Goal: Information Seeking & Learning: Learn about a topic

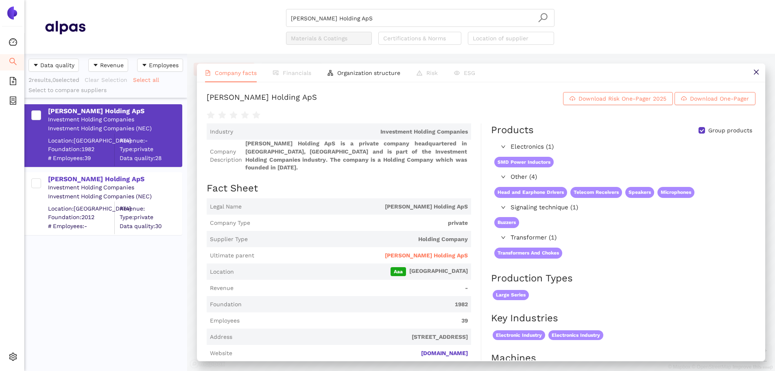
scroll to position [311, 157]
drag, startPoint x: 400, startPoint y: 8, endPoint x: 391, endPoint y: 15, distance: 11.9
click at [395, 13] on header "Ole Wolff Holding ApS Materials & Coatings Certifications & Norms Location of s…" at bounding box center [399, 27] width 751 height 54
click at [390, 14] on input "Ole Wolff Holding ApS" at bounding box center [420, 18] width 259 height 18
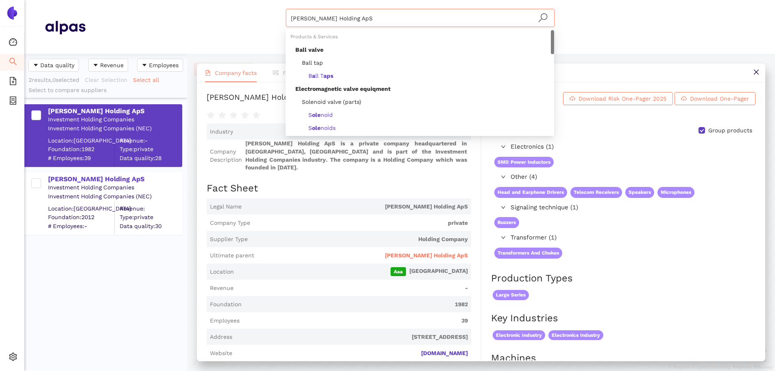
drag, startPoint x: 366, startPoint y: 18, endPoint x: 278, endPoint y: 22, distance: 87.5
click at [270, 16] on div "Ole Wolff Holding ApS Materials & Coatings Certifications & Norms Location of s…" at bounding box center [419, 27] width 669 height 36
paste input "Alfaprint Ind. e Com. de Etiquetas e Impressões Ltda"
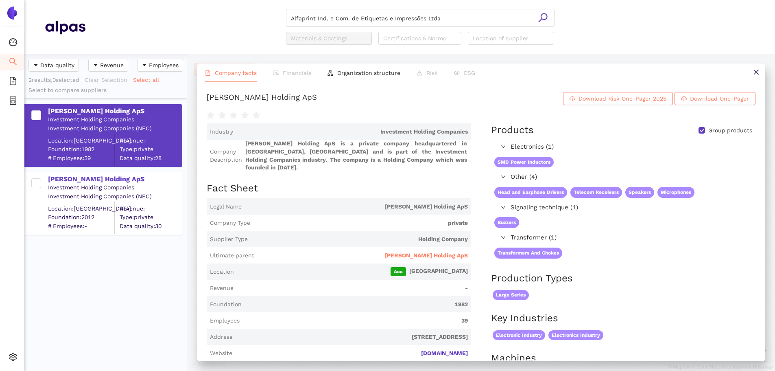
click at [542, 19] on icon "search" at bounding box center [543, 18] width 10 height 10
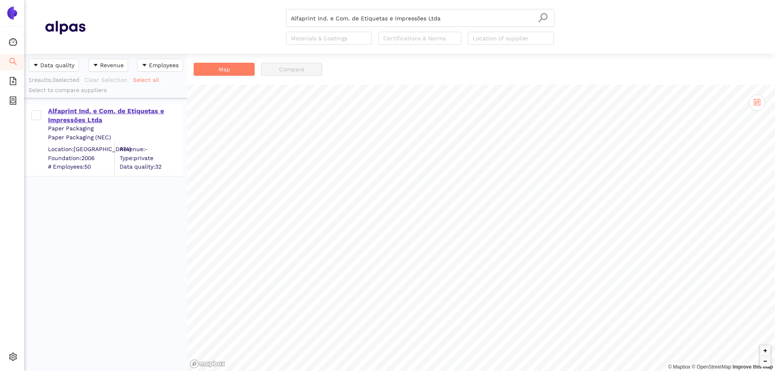
click at [91, 118] on div "Alfaprint Ind. e Com. de Etiquetas e Impressões Ltda" at bounding box center [114, 116] width 133 height 18
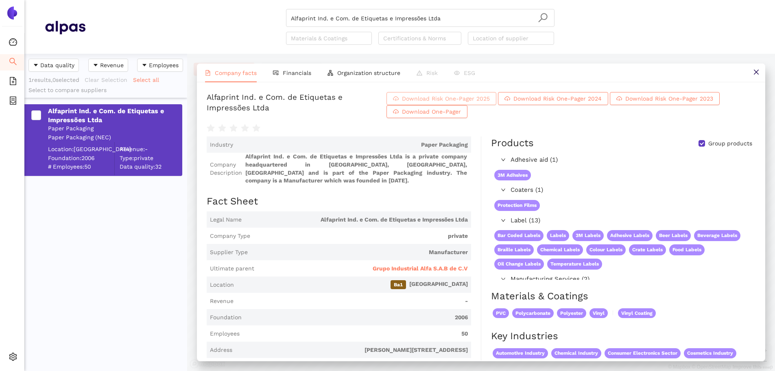
click at [399, 101] on icon "cloud-download" at bounding box center [396, 99] width 6 height 6
drag, startPoint x: 449, startPoint y: 11, endPoint x: 448, endPoint y: 16, distance: 5.4
click at [449, 11] on input "Alfaprint Ind. e Com. de Etiquetas e Impressões Ltda" at bounding box center [420, 18] width 259 height 18
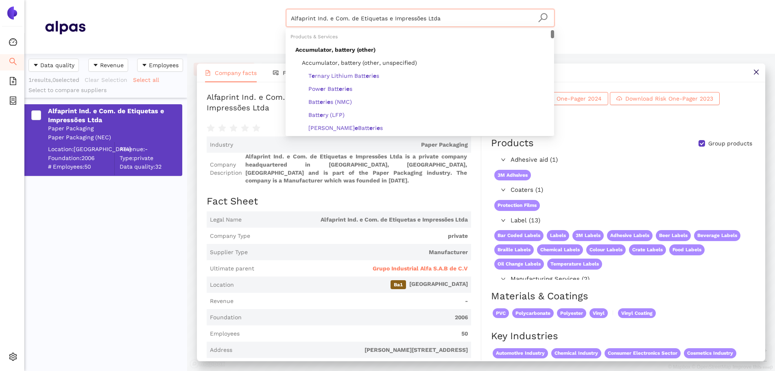
drag, startPoint x: 447, startPoint y: 17, endPoint x: 229, endPoint y: 31, distance: 218.1
click at [229, 31] on div "Alfaprint Ind. e Com. de Etiquetas e Impressões Ltda Materials & Coatings Certi…" at bounding box center [419, 27] width 669 height 36
paste input "MATERIAIS ELETRICOS STRAHL LTDA"
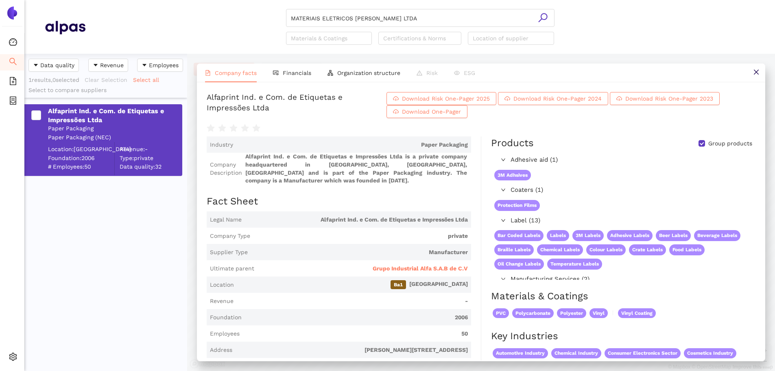
click at [544, 19] on icon "search" at bounding box center [542, 17] width 9 height 9
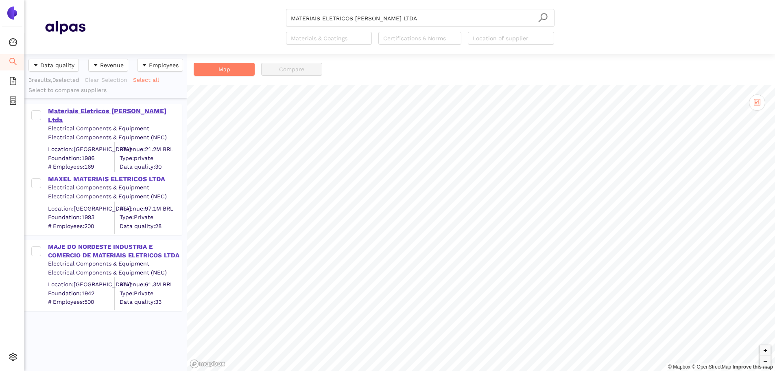
click at [93, 114] on div "Materiais Eletricos Strahl Ltda" at bounding box center [114, 116] width 133 height 18
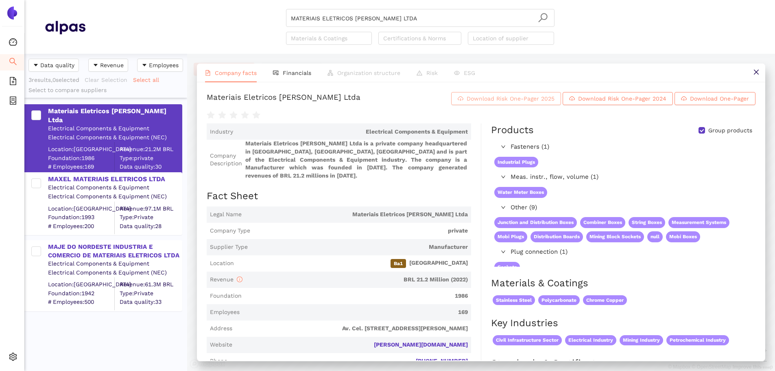
click at [519, 103] on span "Download Risk One-Pager 2025" at bounding box center [511, 98] width 88 height 9
click at [432, 13] on header "MATERIAIS ELETRICOS STRAHL LTDA Materials & Coatings Certifications & Norms Loc…" at bounding box center [399, 27] width 751 height 54
click at [413, 21] on input "MATERIAIS ELETRICOS STRAHL LTDA" at bounding box center [420, 18] width 259 height 18
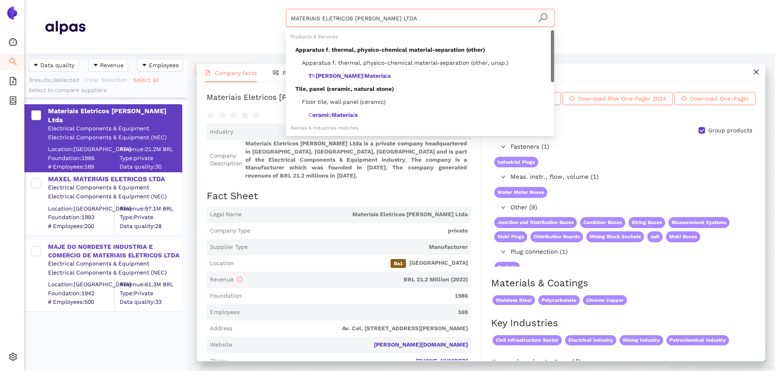
drag, startPoint x: 305, startPoint y: 20, endPoint x: 270, endPoint y: 26, distance: 35.7
click at [253, 22] on div "MATERIAIS ELETRICOS STRAHL LTDA Materials & Coatings Certifications & Norms Loc…" at bounding box center [419, 27] width 669 height 36
paste input "ETALUS INDUSTRIA MECANICA"
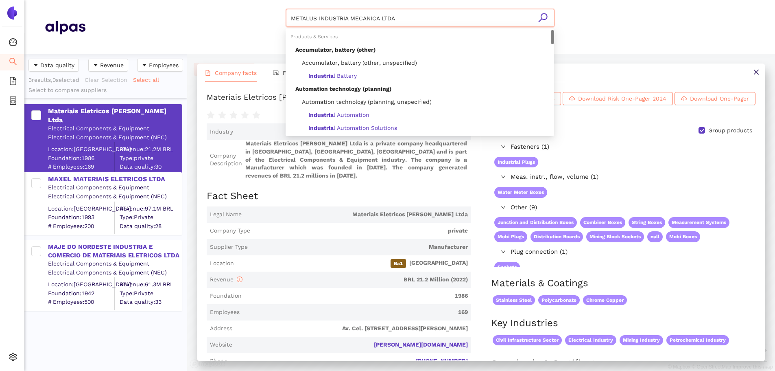
click at [542, 17] on icon "search" at bounding box center [543, 18] width 10 height 10
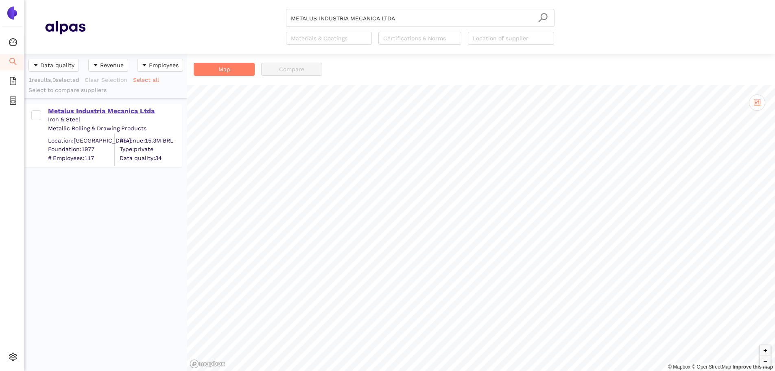
click at [116, 108] on div "Metalus Industria Mecanica Ltda" at bounding box center [114, 111] width 133 height 9
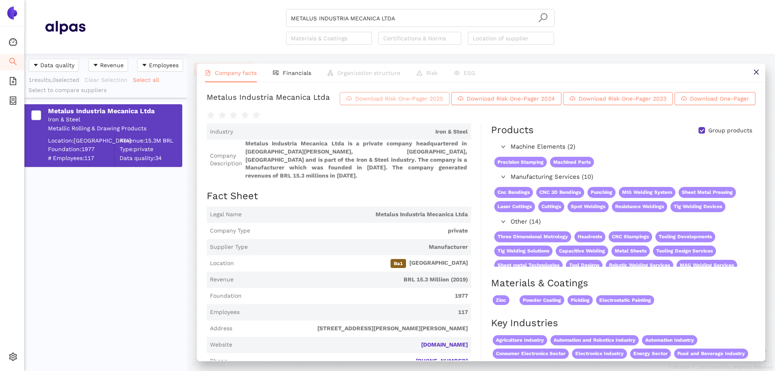
click at [443, 103] on span "Download Risk One-Pager 2025" at bounding box center [399, 98] width 88 height 9
click at [410, 24] on input "METALUS INDUSTRIA MECANICA LTDA" at bounding box center [420, 18] width 259 height 18
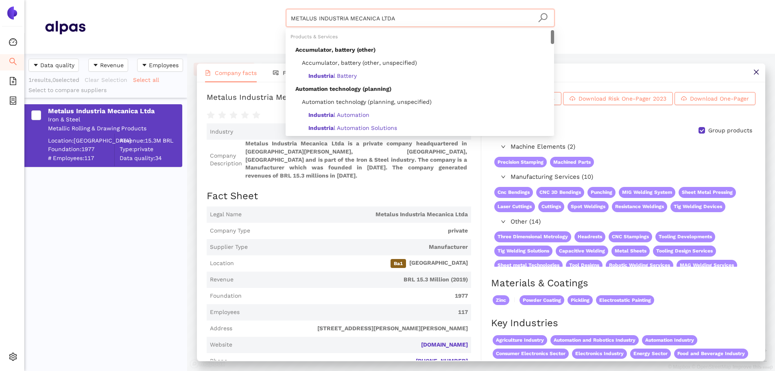
drag, startPoint x: 399, startPoint y: 19, endPoint x: 202, endPoint y: 24, distance: 197.4
click at [202, 24] on div "METALUS INDUSTRIA MECANICA LTDA Materials & Coatings Certifications & Norms Loc…" at bounding box center [419, 27] width 669 height 36
paste input "Kion Indústria e Comercio Ltda."
type input "Kion Indústria e Comercio Ltda."
click at [544, 16] on icon "search" at bounding box center [543, 18] width 10 height 10
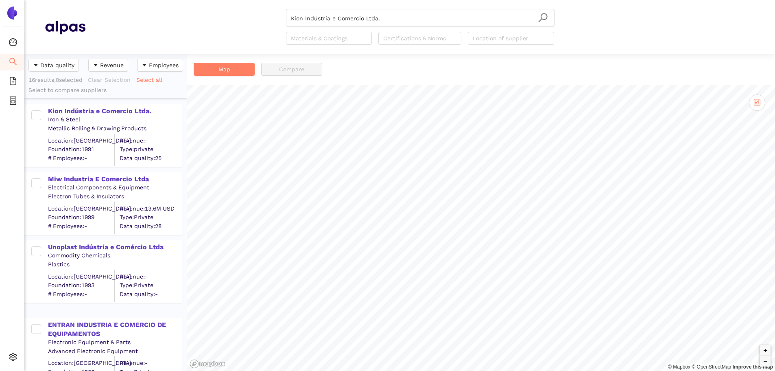
click at [116, 112] on div "Kion Indústria e Comercio Ltda." at bounding box center [114, 111] width 133 height 9
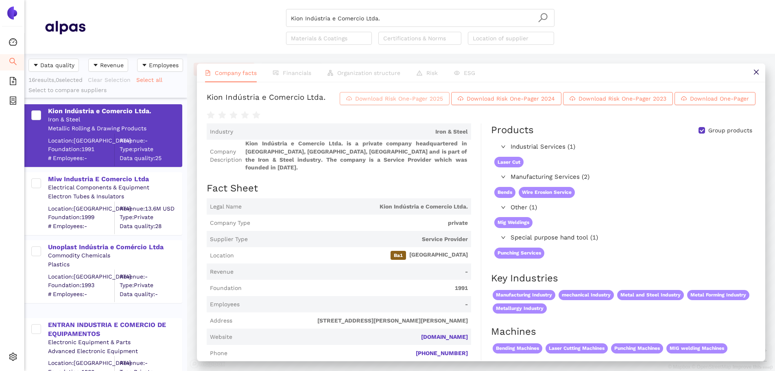
click at [443, 103] on span "Download Risk One-Pager 2025" at bounding box center [399, 98] width 88 height 9
click at [405, 13] on input "Kion Indústria e Comercio Ltda." at bounding box center [420, 18] width 259 height 18
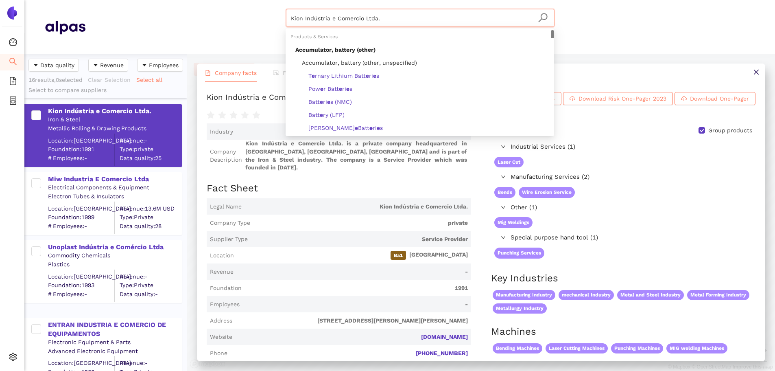
click at [393, 20] on input "Kion Indústria e Comercio Ltda." at bounding box center [420, 18] width 259 height 18
drag, startPoint x: 380, startPoint y: 19, endPoint x: 181, endPoint y: 16, distance: 199.4
click at [181, 16] on div "Kion Indústria e Comercio Ltda. Materials & Coatings Certifications & Norms Loc…" at bounding box center [419, 27] width 669 height 36
paste input "ARS Eletronica Industrial LTDA"
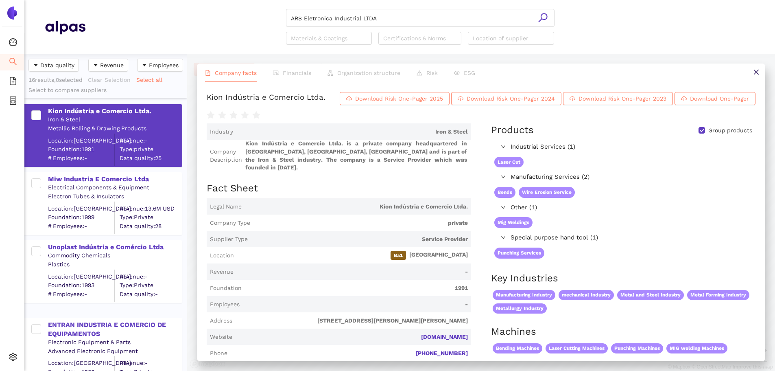
click at [539, 16] on icon "search" at bounding box center [543, 18] width 10 height 10
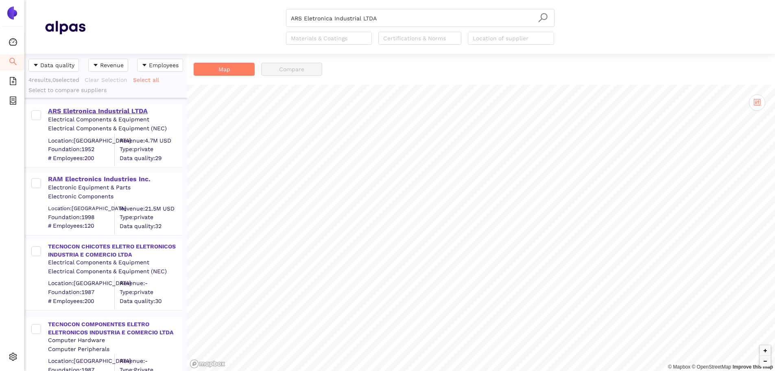
click at [88, 110] on div "ARS Eletronica Industrial LTDA" at bounding box center [114, 111] width 133 height 9
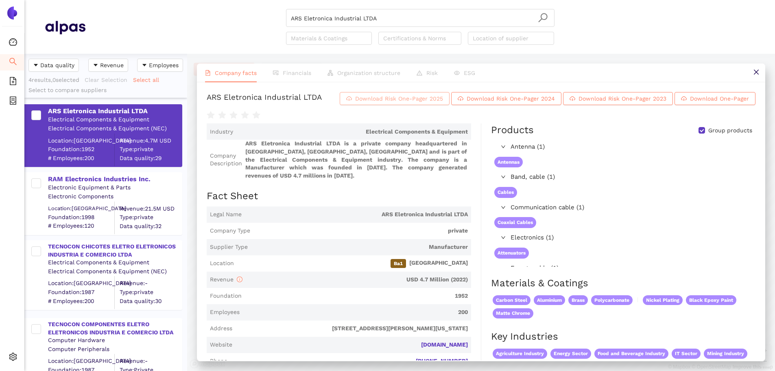
click at [443, 103] on span "Download Risk One-Pager 2025" at bounding box center [399, 98] width 88 height 9
click at [386, 16] on input "ARS Eletronica Industrial LTDA" at bounding box center [420, 18] width 259 height 18
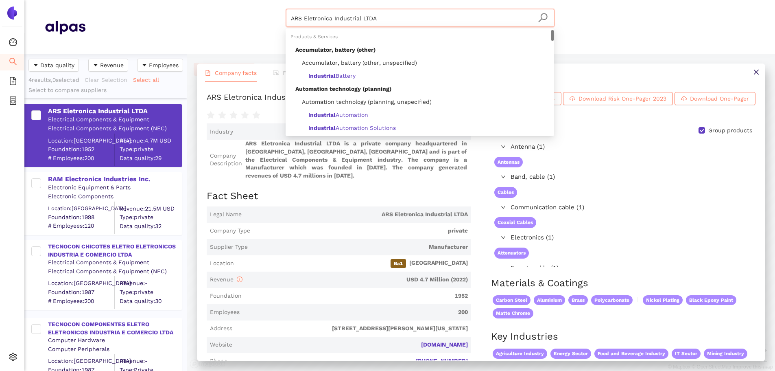
drag, startPoint x: 378, startPoint y: 22, endPoint x: 198, endPoint y: 28, distance: 179.5
click at [176, 19] on div "ARS Eletronica Industrial LTDA Materials & Coatings Certifications & Norms Loca…" at bounding box center [419, 27] width 669 height 36
paste input "PROAUTO PRODUTOS DE AUTOMACAO"
click at [546, 15] on icon "search" at bounding box center [543, 18] width 10 height 10
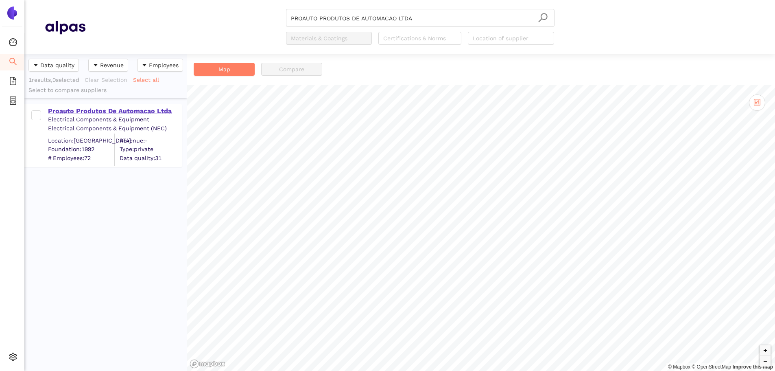
click at [118, 112] on div "Proauto Produtos De Automacao Ltda" at bounding box center [114, 111] width 133 height 9
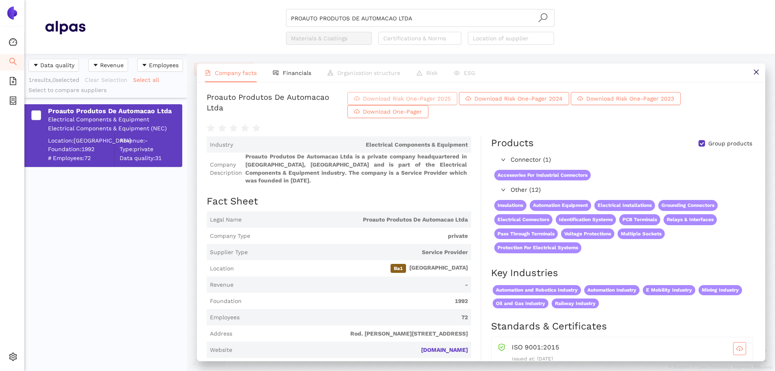
click at [451, 103] on span "Download Risk One-Pager 2025" at bounding box center [407, 98] width 88 height 9
click at [419, 19] on input "PROAUTO PRODUTOS DE AUTOMACAO LTDA" at bounding box center [420, 18] width 259 height 18
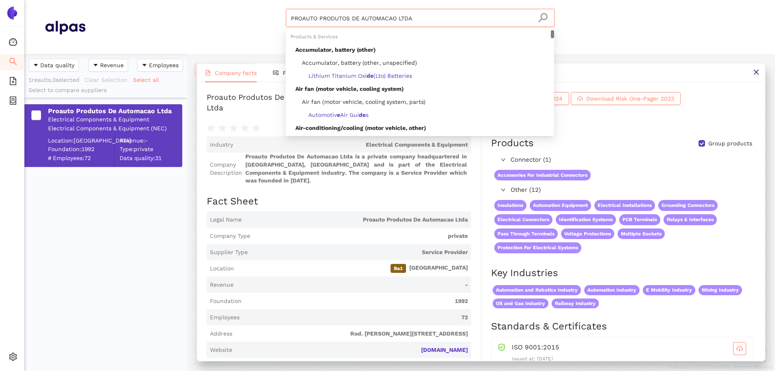
drag, startPoint x: 420, startPoint y: 15, endPoint x: 234, endPoint y: 23, distance: 186.1
click at [234, 23] on div "PROAUTO PRODUTOS DE AUTOMACAO LTDA Materials & Coatings Certifications & Norms …" at bounding box center [419, 27] width 669 height 36
paste input "EMILE MAURIN FIXATION"
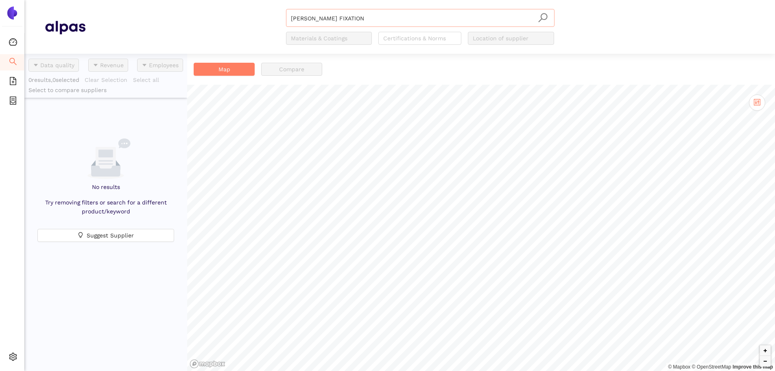
click at [363, 15] on input "EMILE MAURIN FIXATION" at bounding box center [420, 18] width 259 height 18
click at [412, 2] on header "EMILE MAURIN FIXATION EMILE MAURIN FIXATION Materials & Coatings Certifications…" at bounding box center [399, 27] width 751 height 54
drag, startPoint x: 534, startPoint y: 17, endPoint x: 543, endPoint y: 17, distance: 8.6
click at [543, 17] on div "EMILE MAURIN FIXATION" at bounding box center [420, 17] width 269 height 16
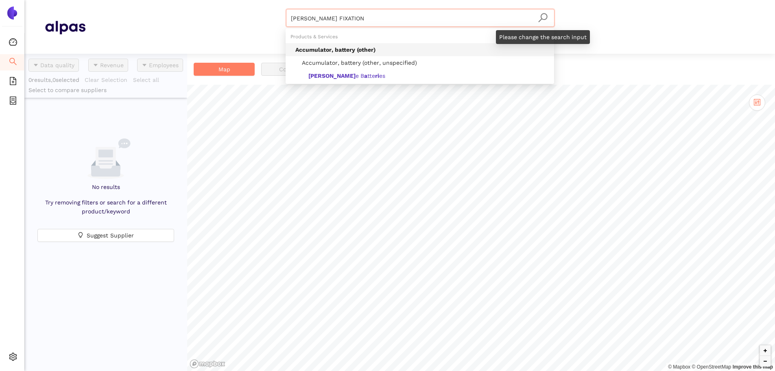
click at [543, 17] on icon "search" at bounding box center [543, 18] width 10 height 10
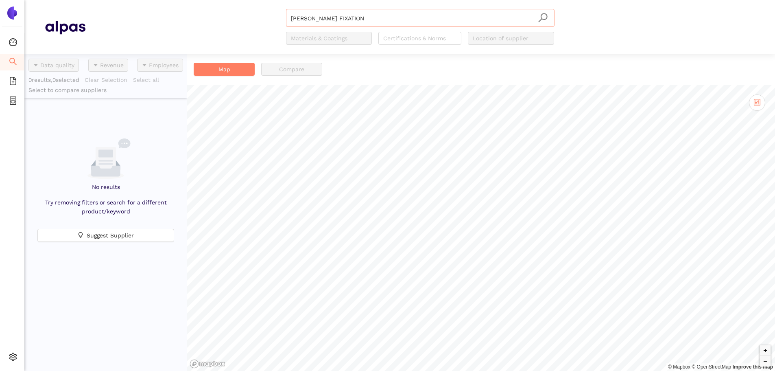
drag, startPoint x: 358, startPoint y: 15, endPoint x: 352, endPoint y: 18, distance: 6.7
click at [357, 15] on input "EMILE MAURIN FIXATION" at bounding box center [420, 18] width 259 height 18
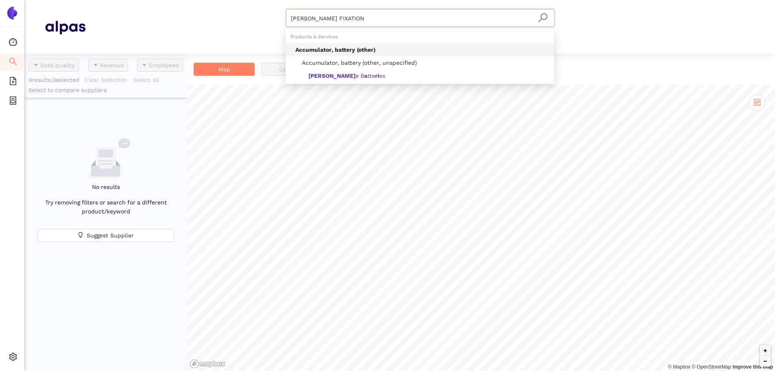
drag, startPoint x: 312, startPoint y: 17, endPoint x: 450, endPoint y: 9, distance: 138.2
click at [450, 9] on header "EMILE MAURIN FIXATION Materials & Coatings Certifications & Norms Location of s…" at bounding box center [399, 27] width 751 height 54
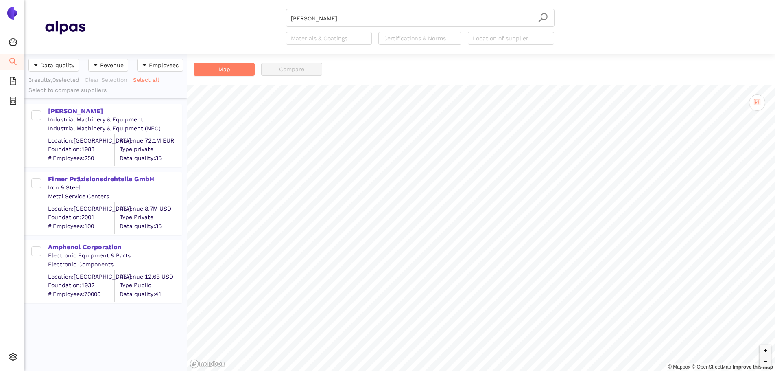
click at [76, 112] on div "Emile Maurin" at bounding box center [114, 111] width 133 height 9
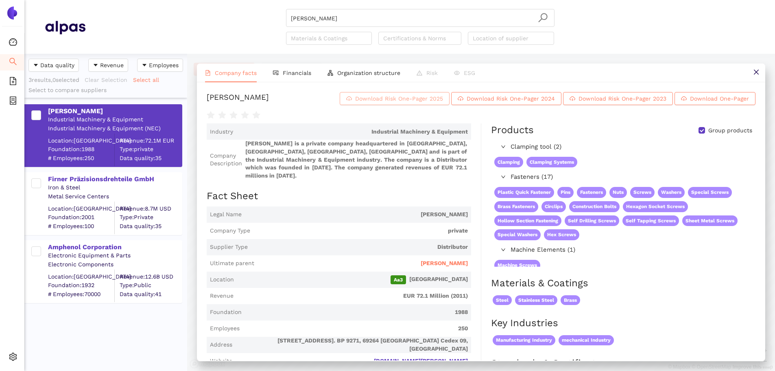
click at [393, 105] on button "Download Risk One-Pager 2025" at bounding box center [395, 98] width 110 height 13
click at [306, 20] on input "EMILE" at bounding box center [420, 18] width 259 height 18
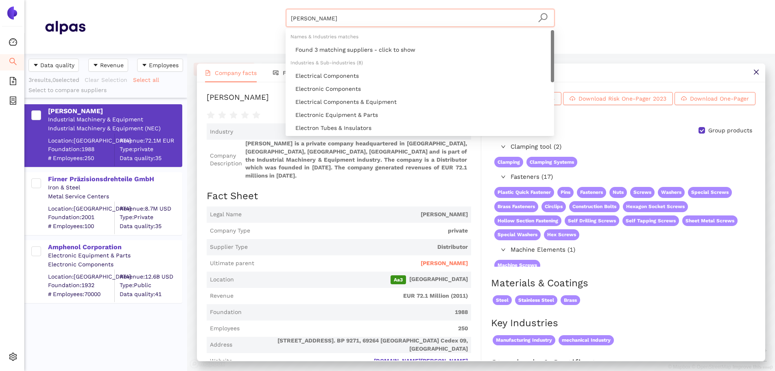
drag, startPoint x: 319, startPoint y: 14, endPoint x: 267, endPoint y: 20, distance: 52.1
click at [267, 20] on div "EMILE Materials & Coatings Certifications & Norms Location of supplier" at bounding box center [419, 27] width 669 height 36
paste input "CLAYENS NP SIMONIN"
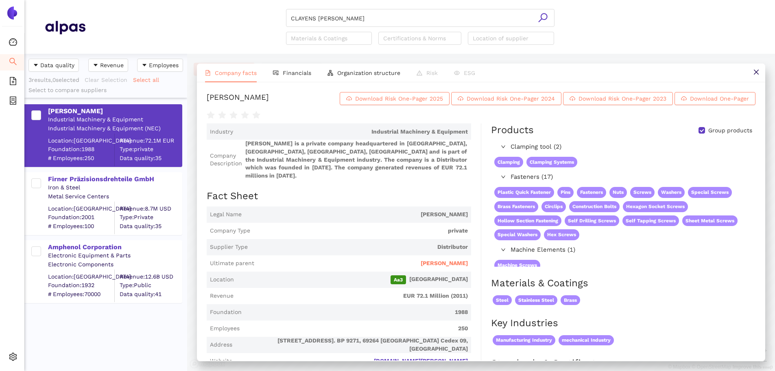
click at [547, 17] on icon "search" at bounding box center [542, 17] width 9 height 9
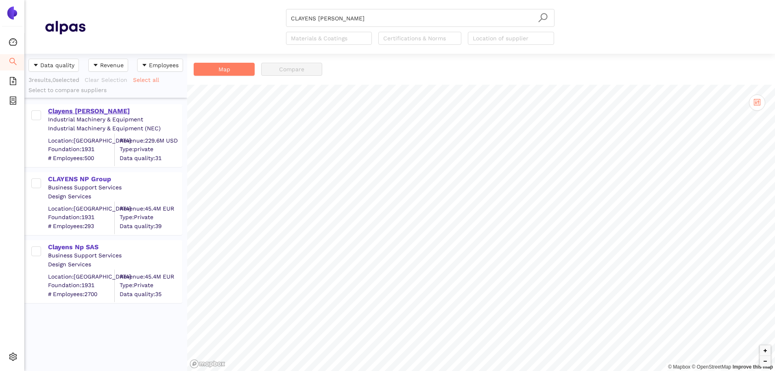
click at [75, 113] on div "Clayens Np Simonin" at bounding box center [114, 111] width 133 height 9
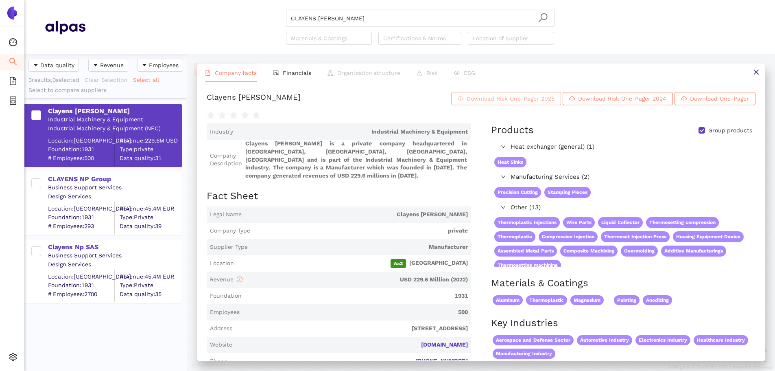
click at [482, 103] on span "Download Risk One-Pager 2025" at bounding box center [511, 98] width 88 height 9
drag, startPoint x: 365, startPoint y: 14, endPoint x: 363, endPoint y: 17, distance: 4.2
click at [365, 15] on input "CLAYENS NP SIMONIN" at bounding box center [420, 18] width 259 height 18
drag, startPoint x: 355, startPoint y: 20, endPoint x: 225, endPoint y: 11, distance: 129.7
click at [225, 11] on div "CLAYENS NP SIMONIN Materials & Coatings Certifications & Norms Location of supp…" at bounding box center [419, 27] width 669 height 36
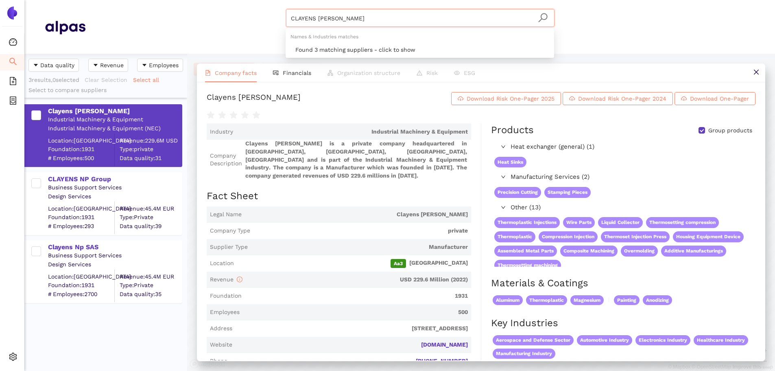
paste input "YEEBO (INTERNATIONAL HOLDINGS) LIMITED"
drag, startPoint x: 308, startPoint y: 15, endPoint x: 493, endPoint y: 1, distance: 185.7
click at [493, 1] on header "YEEBO (INTERNATIONAL HOLDINGS) LIMITED Materials & Coatings Certifications & No…" at bounding box center [399, 27] width 751 height 54
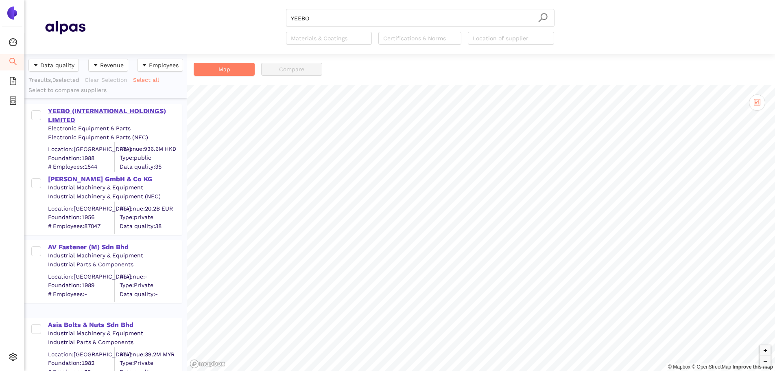
click at [142, 113] on div "YEEBO (INTERNATIONAL HOLDINGS) LIMITED" at bounding box center [114, 116] width 133 height 18
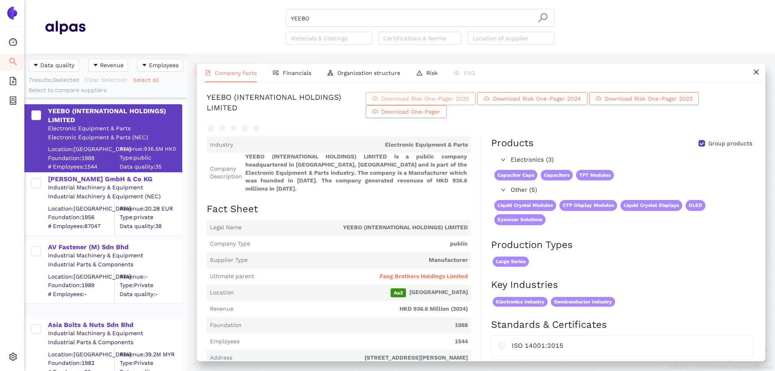
click at [456, 103] on span "Download Risk One-Pager 2025" at bounding box center [425, 98] width 88 height 9
drag, startPoint x: 373, startPoint y: 7, endPoint x: 343, endPoint y: 22, distance: 33.7
click at [373, 7] on header "YEEBO Materials & Coatings Certifications & Norms Location of supplier" at bounding box center [399, 27] width 751 height 54
drag, startPoint x: 337, startPoint y: 23, endPoint x: 333, endPoint y: 20, distance: 5.0
click at [336, 23] on input "YEEBO" at bounding box center [420, 18] width 259 height 18
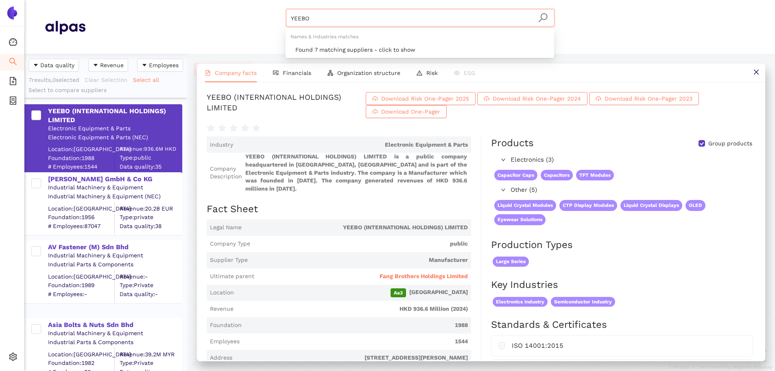
drag, startPoint x: 301, startPoint y: 17, endPoint x: 294, endPoint y: 26, distance: 10.4
click at [243, 20] on div "YEEBO Materials & Coatings Certifications & Norms Location of supplier" at bounding box center [419, 27] width 669 height 36
paste input "Changzhou Xiasang Electromechanical Co., Ltd"
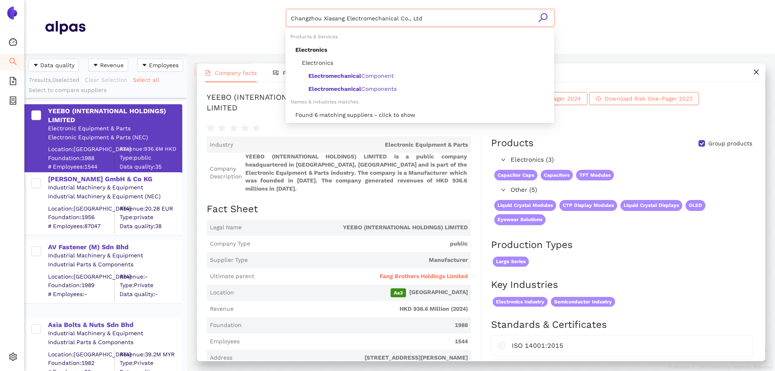
click at [544, 17] on icon "search" at bounding box center [543, 18] width 10 height 10
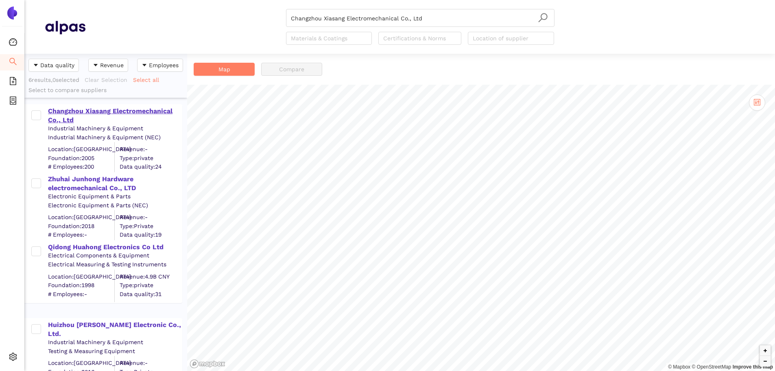
click at [145, 111] on div "Changzhou Xiasang Electromechanical Co., Ltd" at bounding box center [114, 116] width 133 height 18
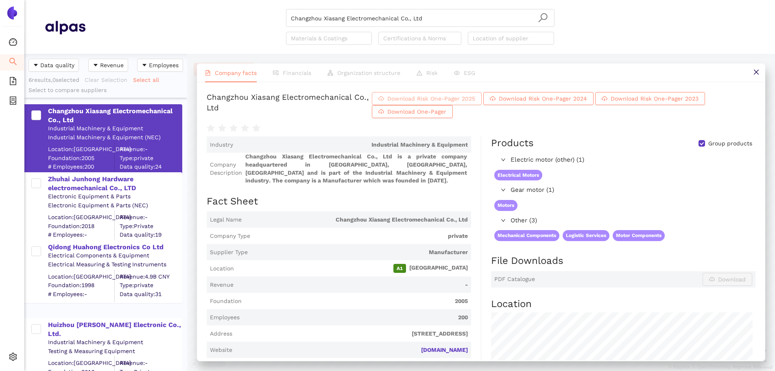
click at [475, 103] on span "Download Risk One-Pager 2025" at bounding box center [431, 98] width 88 height 9
click at [432, 12] on header "Changzhou Xiasang Electromechanical Co., Ltd Materials & Coatings Certification…" at bounding box center [399, 27] width 751 height 54
click at [428, 21] on input "Changzhou Xiasang Electromechanical Co., Ltd" at bounding box center [420, 18] width 259 height 18
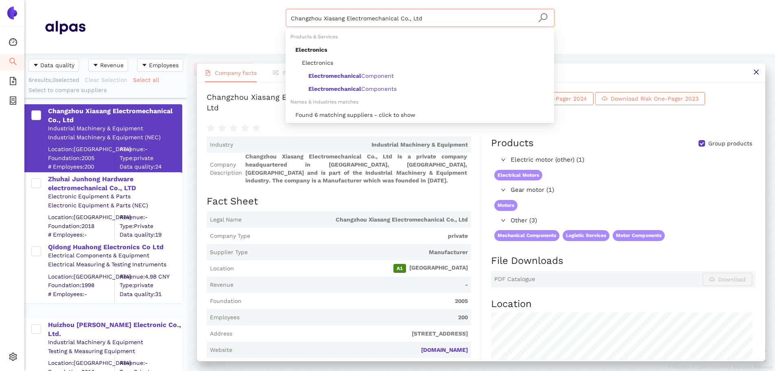
drag, startPoint x: 428, startPoint y: 21, endPoint x: 183, endPoint y: 30, distance: 244.7
click at [183, 30] on div "Changzhou Xiasang Electromechanical Co., Ltd Materials & Coatings Certification…" at bounding box center [419, 27] width 669 height 36
paste input "Johnson Electric Holdings Limite"
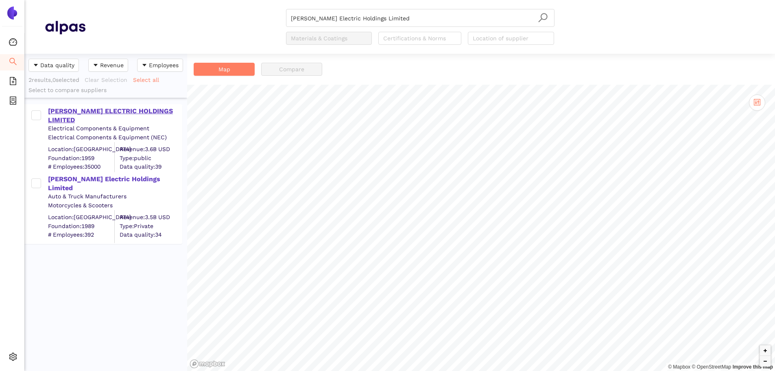
click at [125, 107] on div "JOHNSON ELECTRIC HOLDINGS LIMITED" at bounding box center [114, 116] width 133 height 18
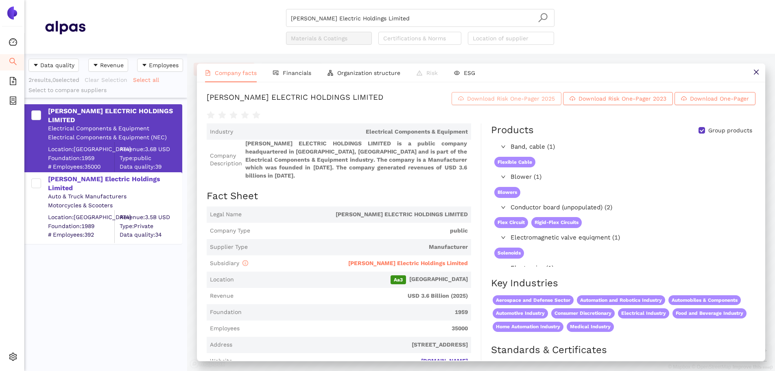
click at [494, 102] on span "Download Risk One-Pager 2025" at bounding box center [511, 98] width 88 height 9
click at [389, 10] on input "Johnson Electric Holdings Limited" at bounding box center [420, 18] width 259 height 18
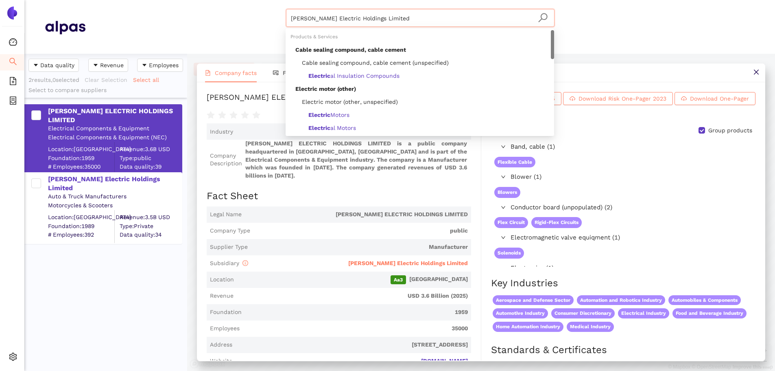
drag, startPoint x: 397, startPoint y: 17, endPoint x: 199, endPoint y: 31, distance: 199.0
click at [199, 31] on div "Johnson Electric Holdings Limited Materials & Coatings Certifications & Norms L…" at bounding box center [419, 27] width 669 height 36
paste input "Vioral S.A."
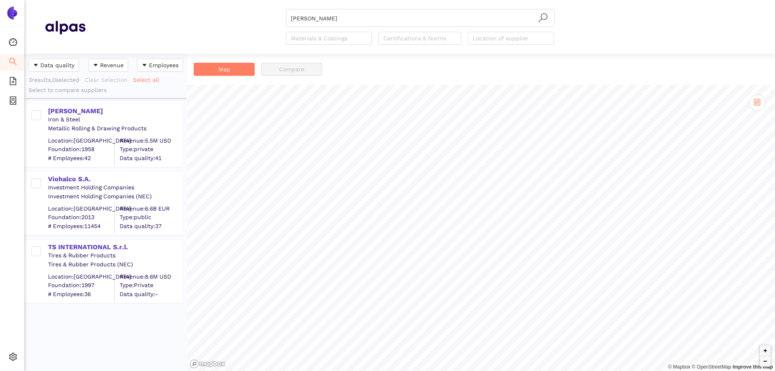
click at [63, 116] on div "Iron & Steel" at bounding box center [114, 120] width 133 height 8
click at [64, 112] on div "Vioral S.A." at bounding box center [114, 111] width 133 height 9
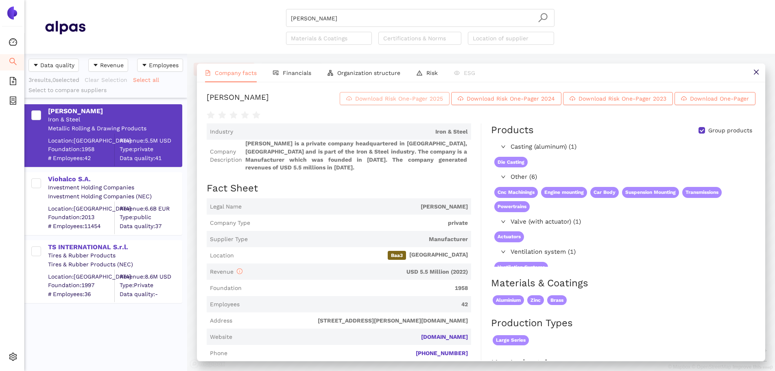
click at [369, 103] on span "Download Risk One-Pager 2025" at bounding box center [399, 98] width 88 height 9
click at [347, 15] on input "Vioral S.A." at bounding box center [420, 18] width 259 height 18
drag, startPoint x: 342, startPoint y: 18, endPoint x: 327, endPoint y: 19, distance: 15.5
click at [334, 18] on input "Vioral S.A." at bounding box center [420, 18] width 259 height 18
drag, startPoint x: 306, startPoint y: 19, endPoint x: 240, endPoint y: 15, distance: 65.2
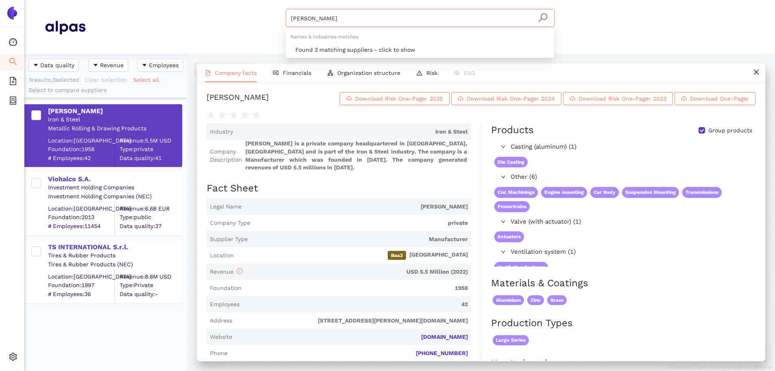
click at [236, 12] on div "Vioral S.A. Materials & Coatings Certifications & Norms Location of supplier" at bounding box center [419, 27] width 669 height 36
paste input "NXP Semiconductors N.V"
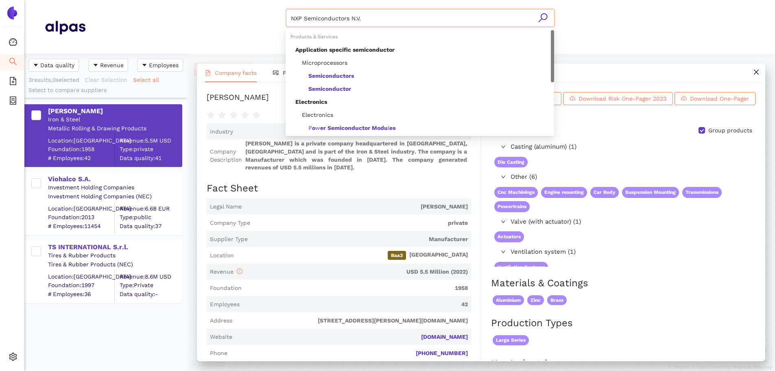
type input "NXP Semiconductors N.V."
click at [547, 16] on icon "search" at bounding box center [543, 18] width 10 height 10
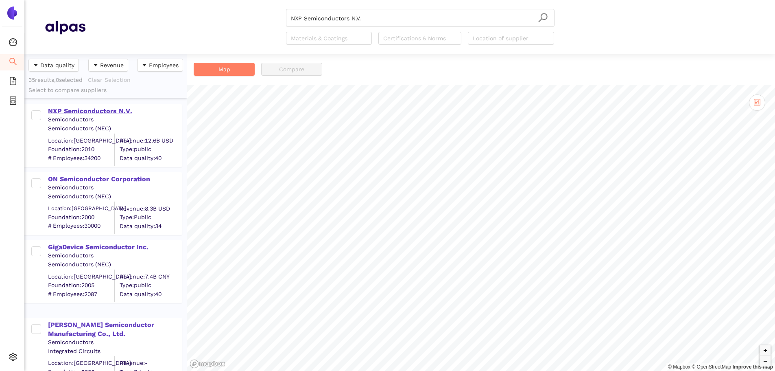
click at [112, 114] on div "NXP Semiconductors N.V." at bounding box center [114, 111] width 133 height 9
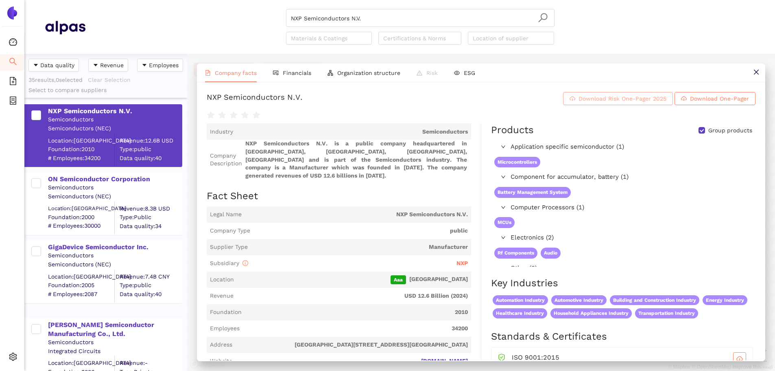
click at [594, 103] on span "Download Risk One-Pager 2025" at bounding box center [623, 98] width 88 height 9
drag, startPoint x: 373, startPoint y: 28, endPoint x: 366, endPoint y: 11, distance: 18.8
click at [367, 13] on div "NXP Semiconductors N.V. Materials & Coatings Certifications & Norms Location of…" at bounding box center [420, 27] width 269 height 36
click at [366, 11] on input "NXP Semiconductors N.V." at bounding box center [420, 18] width 259 height 18
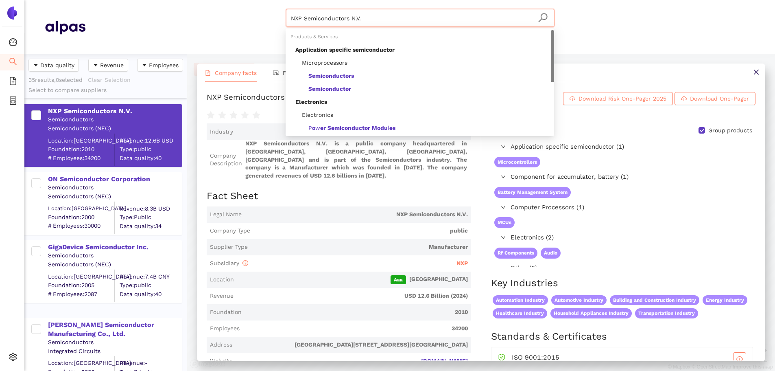
click at [370, 21] on input "NXP Semiconductors N.V." at bounding box center [420, 18] width 259 height 18
drag, startPoint x: 368, startPoint y: 19, endPoint x: 246, endPoint y: 20, distance: 122.1
click at [237, 18] on div "NXP Semiconductors N.V. Materials & Coatings Certifications & Norms Location of…" at bounding box center [419, 27] width 669 height 36
paste input "Lens Technology Co., Ltd"
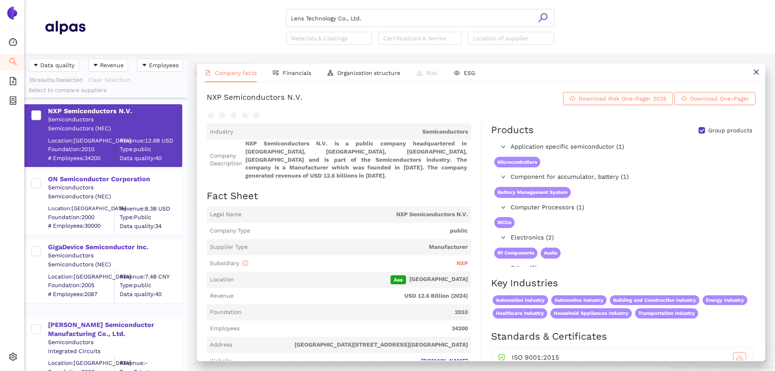
click at [541, 12] on div "Lens Technology Co., Ltd." at bounding box center [420, 18] width 269 height 18
click at [542, 13] on icon "search" at bounding box center [543, 18] width 10 height 10
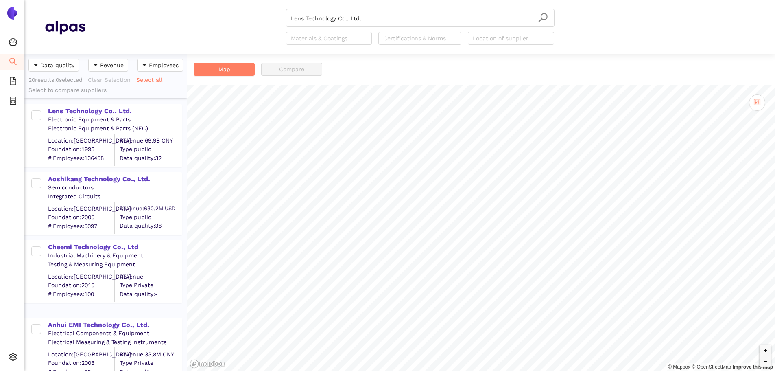
click at [70, 110] on div "Lens Technology Co., Ltd." at bounding box center [114, 111] width 133 height 9
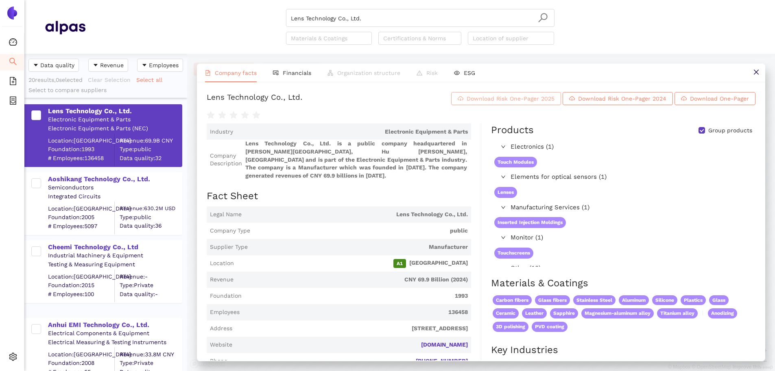
click at [470, 102] on span "Download Risk One-Pager 2025" at bounding box center [511, 98] width 88 height 9
drag, startPoint x: 380, startPoint y: 28, endPoint x: 376, endPoint y: 24, distance: 5.5
click at [379, 28] on div "Lens Technology Co., Ltd. Materials & Coatings Certifications & Norms Location …" at bounding box center [420, 27] width 269 height 36
drag, startPoint x: 375, startPoint y: 22, endPoint x: 370, endPoint y: 22, distance: 4.9
click at [374, 22] on input "Lens Technology Co., Ltd." at bounding box center [420, 18] width 259 height 18
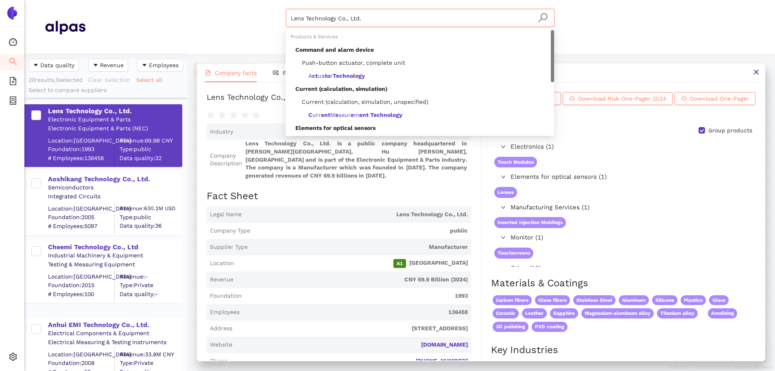
drag, startPoint x: 371, startPoint y: 18, endPoint x: 153, endPoint y: 33, distance: 218.2
click at [151, 30] on div "Lens Technology Co., Ltd. Materials & Coatings Certifications & Norms Location …" at bounding box center [419, 27] width 669 height 36
paste input "Asteelflash ile de France SAS"
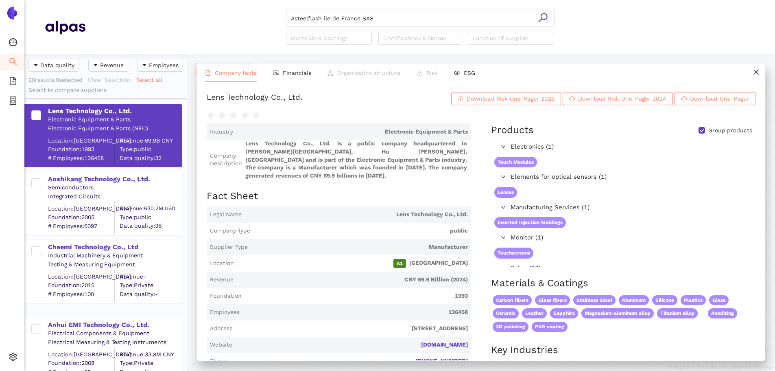
click at [540, 17] on icon "search" at bounding box center [543, 18] width 10 height 10
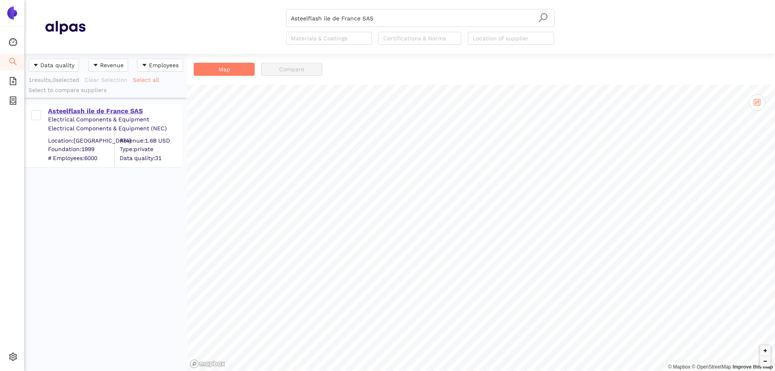
click at [74, 109] on div "Asteelflash ile de France SAS" at bounding box center [114, 111] width 133 height 9
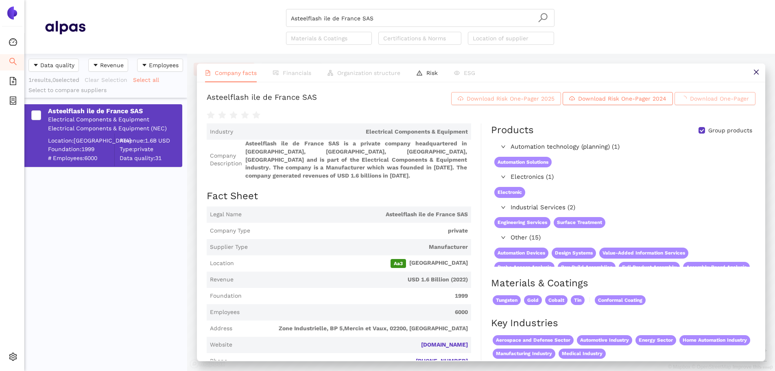
click at [467, 103] on span "Download Risk One-Pager 2025" at bounding box center [511, 98] width 88 height 9
click at [380, 18] on input "Asteelflash ile de France SAS" at bounding box center [420, 18] width 259 height 18
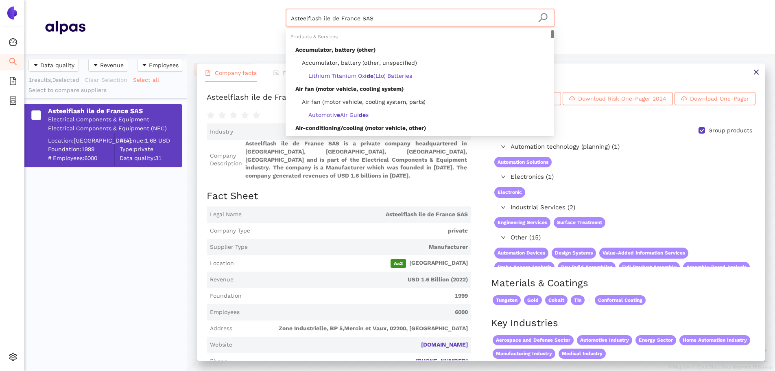
drag, startPoint x: 380, startPoint y: 18, endPoint x: 282, endPoint y: 15, distance: 97.7
click at [243, 8] on header "Asteelflash ile de France SAS Materials & Coatings Certifications & Norms Locat…" at bounding box center [399, 27] width 751 height 54
paste input "Deringer-Ney"
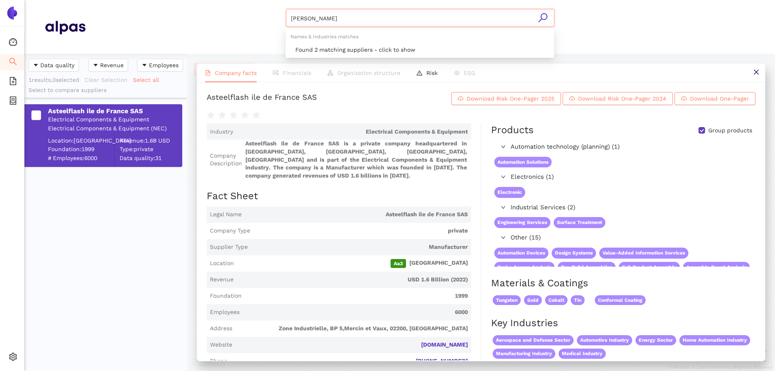
click at [539, 17] on icon "search" at bounding box center [543, 18] width 10 height 10
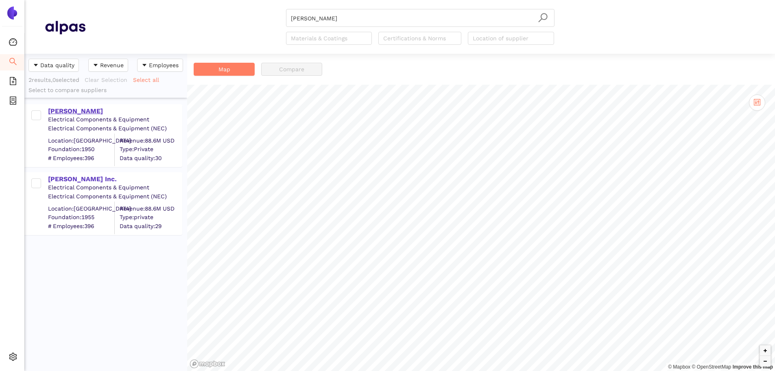
click at [82, 111] on div "Deringer-Ney" at bounding box center [114, 111] width 133 height 9
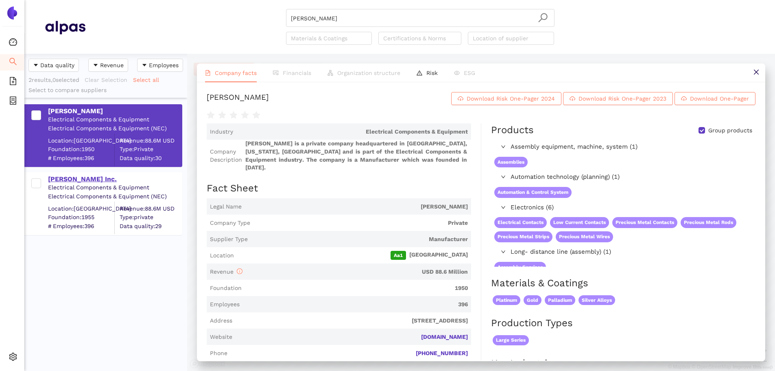
click at [64, 178] on div "Deringer-Ney Inc." at bounding box center [114, 179] width 133 height 9
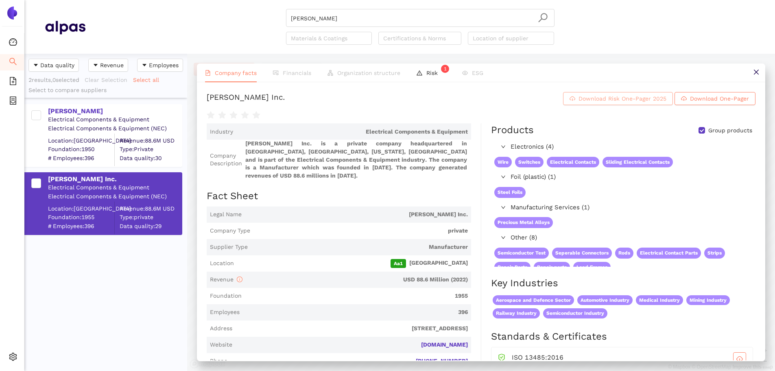
click at [619, 103] on span "Download Risk One-Pager 2025" at bounding box center [623, 98] width 88 height 9
click at [335, 23] on input "Deringer-Ney" at bounding box center [420, 18] width 259 height 18
drag, startPoint x: 334, startPoint y: 20, endPoint x: 162, endPoint y: 22, distance: 172.1
click at [162, 21] on div "Deringer-Ney Materials & Coatings Certifications & Norms Location of supplier" at bounding box center [419, 27] width 669 height 36
paste input "ongguan Mentech Optical & Magnetic Co Ltd"
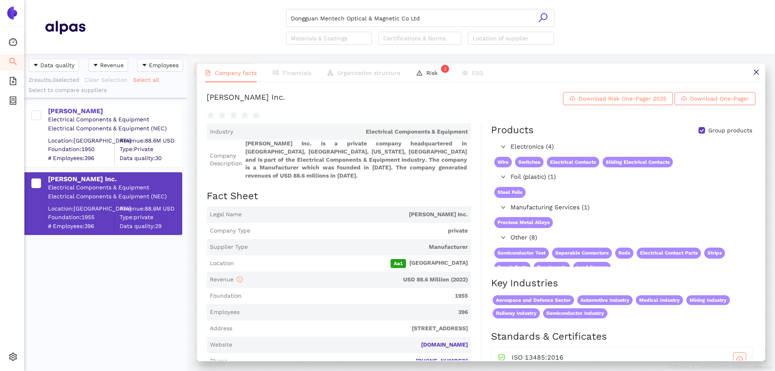
click at [544, 17] on icon "search" at bounding box center [543, 18] width 10 height 10
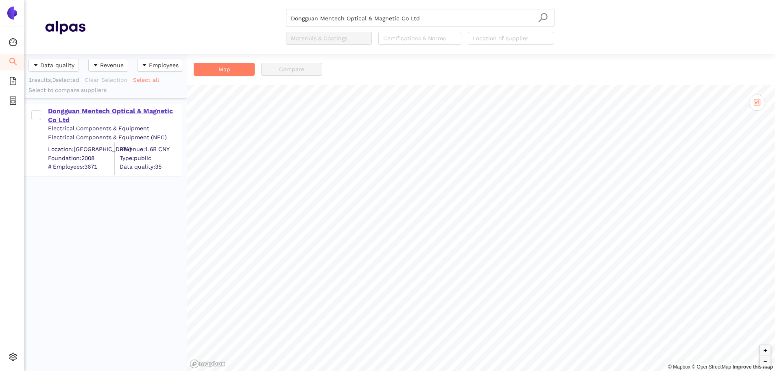
click at [88, 107] on div "Dongguan Mentech Optical & Magnetic Co Ltd" at bounding box center [114, 116] width 133 height 18
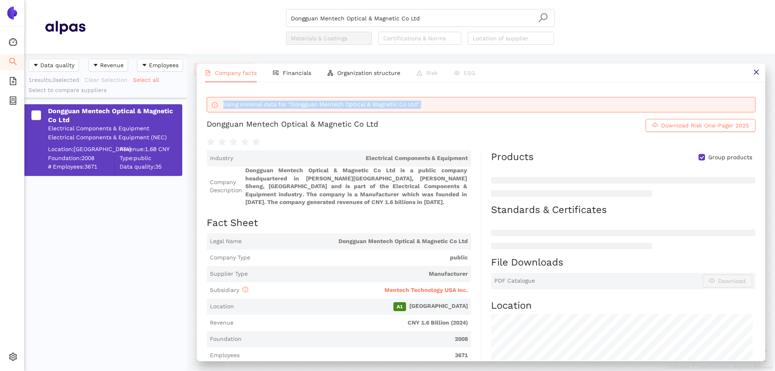
drag, startPoint x: 222, startPoint y: 106, endPoint x: 479, endPoint y: 105, distance: 256.7
click at [454, 104] on div "Using minimal data for "Dongguan Mentech Optical & Magnetic Co Ltd"." at bounding box center [481, 104] width 548 height 15
click at [480, 105] on div "Using minimal data for "Dongguan Mentech Optical & Magnetic Co Ltd"." at bounding box center [487, 104] width 528 height 8
click at [654, 125] on button "Download Risk One-Pager 2025" at bounding box center [701, 125] width 110 height 13
drag, startPoint x: 408, startPoint y: 15, endPoint x: 426, endPoint y: 20, distance: 18.7
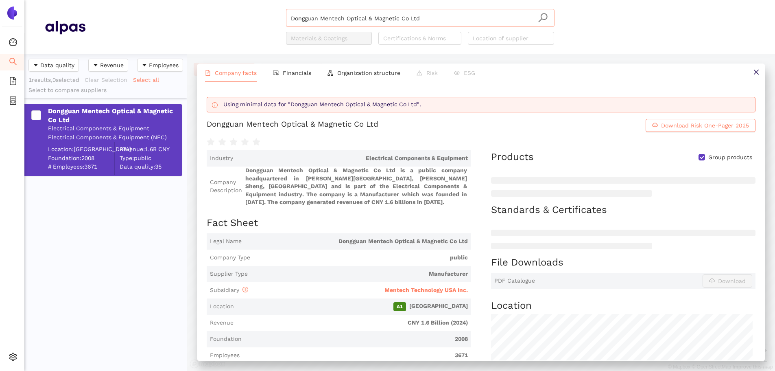
click at [410, 15] on input "Dongguan Mentech Optical & Magnetic Co Ltd" at bounding box center [420, 18] width 259 height 18
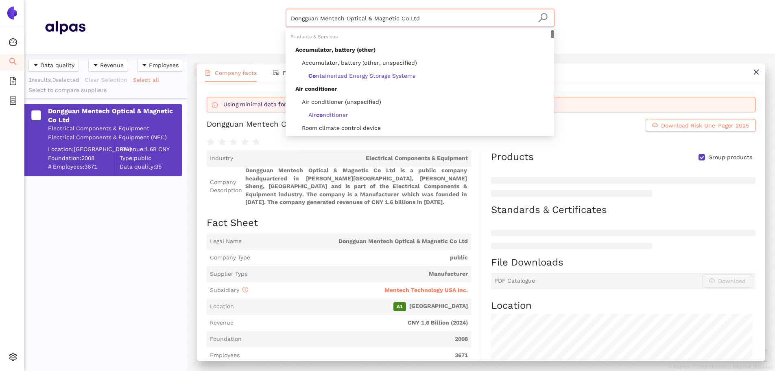
drag, startPoint x: 441, startPoint y: 21, endPoint x: 240, endPoint y: 34, distance: 201.0
click at [194, 30] on div "Dongguan Mentech Optical & Magnetic Co Ltd Materials & Coatings Certifications …" at bounding box center [419, 27] width 669 height 36
paste input "EGSTON System Electronics Eggenburg GmbH"
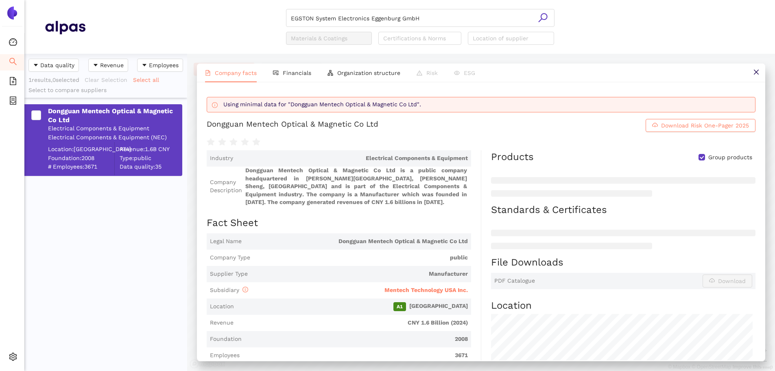
click at [543, 17] on icon "search" at bounding box center [543, 18] width 10 height 10
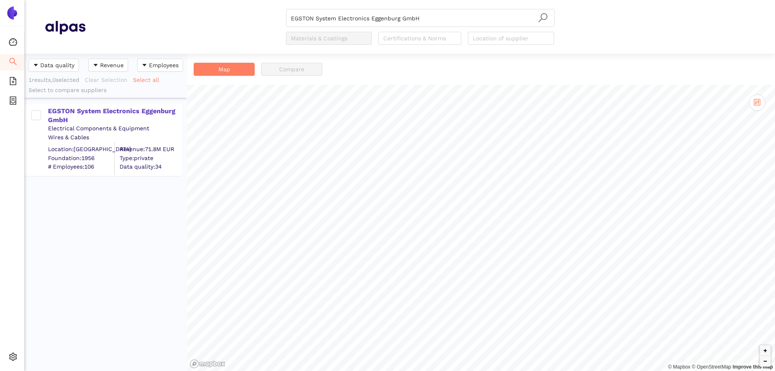
drag, startPoint x: 135, startPoint y: 110, endPoint x: 187, endPoint y: 99, distance: 52.4
click at [136, 110] on div "EGSTON System Electronics Eggenburg GmbH" at bounding box center [114, 116] width 133 height 18
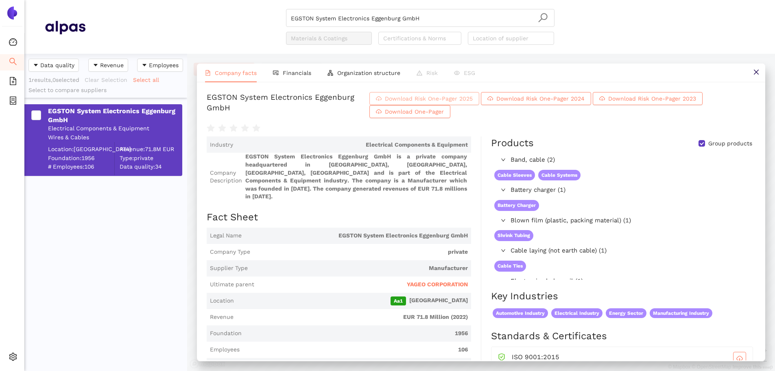
click at [466, 103] on span "Download Risk One-Pager 2025" at bounding box center [429, 98] width 88 height 9
drag, startPoint x: 438, startPoint y: 12, endPoint x: 437, endPoint y: 16, distance: 4.2
click at [438, 14] on input "EGSTON System Electronics Eggenburg GmbH" at bounding box center [420, 18] width 259 height 18
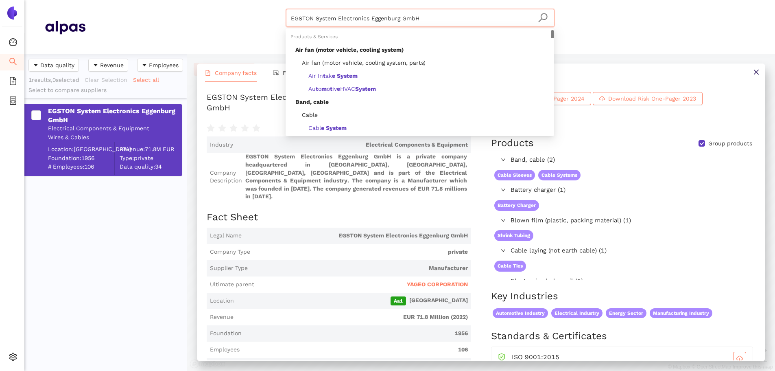
drag, startPoint x: 436, startPoint y: 16, endPoint x: 84, endPoint y: 28, distance: 352.5
click at [84, 28] on div "EGSTON System Electronics Eggenburg GmbH Materials & Coatings Certifications & …" at bounding box center [400, 27] width 710 height 36
paste input "GigaDevice Semiconductor Inc."
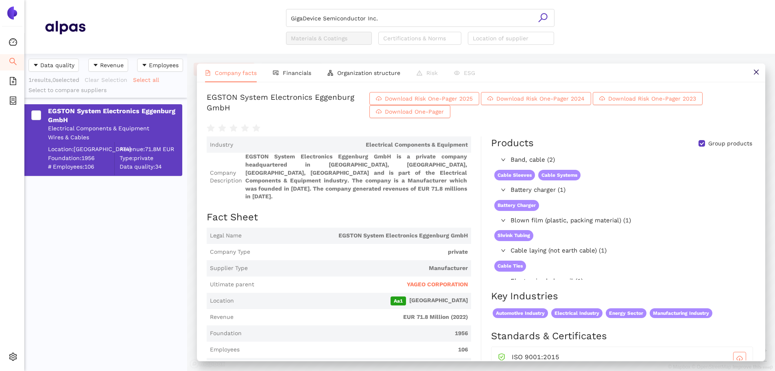
click at [544, 13] on icon "search" at bounding box center [543, 18] width 10 height 10
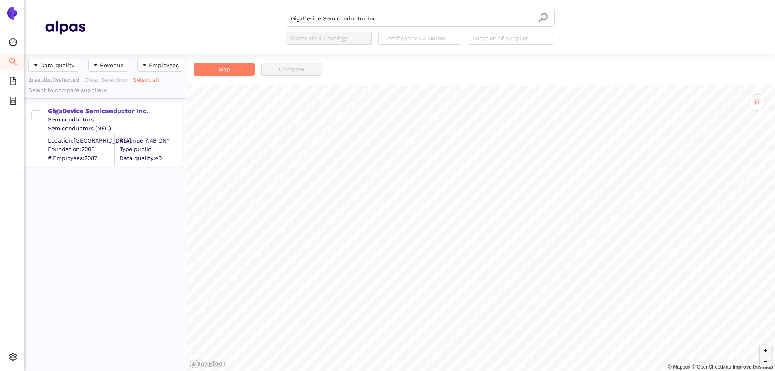
click at [70, 110] on div "GigaDevice Semiconductor Inc." at bounding box center [114, 111] width 133 height 9
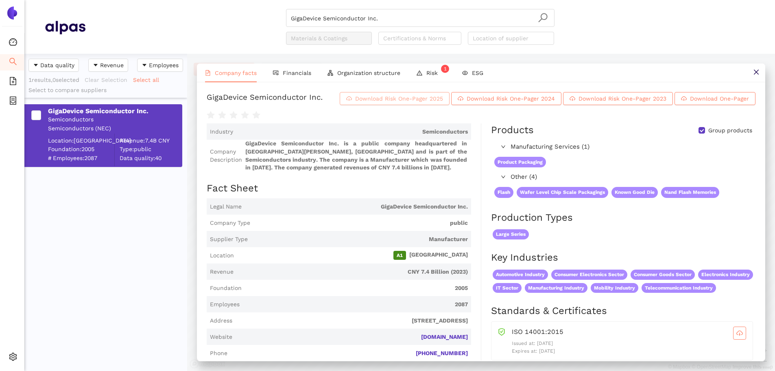
click at [404, 103] on span "Download Risk One-Pager 2025" at bounding box center [399, 98] width 88 height 9
click at [378, 19] on input "GigaDevice Semiconductor Inc." at bounding box center [420, 18] width 259 height 18
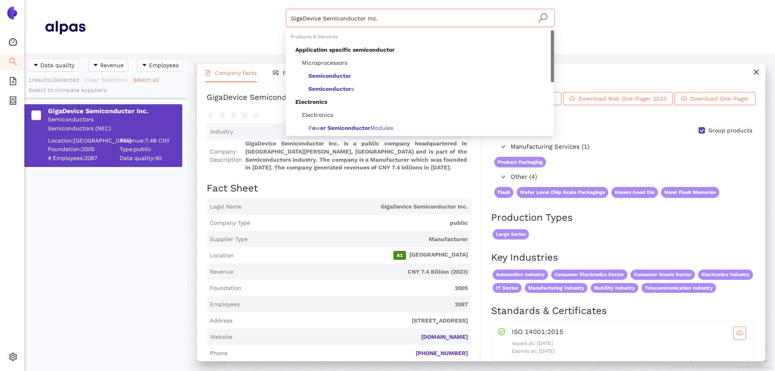
drag, startPoint x: 385, startPoint y: 19, endPoint x: 176, endPoint y: 24, distance: 209.2
click at [175, 23] on div "GigaDevice Semiconductor Inc. Materials & Coatings Certifications & Norms Locat…" at bounding box center [419, 27] width 669 height 36
paste input "Zhejiang Great Electrical Co., Ltd"
click at [544, 17] on icon "search" at bounding box center [543, 18] width 10 height 10
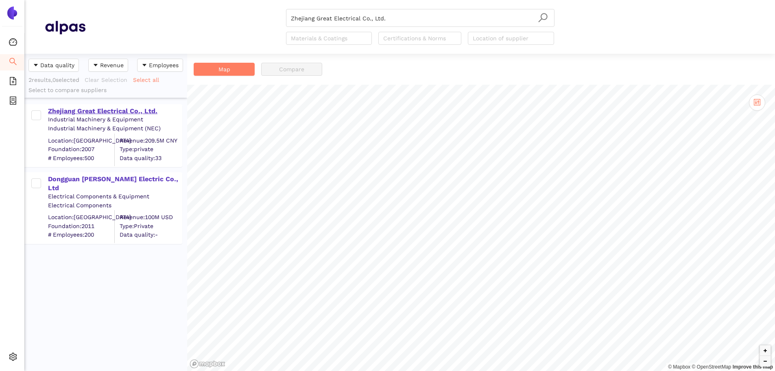
click at [64, 110] on div "Zhejiang Great Electrical Co., Ltd." at bounding box center [114, 111] width 133 height 9
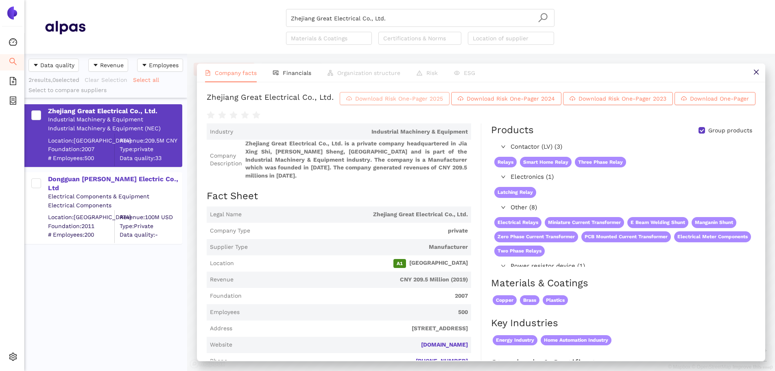
click at [443, 100] on span "Download Risk One-Pager 2025" at bounding box center [399, 98] width 88 height 9
click at [404, 23] on input "Zhejiang Great Electrical Co., Ltd." at bounding box center [420, 18] width 259 height 18
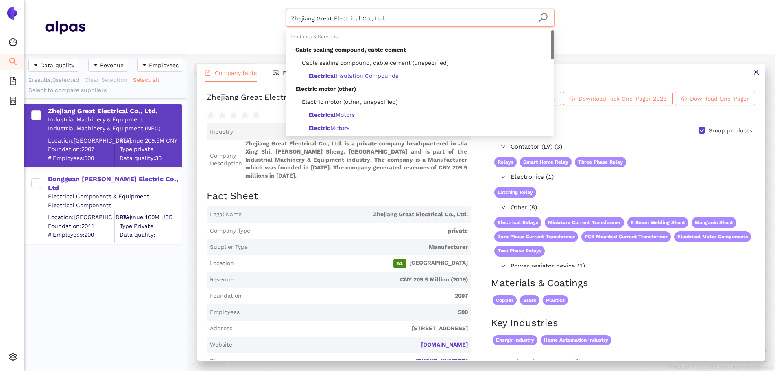
drag, startPoint x: 300, startPoint y: 8, endPoint x: 188, endPoint y: 1, distance: 112.5
click at [188, 1] on header "Zhejiang Great Electrical Co., Ltd. Materials & Coatings Certifications & Norms…" at bounding box center [399, 27] width 751 height 54
paste input "Pegatron Corporation"
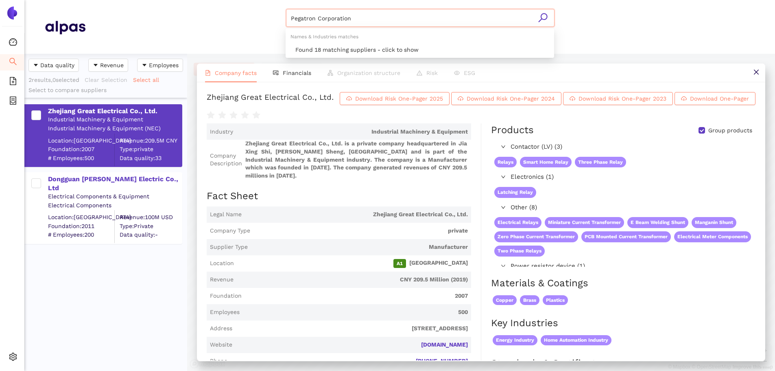
type input "Pegatron Corporation"
click at [541, 16] on icon "search" at bounding box center [542, 17] width 9 height 9
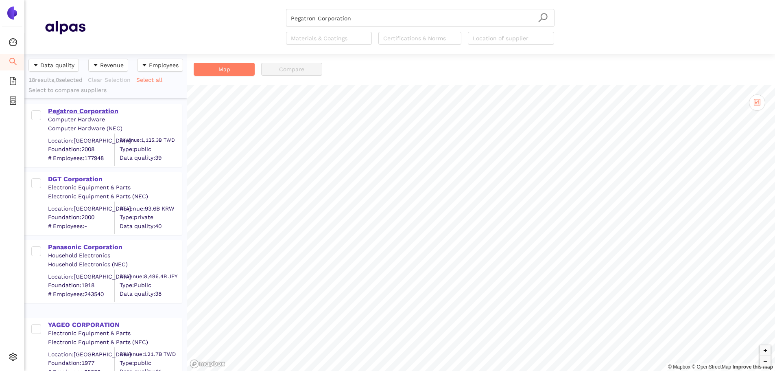
click at [91, 107] on div "Pegatron Corporation" at bounding box center [114, 111] width 133 height 9
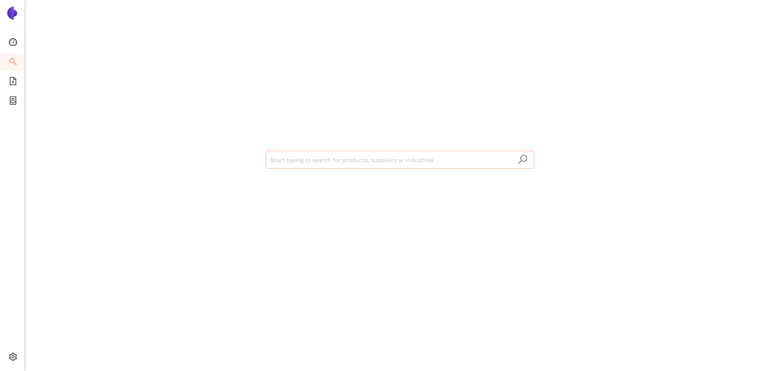
click at [304, 151] on div "Start typing to search for products, suppliers or industries" at bounding box center [400, 158] width 488 height 317
click at [303, 158] on input "search" at bounding box center [400, 160] width 259 height 18
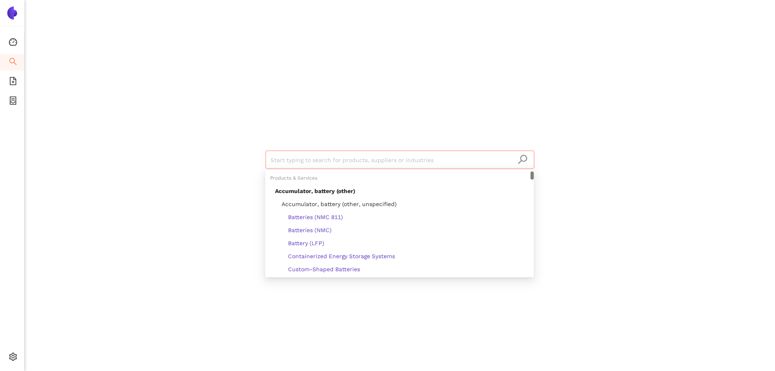
paste input "Pegatron Corporation"
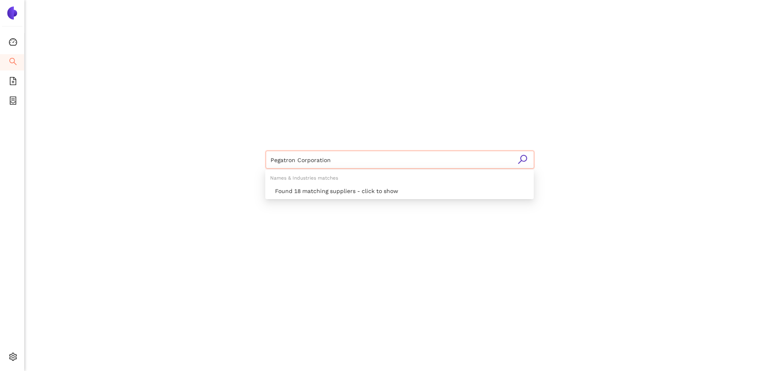
type input "Pegatron Corporation"
click at [525, 156] on icon "search" at bounding box center [522, 159] width 10 height 10
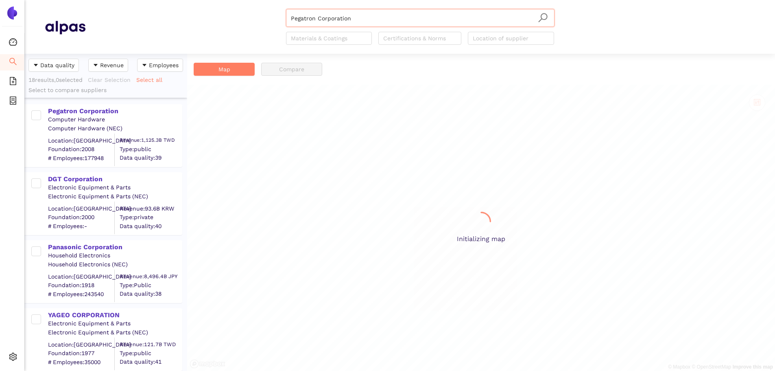
scroll to position [311, 157]
click at [105, 116] on div "Computer Hardware" at bounding box center [114, 120] width 133 height 8
click at [104, 109] on div "Pegatron Corporation" at bounding box center [114, 111] width 133 height 9
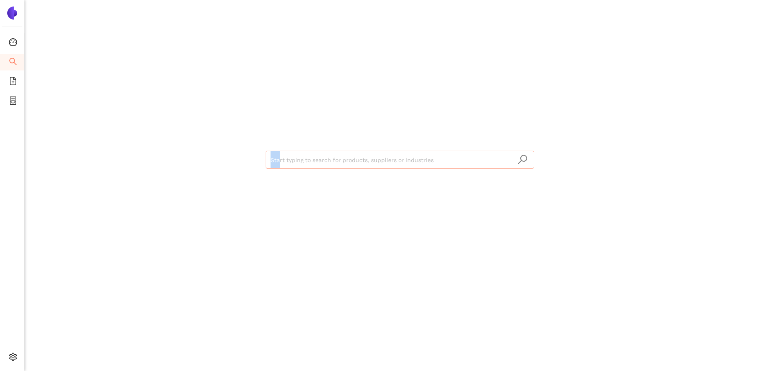
drag, startPoint x: 282, startPoint y: 152, endPoint x: 285, endPoint y: 157, distance: 6.0
click at [284, 156] on div "Start typing to search for products, suppliers or industries" at bounding box center [400, 158] width 488 height 317
click at [285, 157] on input "search" at bounding box center [400, 160] width 259 height 18
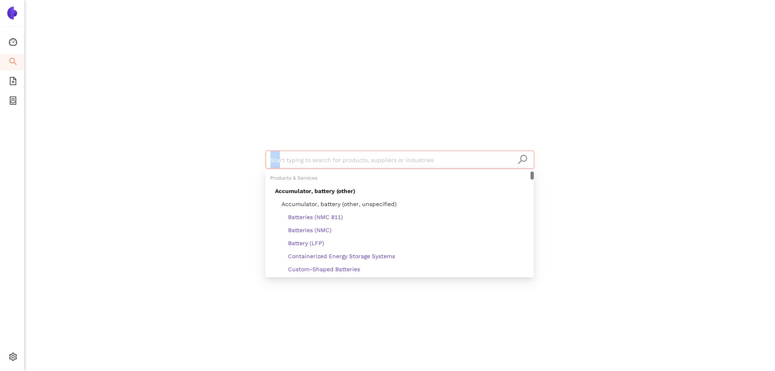
click at [285, 157] on input "search" at bounding box center [400, 160] width 259 height 18
drag, startPoint x: 284, startPoint y: 158, endPoint x: 280, endPoint y: 162, distance: 5.5
click at [284, 158] on input "search" at bounding box center [400, 160] width 259 height 18
click at [280, 161] on input "search" at bounding box center [400, 160] width 259 height 18
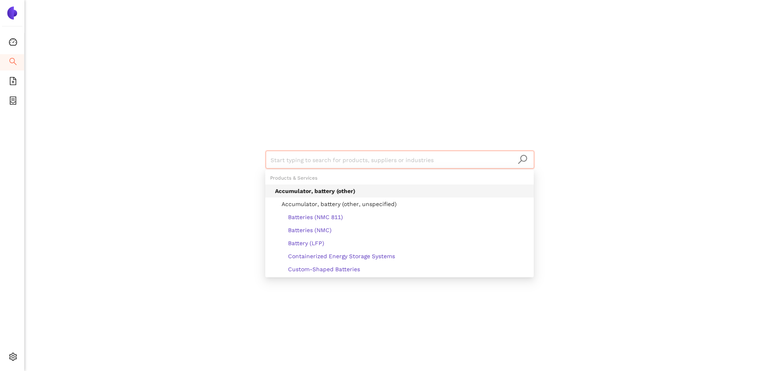
paste input "Shenzhen Jinghua Displays Electronics Co., Ltd."
type input "Shenzhen Jinghua Displays Electronics Co., Ltd."
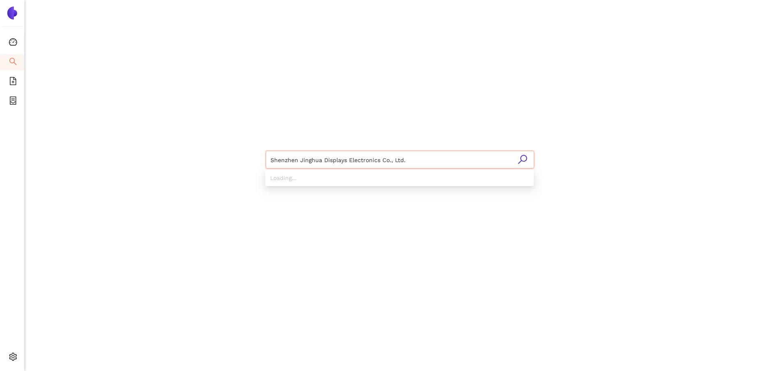
click at [524, 159] on icon "search" at bounding box center [522, 159] width 10 height 10
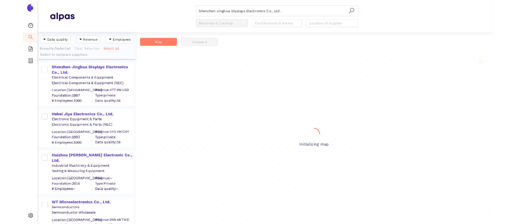
scroll to position [311, 157]
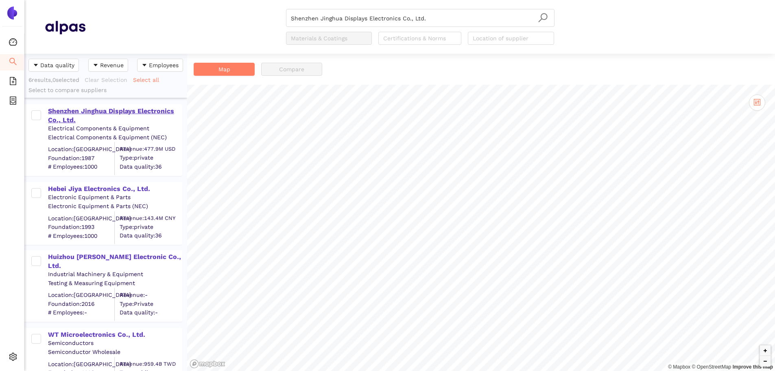
click at [103, 113] on div "Shenzhen Jinghua Displays Electronics Co., Ltd." at bounding box center [114, 116] width 133 height 18
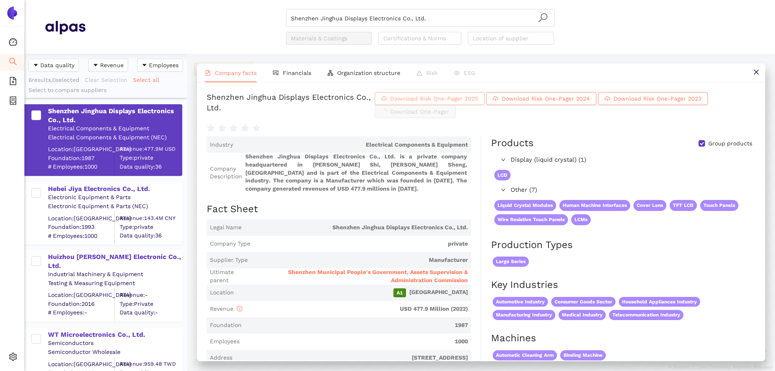
click at [478, 103] on span "Download Risk One-Pager 2025" at bounding box center [434, 98] width 88 height 9
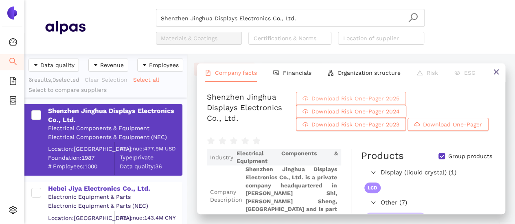
scroll to position [164, 156]
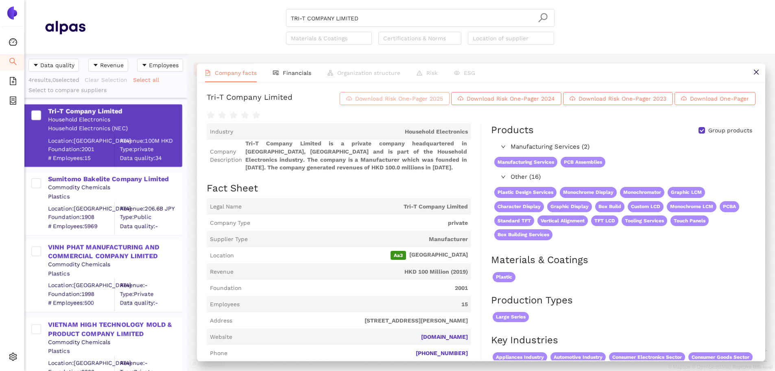
scroll to position [311, 157]
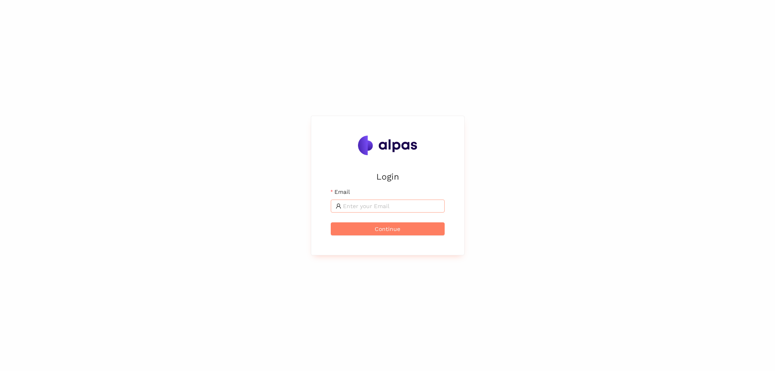
click at [381, 202] on span at bounding box center [388, 205] width 114 height 13
click at [382, 205] on input "Email" at bounding box center [391, 205] width 97 height 9
type input "[EMAIL_ADDRESS][DOMAIN_NAME]"
click at [393, 224] on span "Continue" at bounding box center [388, 228] width 26 height 9
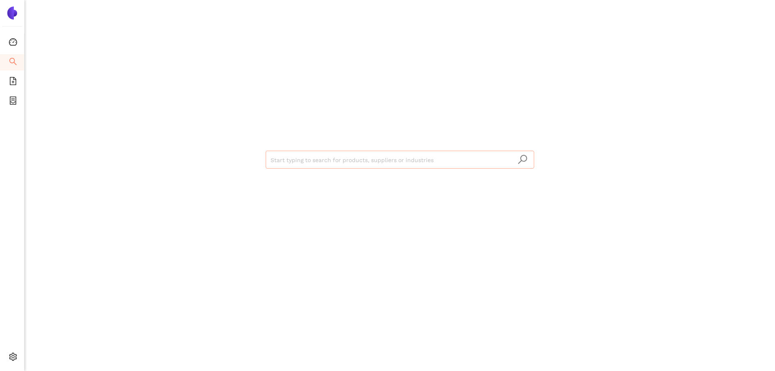
click at [351, 162] on input "search" at bounding box center [400, 160] width 259 height 18
paste input "WHS Plastics Ltd"
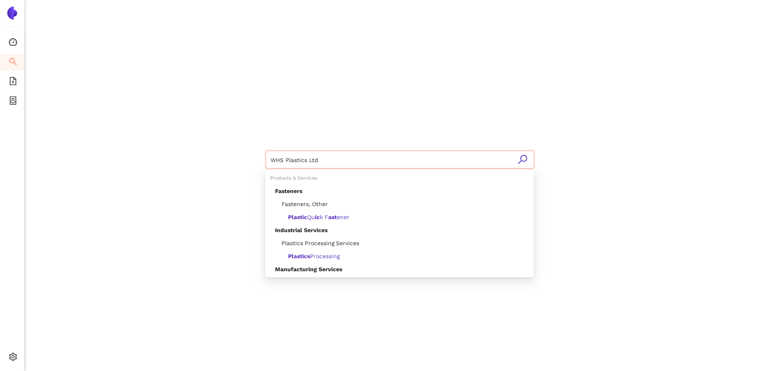
type input "WHS Plastics Ltd"
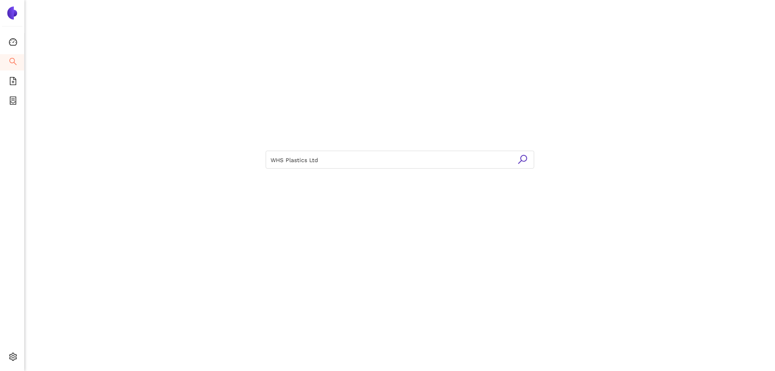
click at [526, 159] on icon "search" at bounding box center [522, 159] width 9 height 9
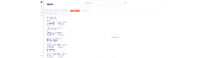
scroll to position [311, 157]
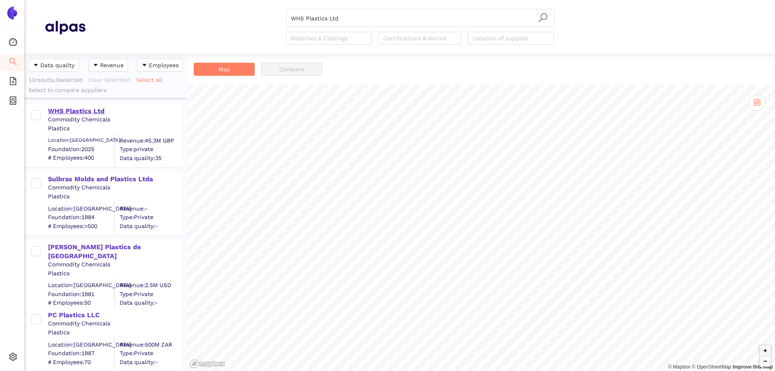
click at [95, 109] on div "WHS Plastics Ltd" at bounding box center [114, 111] width 133 height 9
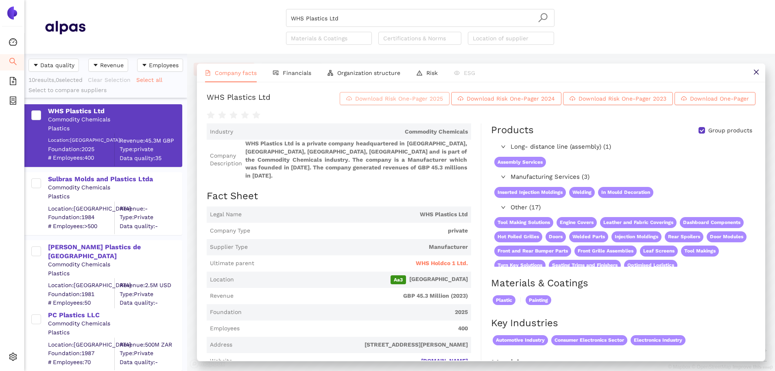
click at [400, 105] on button "Download Risk One-Pager 2025" at bounding box center [395, 98] width 110 height 13
click at [352, 13] on input "WHS Plastics Ltd" at bounding box center [420, 18] width 259 height 18
click at [344, 21] on input "WHS Plastics Ltd" at bounding box center [420, 18] width 259 height 18
drag, startPoint x: 343, startPoint y: 16, endPoint x: 268, endPoint y: 12, distance: 75.8
click at [268, 13] on div "WHS Plastics Ltd Materials & Coatings Certifications & Norms Location of suppli…" at bounding box center [419, 27] width 669 height 36
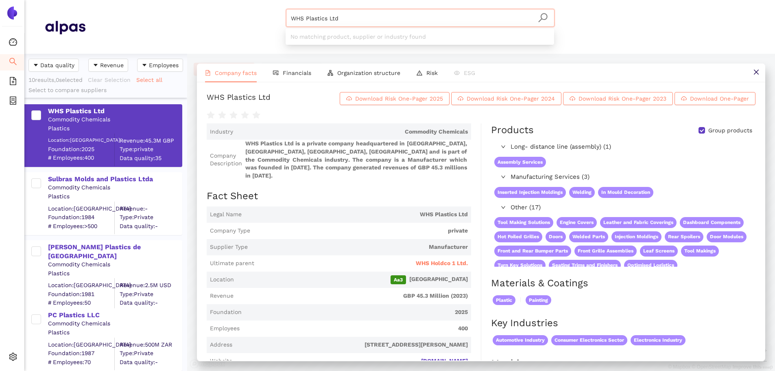
paste input "Aoshikang Technology Co., Ltd."
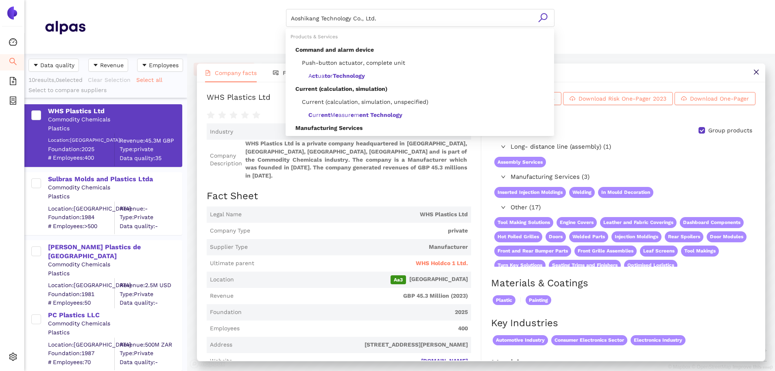
click at [542, 18] on icon "search" at bounding box center [543, 18] width 10 height 10
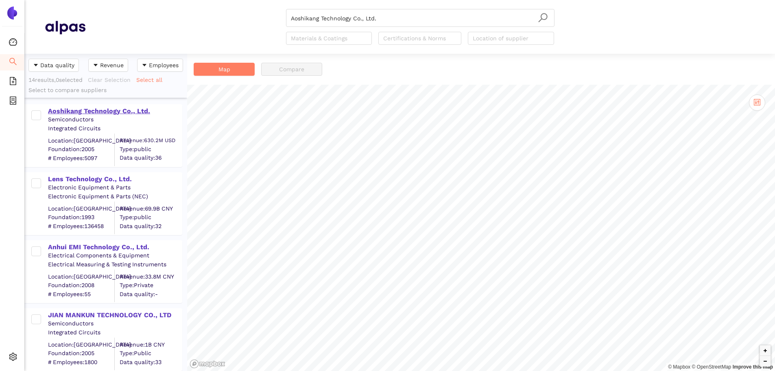
click at [134, 112] on div "Aoshikang Technology Co., Ltd." at bounding box center [114, 111] width 133 height 9
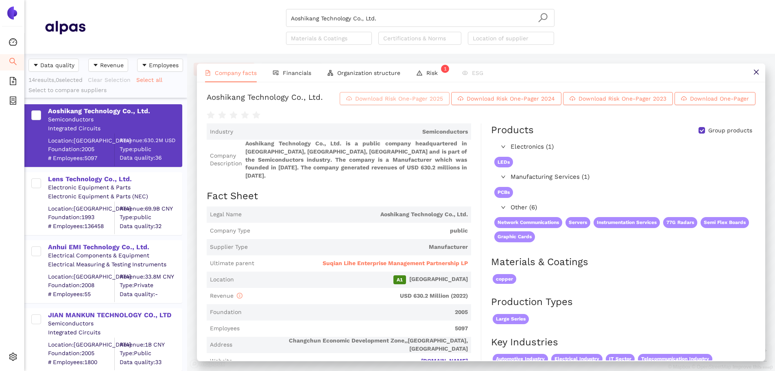
click at [412, 101] on span "Download Risk One-Pager 2025" at bounding box center [399, 98] width 88 height 9
drag, startPoint x: 374, startPoint y: 9, endPoint x: 378, endPoint y: 15, distance: 6.9
click at [375, 13] on div "Aoshikang Technology Co., Ltd." at bounding box center [420, 18] width 269 height 18
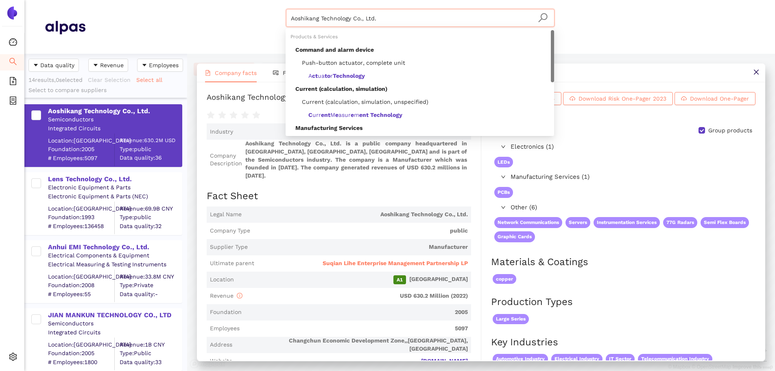
click at [381, 18] on input "Aoshikang Technology Co., Ltd." at bounding box center [420, 18] width 259 height 18
drag, startPoint x: 385, startPoint y: 18, endPoint x: 233, endPoint y: 2, distance: 152.6
click at [233, 2] on header "Aoshikang Technology Co., Ltd. Materials & Coatings Certifications & Norms Loca…" at bounding box center [399, 27] width 751 height 54
paste input "MICROCHIP TECHNOLOGY INCORPORATED"
click at [543, 15] on icon "search" at bounding box center [543, 18] width 10 height 10
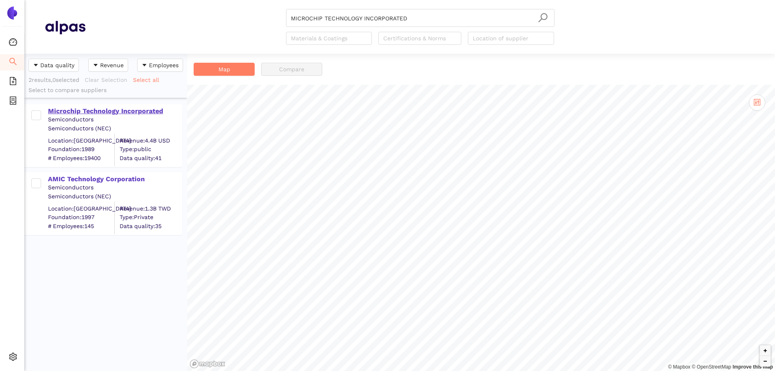
click at [143, 110] on div "Microchip Technology Incorporated" at bounding box center [114, 111] width 133 height 9
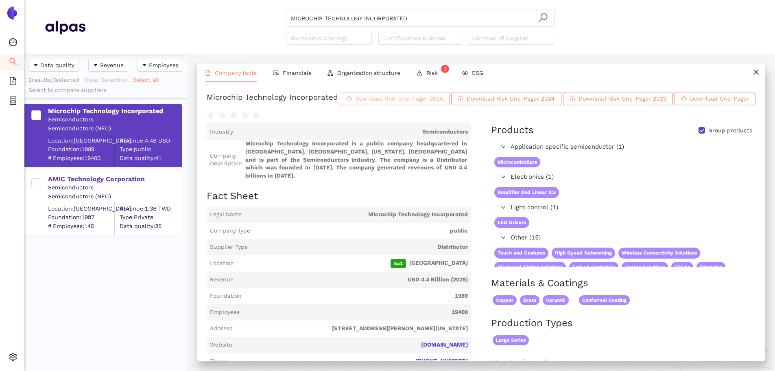
click at [443, 102] on span "Download Risk One-Pager 2025" at bounding box center [399, 98] width 88 height 9
click at [412, 15] on input "MICROCHIP TECHNOLOGY INCORPORATED" at bounding box center [420, 18] width 259 height 18
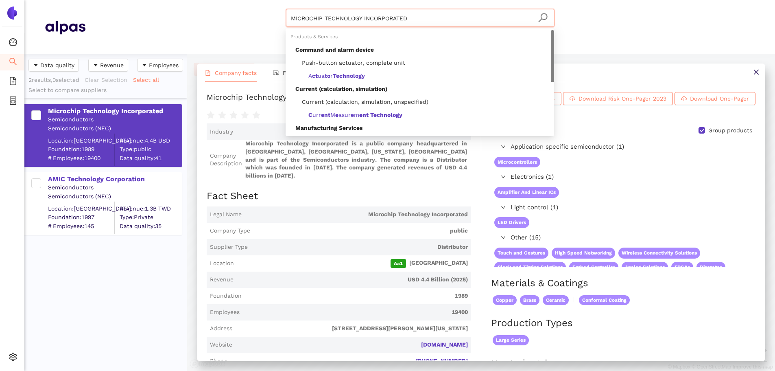
drag, startPoint x: 384, startPoint y: 10, endPoint x: 190, endPoint y: -16, distance: 195.4
click at [190, 0] on html "Dashboard Search eSourcing Templates eSourcing Projects Settings MICROCHIP TECH…" at bounding box center [387, 185] width 775 height 371
paste input "Silergy Corp."
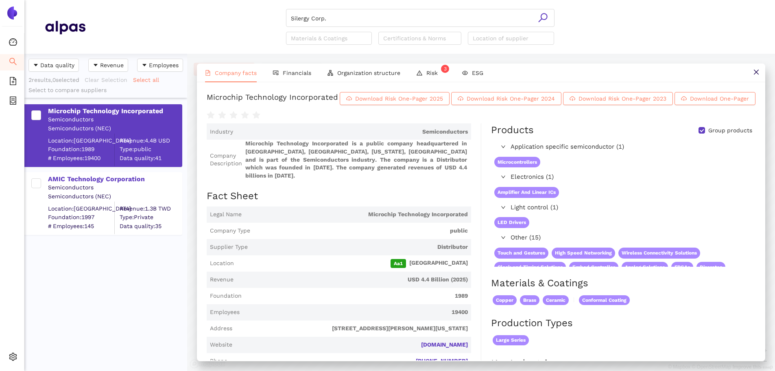
click at [544, 17] on icon "search" at bounding box center [543, 18] width 10 height 10
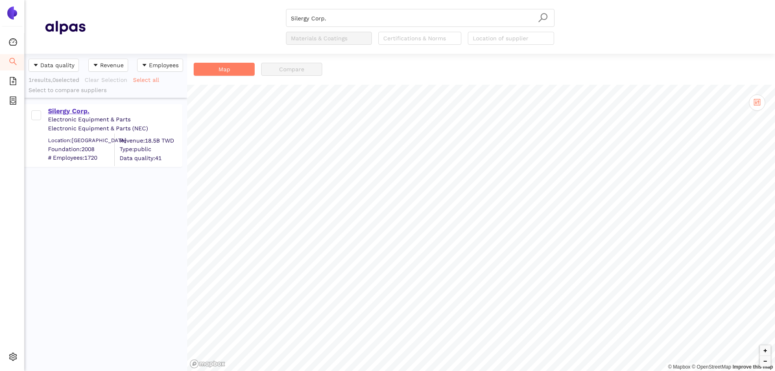
click at [69, 110] on div "Silergy Corp." at bounding box center [114, 111] width 133 height 9
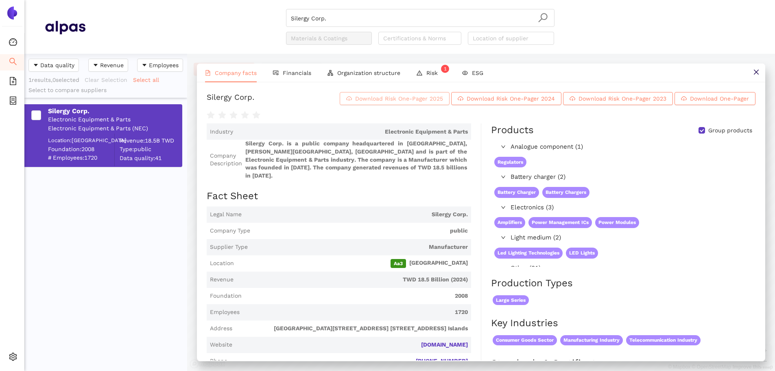
click at [373, 101] on span "Download Risk One-Pager 2025" at bounding box center [399, 98] width 88 height 9
drag, startPoint x: 367, startPoint y: 22, endPoint x: 349, endPoint y: 22, distance: 17.9
click at [365, 22] on input "Silergy Corp." at bounding box center [420, 18] width 259 height 18
drag, startPoint x: 334, startPoint y: 16, endPoint x: 253, endPoint y: 7, distance: 81.1
click at [249, 2] on header "Silergy Corp. Materials & Coatings Certifications & Norms Location of supplier" at bounding box center [399, 27] width 751 height 54
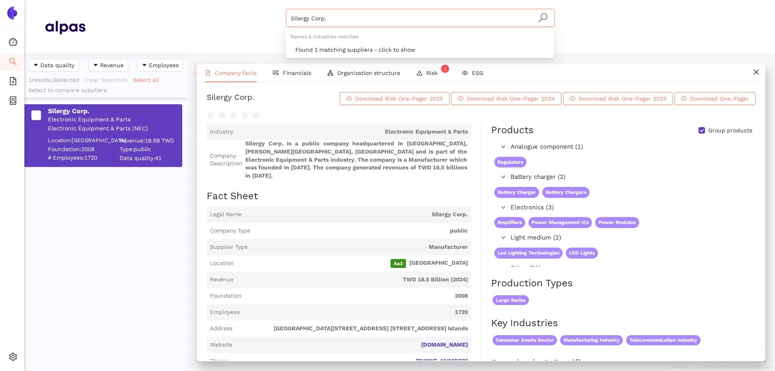
paste input "TMicroelectronics N.V"
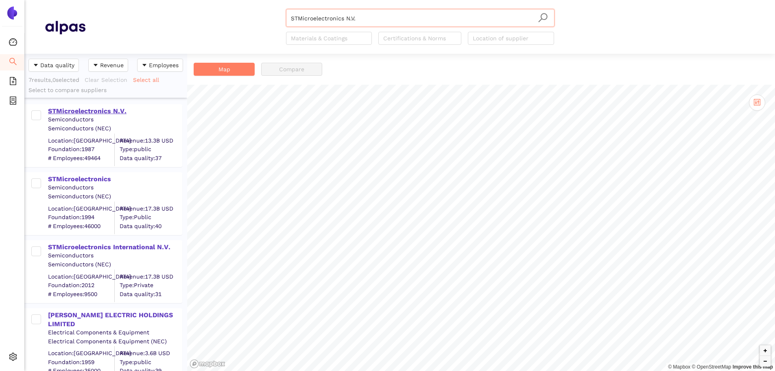
type input "STMicroelectronics N.V."
click at [89, 108] on div "STMicroelectronics N.V." at bounding box center [114, 111] width 133 height 9
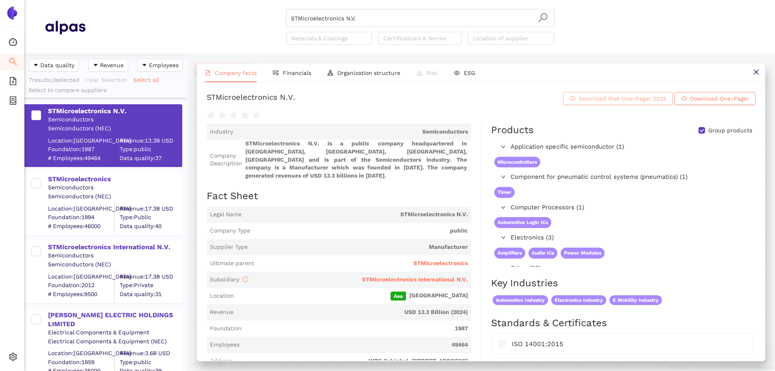
click at [595, 103] on span "Download Risk One-Pager 2025" at bounding box center [623, 98] width 88 height 9
drag, startPoint x: 345, startPoint y: 17, endPoint x: 353, endPoint y: 19, distance: 7.5
click at [346, 18] on input "STMicroelectronics N.V." at bounding box center [420, 18] width 259 height 18
drag, startPoint x: 357, startPoint y: 17, endPoint x: 233, endPoint y: 8, distance: 124.4
click at [233, 8] on header "STMicroelectronics N.V. Materials & Coatings Certifications & Norms Location of…" at bounding box center [399, 27] width 751 height 54
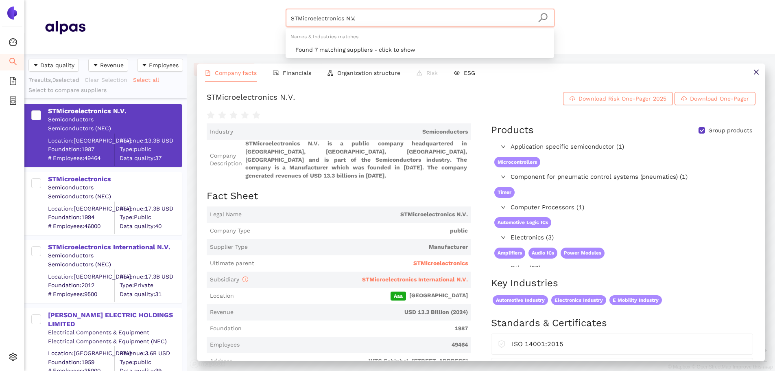
paste input "KYWORKS SOLUTIONS, INC"
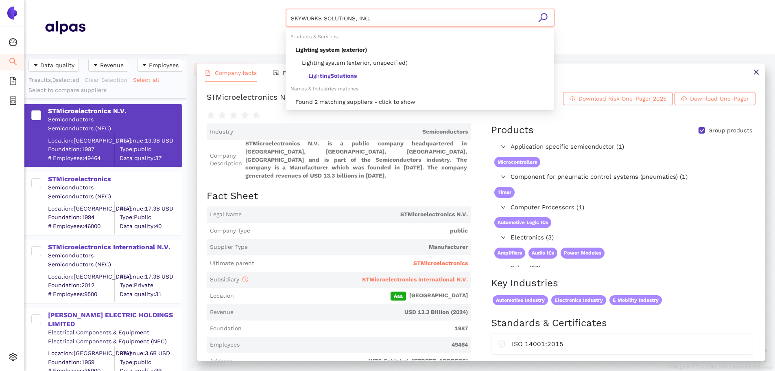
type input "SKYWORKS SOLUTIONS, INC."
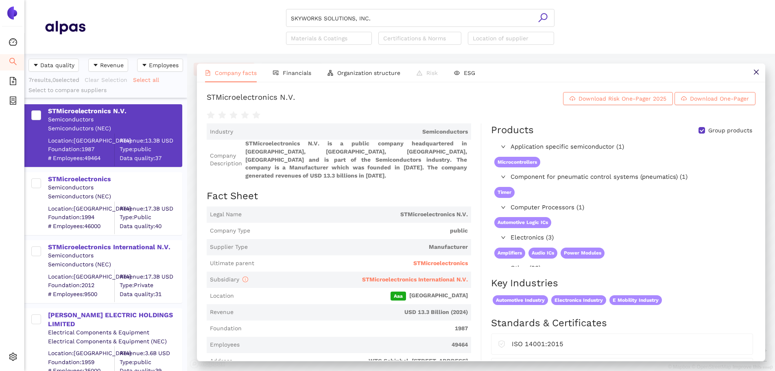
click at [548, 20] on icon "search" at bounding box center [543, 18] width 10 height 10
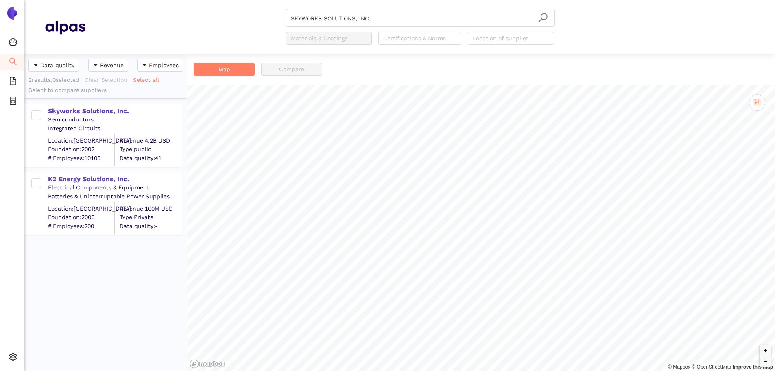
click at [105, 113] on div "Skyworks Solutions, Inc." at bounding box center [114, 111] width 133 height 9
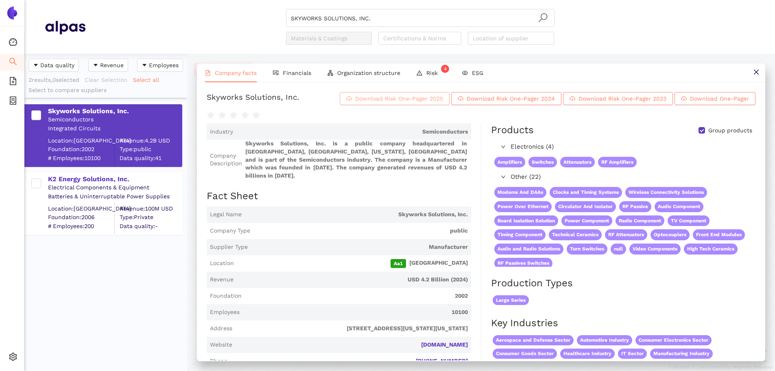
click at [443, 101] on span "Download Risk One-Pager 2025" at bounding box center [399, 98] width 88 height 9
click at [388, 17] on input "SKYWORKS SOLUTIONS, INC." at bounding box center [420, 18] width 259 height 18
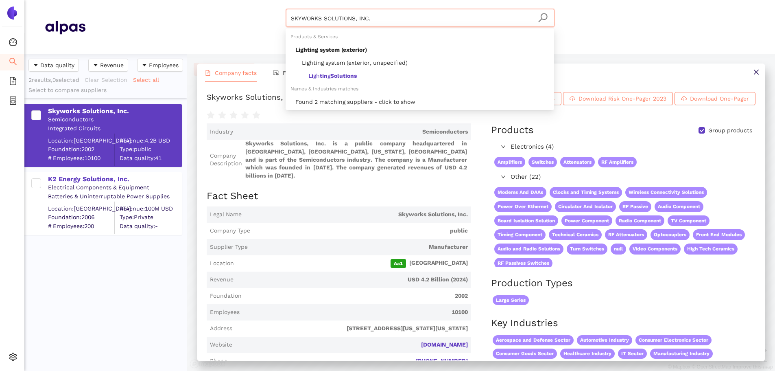
drag, startPoint x: 383, startPoint y: 20, endPoint x: 220, endPoint y: 3, distance: 164.5
click at [220, 3] on header "SKYWORKS SOLUTIONS, INC. Materials & Coatings Certifications & Norms Location o…" at bounding box center [399, 27] width 751 height 54
paste input "search"
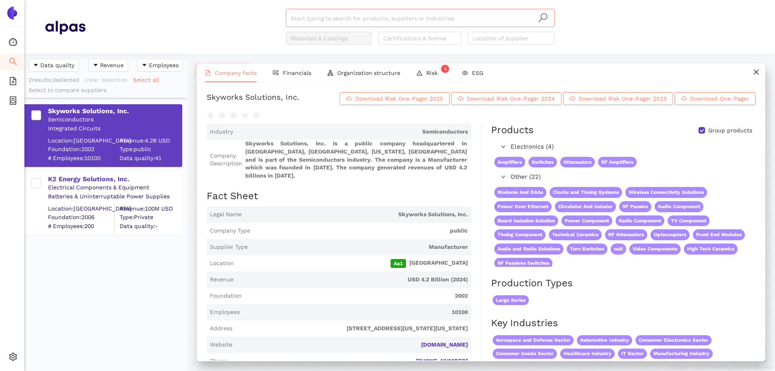
click at [319, 18] on input "search" at bounding box center [420, 18] width 259 height 18
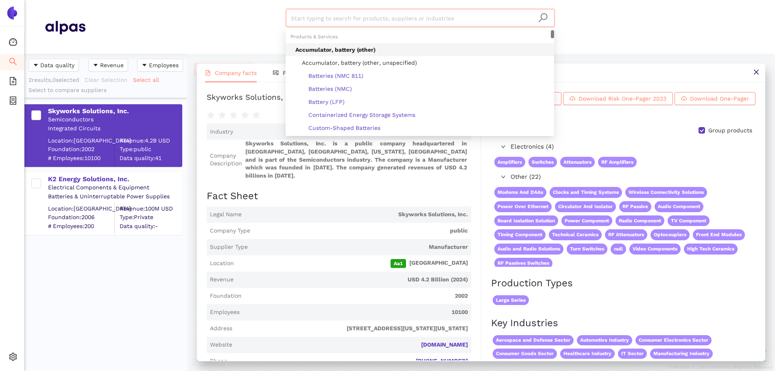
paste input "Guangdong Ellington Electronic Technology Co., Ltd."
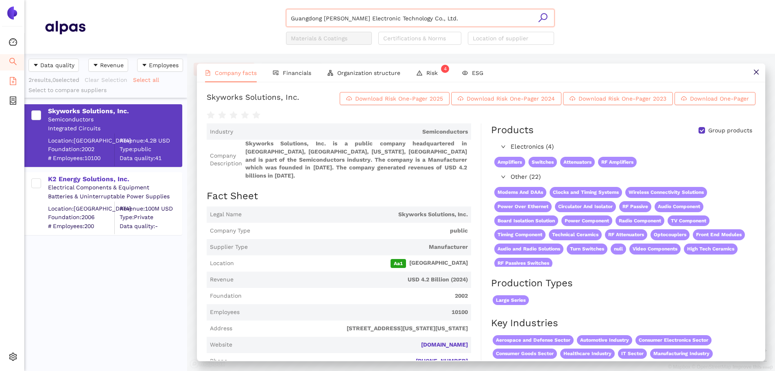
drag, startPoint x: 548, startPoint y: 18, endPoint x: 6, endPoint y: 78, distance: 544.8
click at [548, 17] on icon "search" at bounding box center [543, 18] width 10 height 10
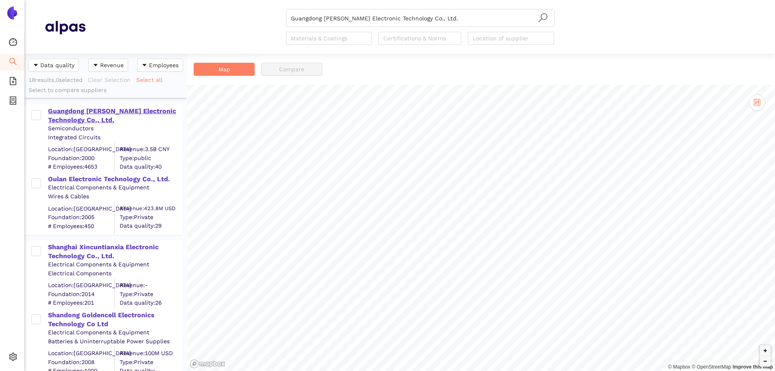
click at [85, 116] on div "Guangdong Ellington Electronic Technology Co., Ltd." at bounding box center [114, 116] width 133 height 18
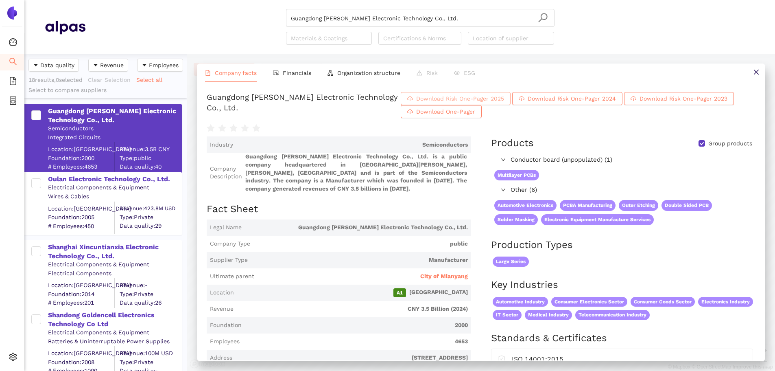
click at [504, 101] on span "Download Risk One-Pager 2025" at bounding box center [460, 98] width 88 height 9
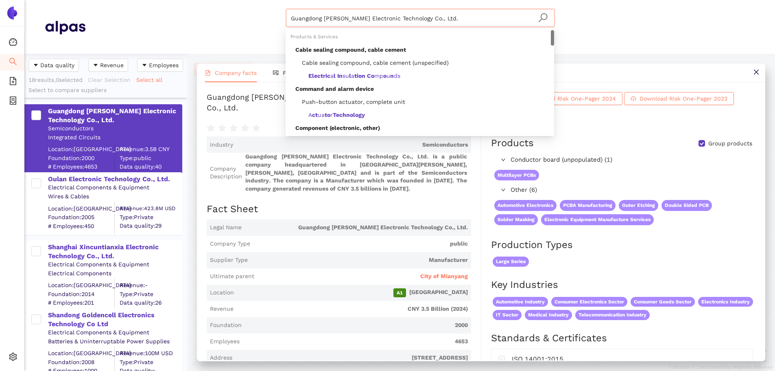
drag, startPoint x: 444, startPoint y: 20, endPoint x: 317, endPoint y: 10, distance: 128.1
click at [244, 0] on html "Dashboard Search eSourcing Templates eSourcing Projects Settings Guangdong Elli…" at bounding box center [387, 185] width 775 height 371
paste input "ams-OSRAM AG"
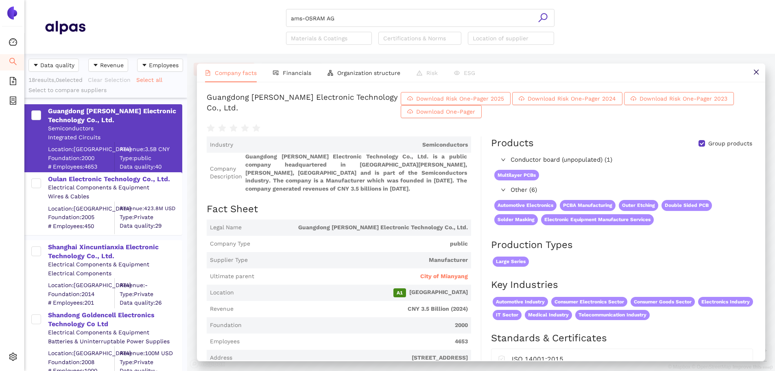
click at [544, 13] on icon "search" at bounding box center [543, 18] width 10 height 10
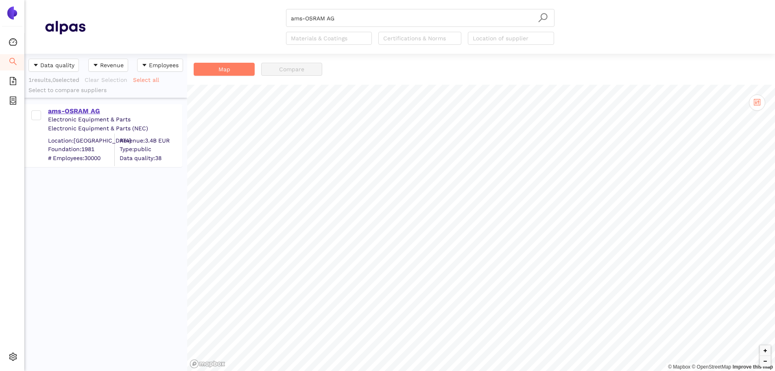
click at [88, 109] on div "ams-OSRAM AG" at bounding box center [114, 111] width 133 height 9
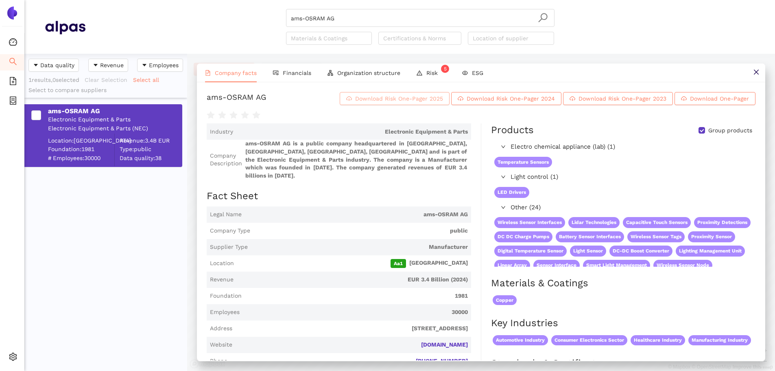
click at [383, 103] on span "Download Risk One-Pager 2025" at bounding box center [399, 98] width 88 height 9
click at [344, 18] on input "ams-OSRAM AG" at bounding box center [420, 18] width 259 height 18
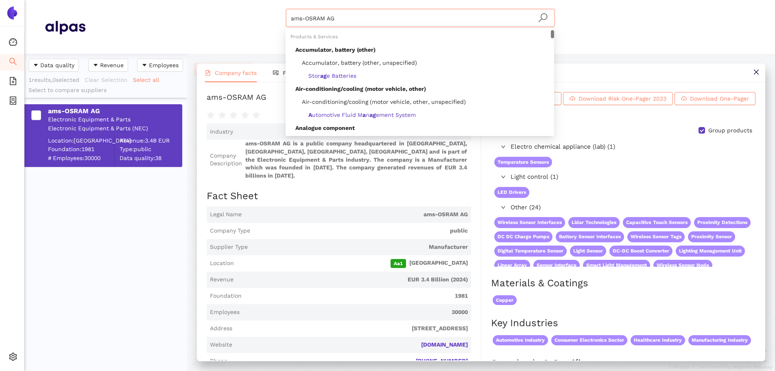
drag, startPoint x: 296, startPoint y: 16, endPoint x: 384, endPoint y: 34, distance: 90.1
click at [250, 12] on div "ams-OSRAM AG Materials & Coatings Certifications & Norms Location of supplier" at bounding box center [419, 27] width 669 height 36
paste input "PLAX S.r.l"
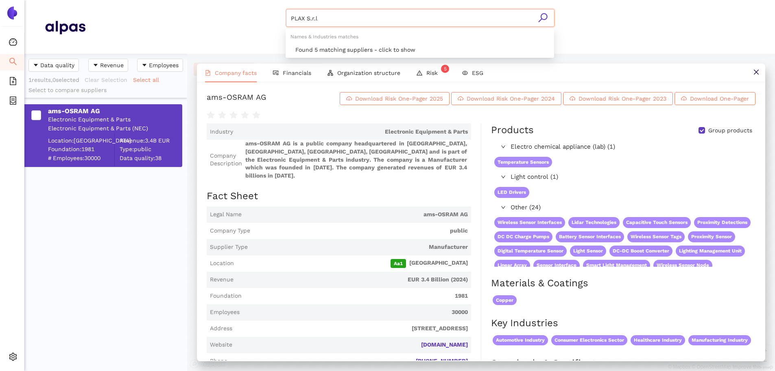
click at [546, 15] on icon "search" at bounding box center [543, 18] width 10 height 10
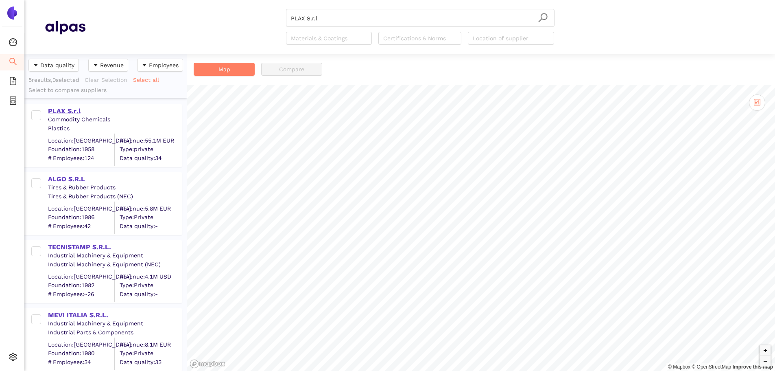
click at [67, 111] on div "PLAX S.r.l" at bounding box center [114, 111] width 133 height 9
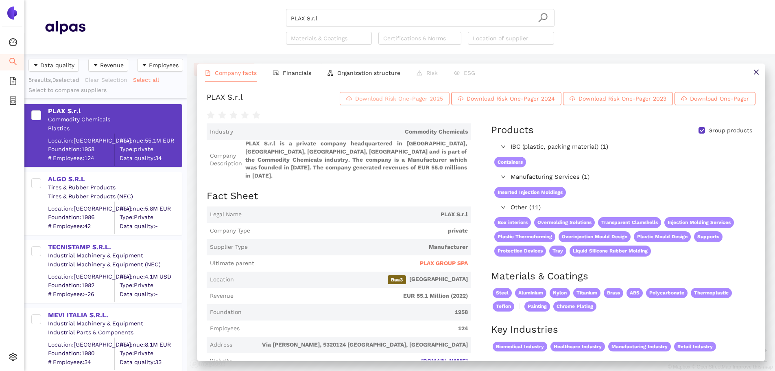
click at [368, 103] on span "Download Risk One-Pager 2025" at bounding box center [399, 98] width 88 height 9
click at [337, 21] on input "PLAX S.r.l" at bounding box center [420, 18] width 259 height 18
drag, startPoint x: 331, startPoint y: 22, endPoint x: 242, endPoint y: 8, distance: 89.8
click at [242, 8] on header "PLAX S.r.l Materials & Coatings Certifications & Norms Location of supplier" at bounding box center [399, 27] width 751 height 54
paste input "Analog Devices GmbH"
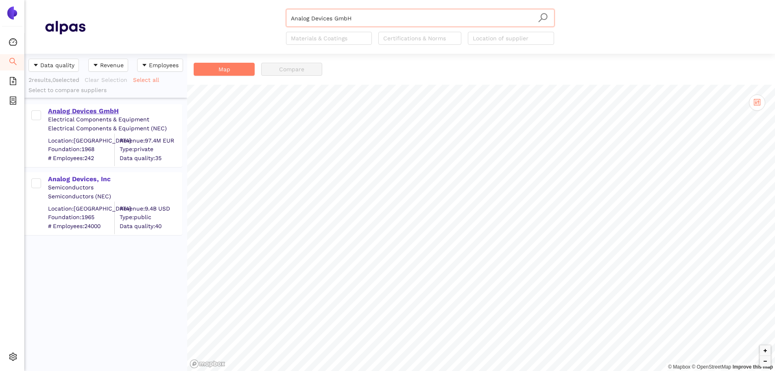
click at [103, 106] on div "Analog Devices GmbH" at bounding box center [114, 110] width 133 height 11
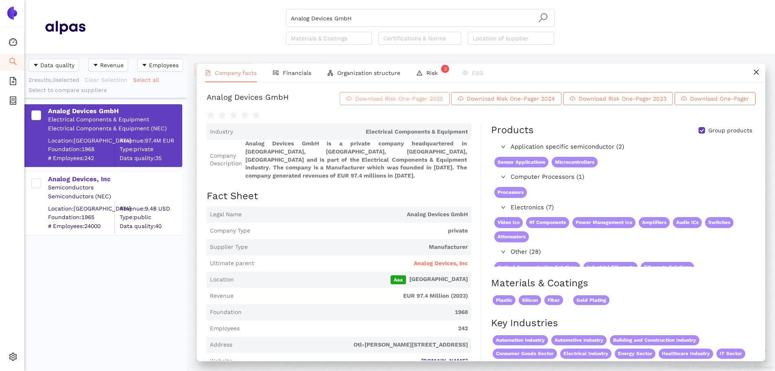
click at [365, 101] on span "Download Risk One-Pager 2025" at bounding box center [399, 98] width 88 height 9
click at [367, 14] on input "Analog Devices GmbH" at bounding box center [420, 18] width 259 height 18
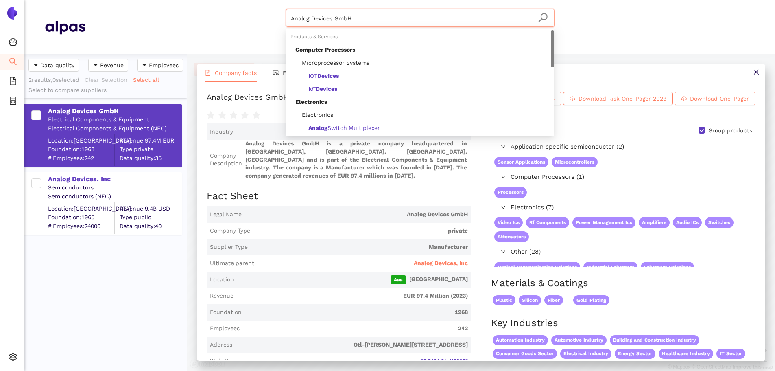
drag, startPoint x: 364, startPoint y: 17, endPoint x: 207, endPoint y: 10, distance: 156.4
click at [207, 10] on div "Analog Devices GmbH Materials & Coatings Certifications & Norms Location of sup…" at bounding box center [419, 27] width 669 height 36
paste input "Epson America, Inc"
click at [544, 11] on input "Epson America, Inc" at bounding box center [420, 18] width 259 height 18
click at [541, 19] on icon "search" at bounding box center [543, 18] width 10 height 10
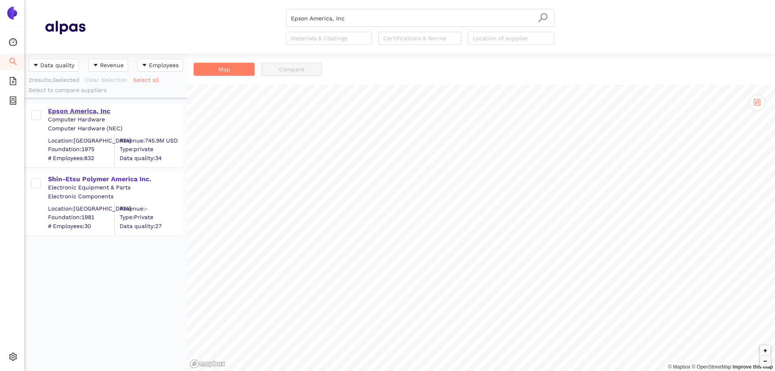
click at [96, 107] on div "Epson America, Inc" at bounding box center [114, 111] width 133 height 9
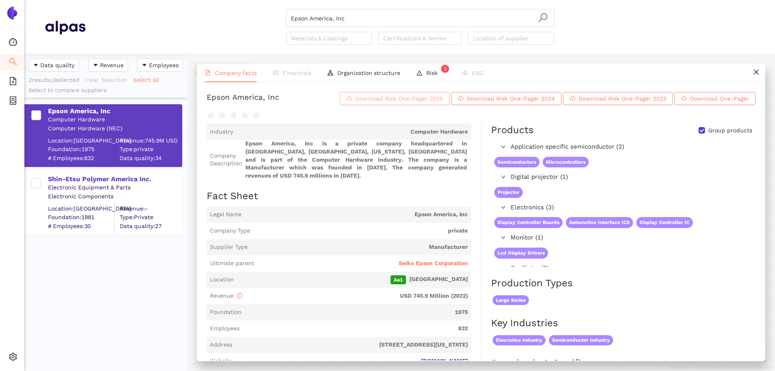
click at [377, 103] on span "Download Risk One-Pager 2025" at bounding box center [399, 98] width 88 height 9
drag, startPoint x: 349, startPoint y: 26, endPoint x: 351, endPoint y: 16, distance: 10.5
click at [349, 25] on input "Epson America, Inc" at bounding box center [420, 18] width 259 height 18
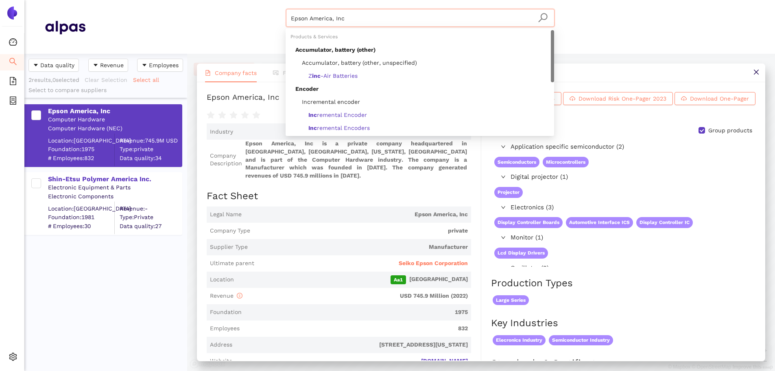
drag, startPoint x: 347, startPoint y: 19, endPoint x: 250, endPoint y: 14, distance: 97.4
click at [249, 12] on div "Epson America, Inc Materials & Coatings Certifications & Norms Location of supp…" at bounding box center [419, 27] width 669 height 36
paste input "POWER INTEGRATIONS, INC."
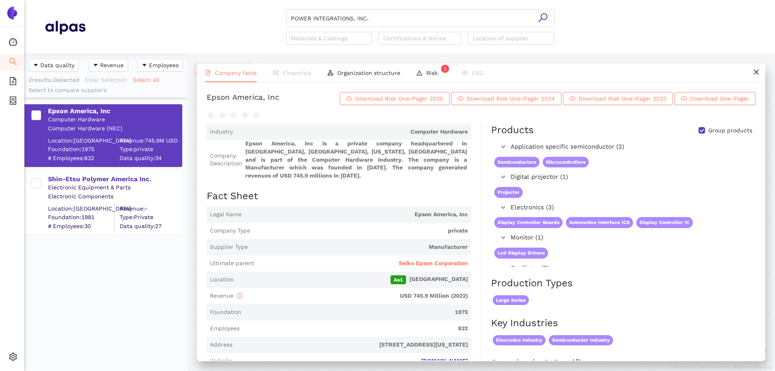
click at [542, 16] on icon "search" at bounding box center [543, 18] width 10 height 10
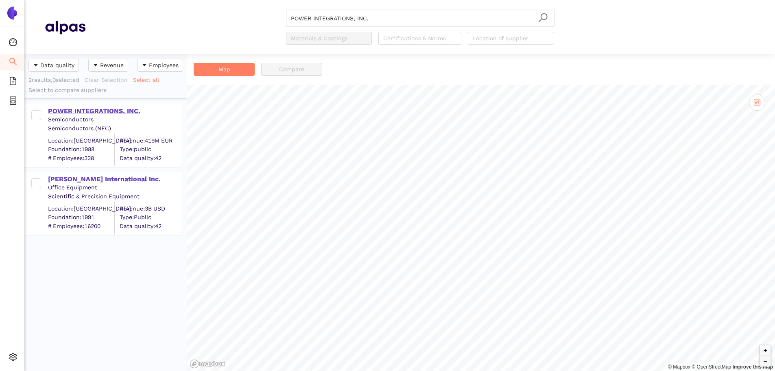
click at [107, 109] on div "POWER INTEGRATIONS, INC." at bounding box center [114, 111] width 133 height 9
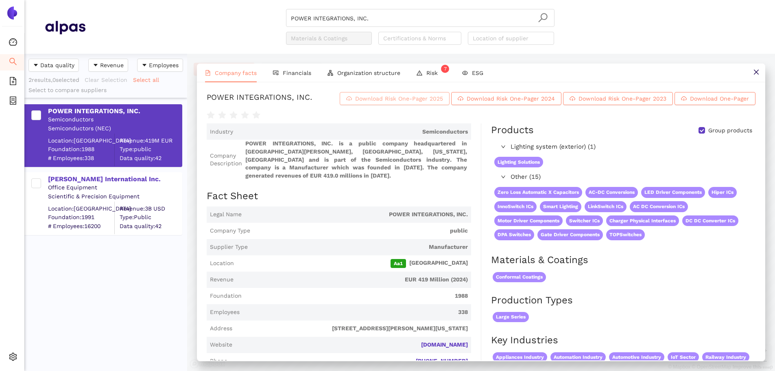
click at [396, 103] on span "Download Risk One-Pager 2025" at bounding box center [399, 98] width 88 height 9
click at [397, 20] on input "POWER INTEGRATIONS, INC." at bounding box center [420, 18] width 259 height 18
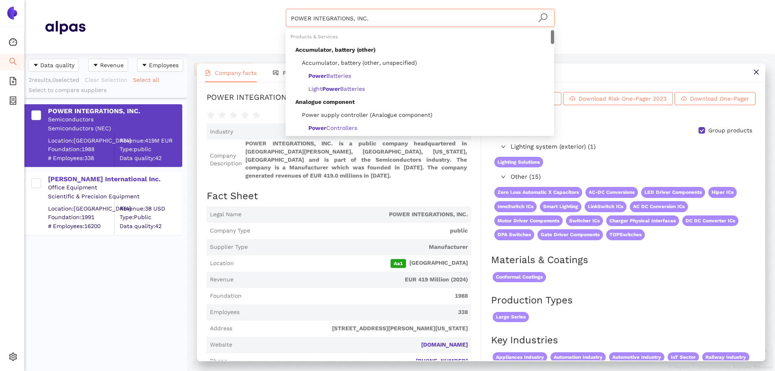
drag, startPoint x: 388, startPoint y: 17, endPoint x: 201, endPoint y: 11, distance: 186.5
click at [201, 11] on div "POWER INTEGRATIONS, INC. Materials & Coatings Certifications & Norms Location o…" at bounding box center [419, 27] width 669 height 36
paste input "Hua Jung Components Co., Ltd"
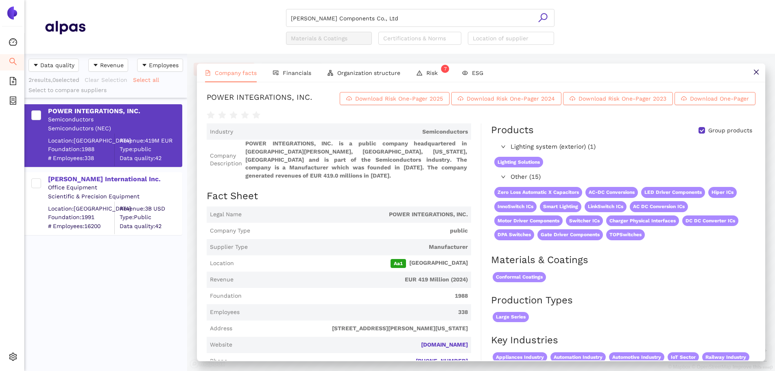
click at [540, 16] on icon "search" at bounding box center [543, 18] width 10 height 10
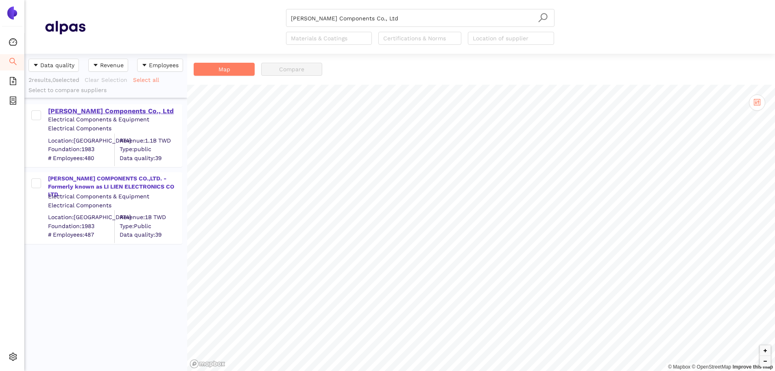
click at [98, 110] on div "Hua Jung Components Co., Ltd" at bounding box center [114, 111] width 133 height 9
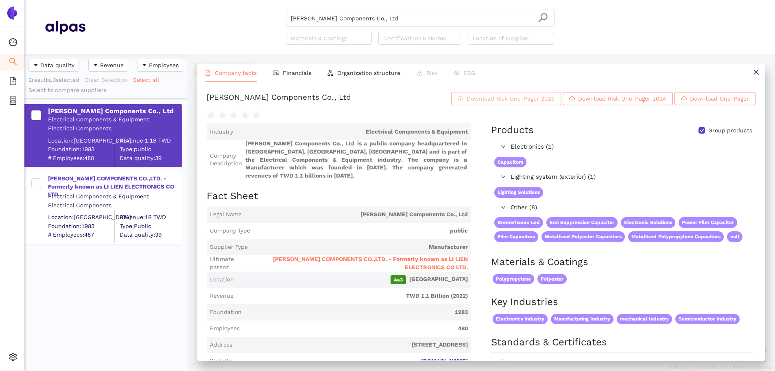
click at [487, 102] on span "Download Risk One-Pager 2025" at bounding box center [511, 98] width 88 height 9
click at [378, 24] on input "Hua Jung Components Co., Ltd" at bounding box center [420, 18] width 259 height 18
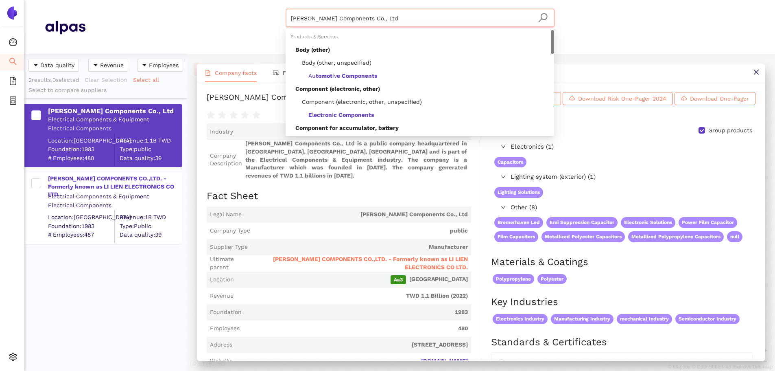
click at [379, 23] on input "Hua Jung Components Co., Ltd" at bounding box center [420, 18] width 259 height 18
drag, startPoint x: 380, startPoint y: 19, endPoint x: 275, endPoint y: 4, distance: 105.7
click at [275, 4] on header "Hua Jung Components Co., Ltd Materials & Coatings Certifications & Norms Locati…" at bounding box center [399, 27] width 751 height 54
paste input "Svenska Grindmatriser AB"
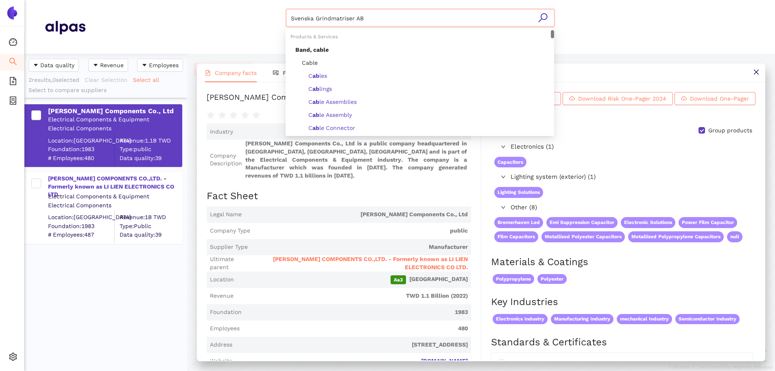
click at [546, 13] on icon "search" at bounding box center [543, 18] width 10 height 10
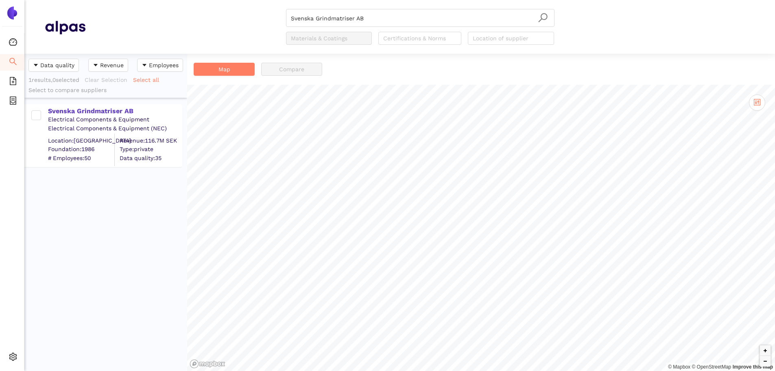
drag, startPoint x: 91, startPoint y: 113, endPoint x: 64, endPoint y: 118, distance: 27.3
click at [91, 113] on div "Svenska Grindmatriser AB" at bounding box center [114, 111] width 133 height 9
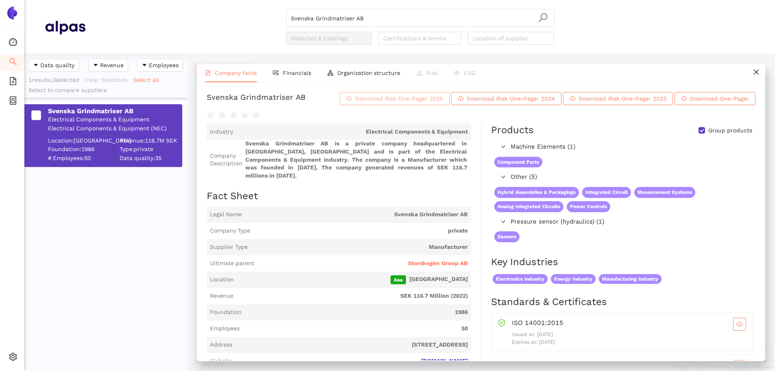
click at [433, 103] on span "Download Risk One-Pager 2025" at bounding box center [399, 98] width 88 height 9
drag, startPoint x: 359, startPoint y: 15, endPoint x: 363, endPoint y: 18, distance: 5.0
click at [362, 18] on input "Svenska Grindmatriser AB" at bounding box center [420, 18] width 259 height 18
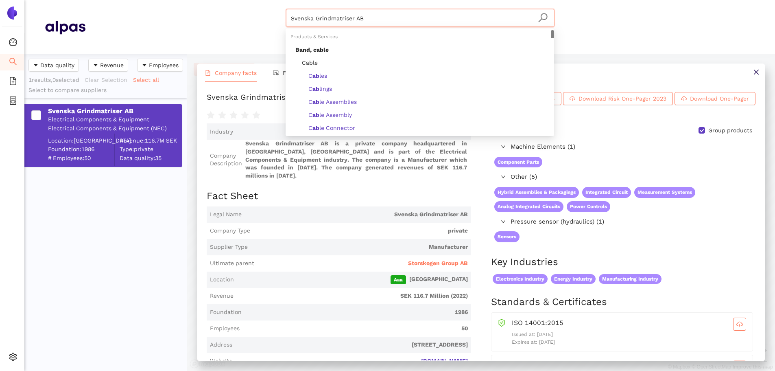
drag, startPoint x: 289, startPoint y: 11, endPoint x: 233, endPoint y: 2, distance: 57.3
click at [233, 2] on header "Svenska Grindmatriser AB Materials & Coatings Certifications & Norms Location o…" at bounding box center [399, 27] width 751 height 54
drag, startPoint x: 376, startPoint y: 17, endPoint x: 269, endPoint y: 14, distance: 107.5
click at [240, 5] on header "Svenska Grindmatriser AB Materials & Coatings Certifications & Norms Location o…" at bounding box center [399, 27] width 751 height 54
paste input "WISeKey S.A."
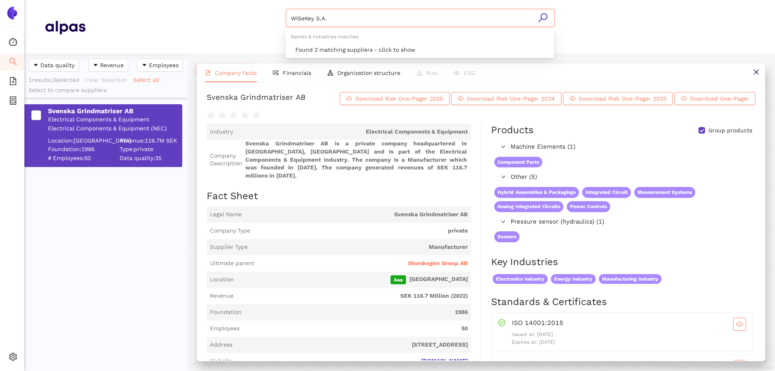
click at [543, 17] on icon "search" at bounding box center [543, 18] width 10 height 10
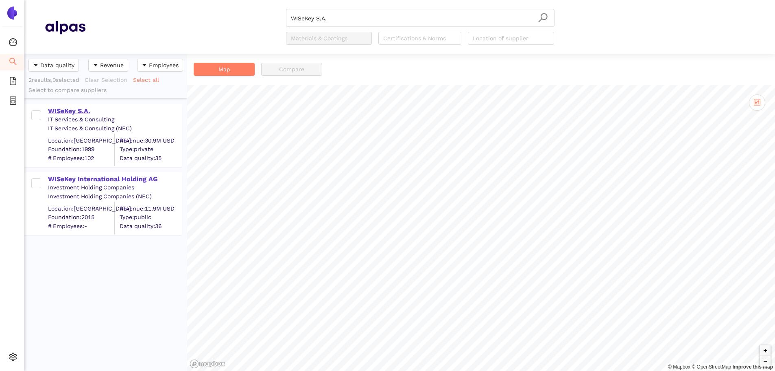
click at [70, 111] on div "WISeKey S.A." at bounding box center [114, 111] width 133 height 9
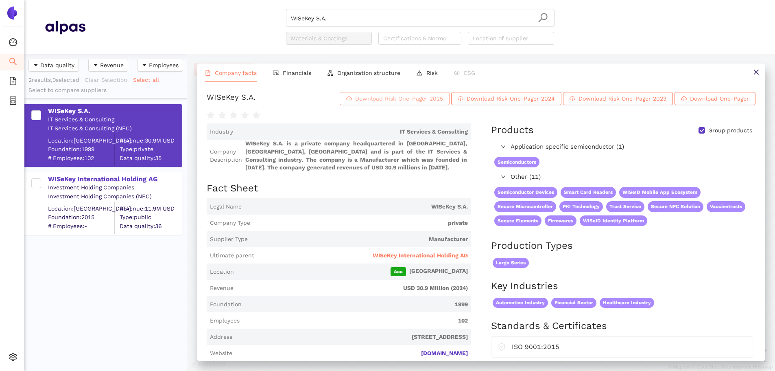
click at [397, 103] on span "Download Risk One-Pager 2025" at bounding box center [399, 98] width 88 height 9
click at [338, 17] on input "WISeKey S.A." at bounding box center [420, 18] width 259 height 18
drag, startPoint x: 342, startPoint y: 18, endPoint x: 224, endPoint y: 2, distance: 119.2
click at [224, 2] on header "WISeKey S.A. Materials & Coatings Certifications & Norms Location of supplier" at bounding box center [399, 27] width 751 height 54
paste input "Shenzhen AV-Display Co., Ltd"
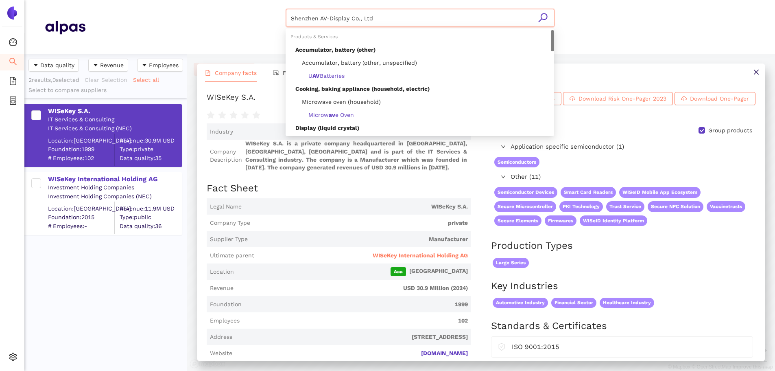
click at [543, 18] on icon "search" at bounding box center [543, 18] width 10 height 10
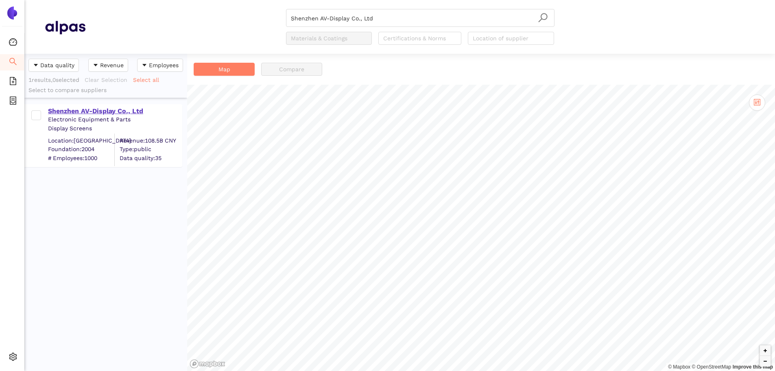
click at [93, 109] on div "Shenzhen AV-Display Co., Ltd" at bounding box center [114, 111] width 133 height 9
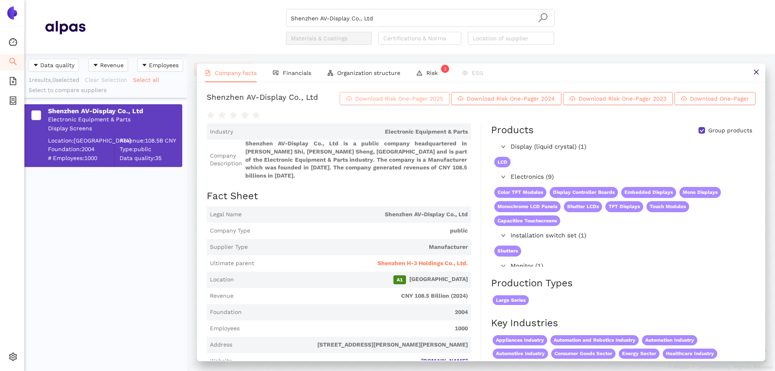
click at [443, 100] on span "Download Risk One-Pager 2025" at bounding box center [399, 98] width 88 height 9
click at [393, 20] on input "Shenzhen AV-Display Co., Ltd" at bounding box center [420, 18] width 259 height 18
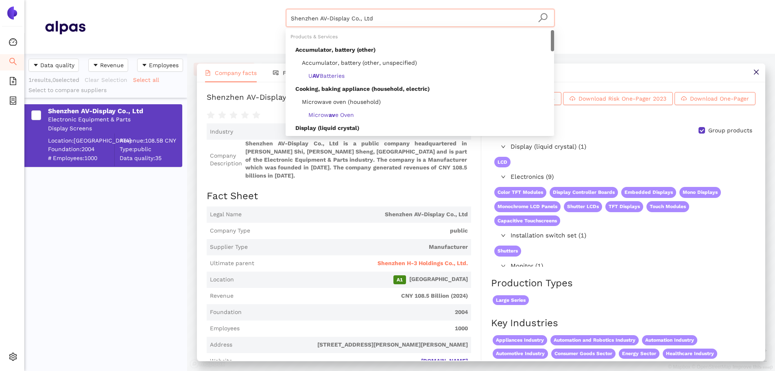
drag, startPoint x: 389, startPoint y: 20, endPoint x: 171, endPoint y: 4, distance: 218.2
click at [165, 0] on header "Shenzhen AV-Display Co., Ltd Materials & Coatings Certifications & Norms Locati…" at bounding box center [399, 27] width 751 height 54
paste input "Okerda Technolog"
click at [544, 19] on icon "search" at bounding box center [542, 17] width 9 height 9
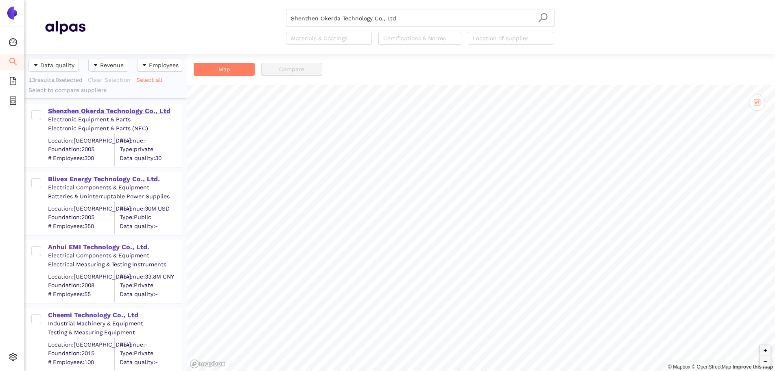
click at [92, 111] on div "Shenzhen Okerda Technology Co., Ltd" at bounding box center [114, 111] width 133 height 9
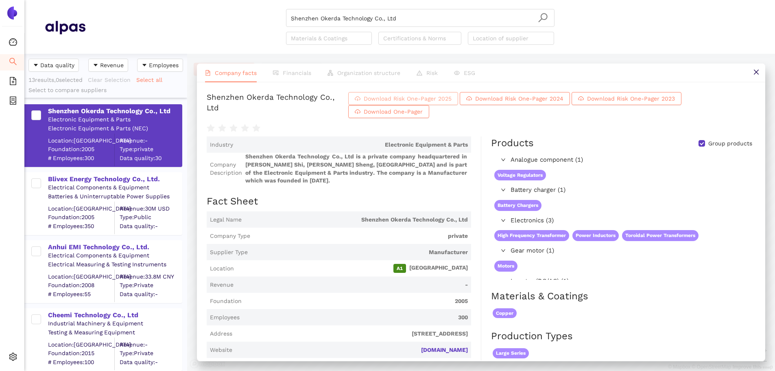
click at [452, 101] on span "Download Risk One-Pager 2025" at bounding box center [408, 98] width 88 height 9
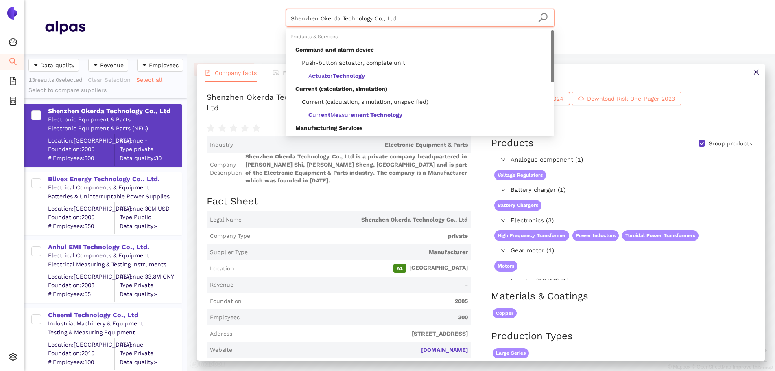
drag, startPoint x: 401, startPoint y: 23, endPoint x: 288, endPoint y: 10, distance: 113.8
click at [235, 7] on header "Shenzhen Okerda Technology Co., Ltd Materials & Coatings Certifications & Norms…" at bounding box center [399, 27] width 751 height 54
paste input "RoodMicrotec N.V."
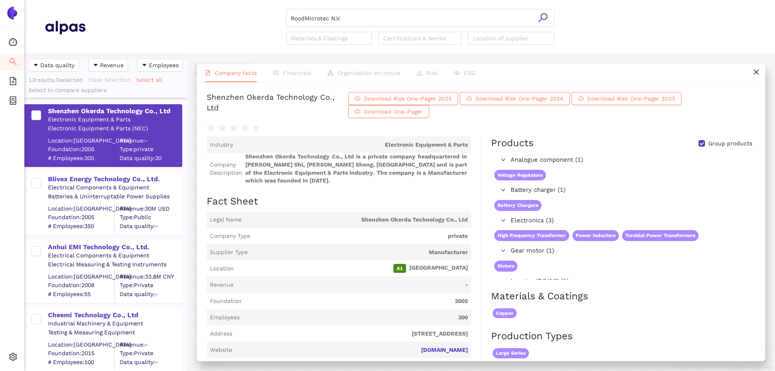
click at [545, 15] on icon "search" at bounding box center [543, 18] width 10 height 10
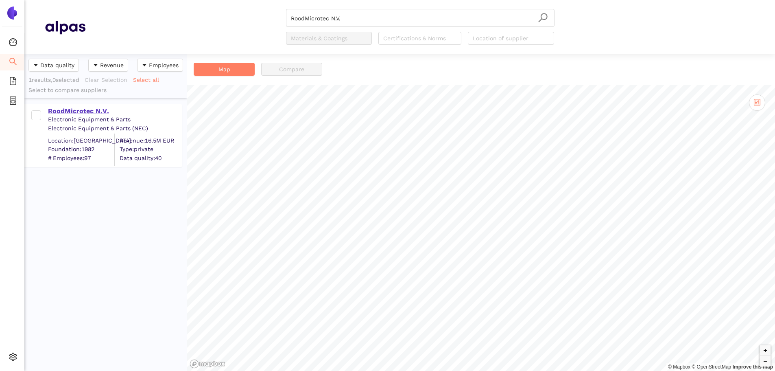
click at [60, 108] on div "RoodMicrotec N.V." at bounding box center [114, 111] width 133 height 9
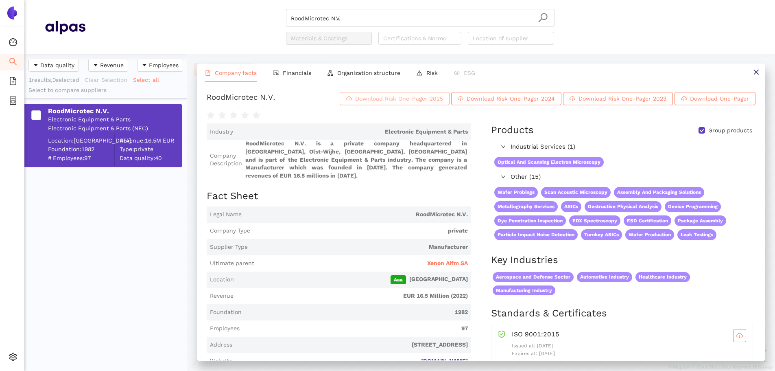
click at [355, 103] on span "Download Risk One-Pager 2025" at bounding box center [399, 98] width 88 height 9
click at [353, 14] on input "RoodMicrotec N.V." at bounding box center [420, 18] width 259 height 18
drag, startPoint x: 351, startPoint y: 20, endPoint x: 232, endPoint y: 10, distance: 118.8
click at [232, 10] on div "RoodMicrotec N.V. Materials & Coatings Certifications & Norms Location of suppl…" at bounding box center [419, 27] width 669 height 36
paste input "Shenzhen View Well Industry co.,ltd"
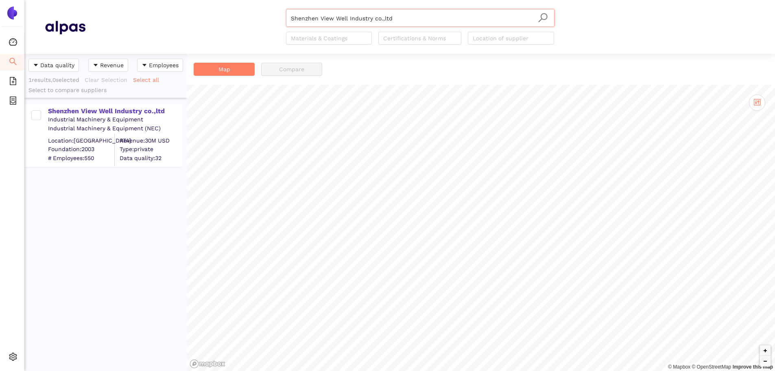
drag, startPoint x: 117, startPoint y: 107, endPoint x: 14, endPoint y: 143, distance: 108.7
click at [117, 107] on div "Shenzhen View Well Industry co.,ltd" at bounding box center [114, 111] width 133 height 9
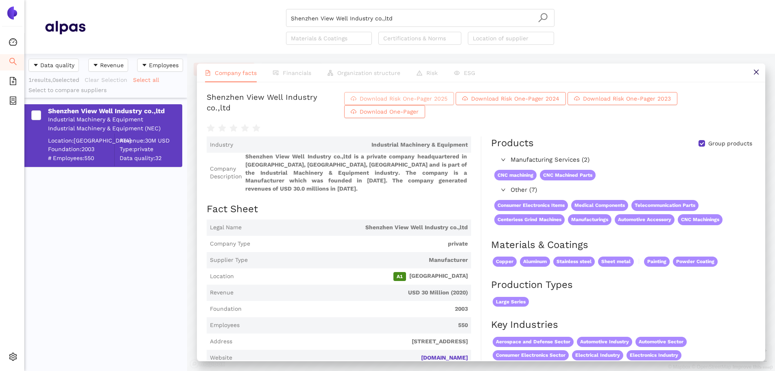
click at [448, 103] on span "Download Risk One-Pager 2025" at bounding box center [404, 98] width 88 height 9
click at [394, 14] on input "Shenzhen View Well Industry co.,ltd" at bounding box center [420, 18] width 259 height 18
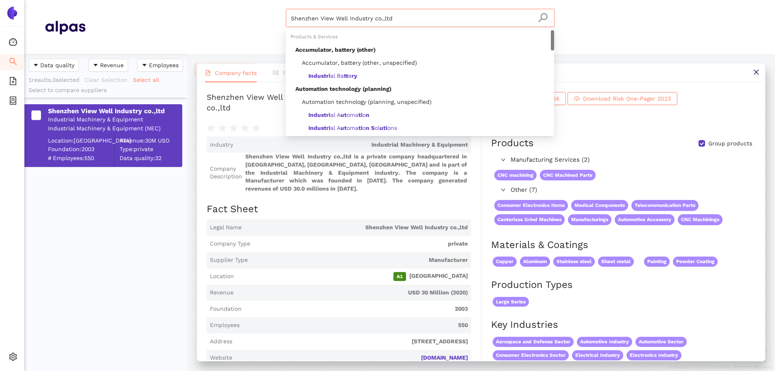
drag, startPoint x: 351, startPoint y: 17, endPoint x: 271, endPoint y: 14, distance: 80.2
click at [162, 0] on header "Shenzhen View Well Industry co.,ltd Materials & Coatings Certifications & Norms…" at bounding box center [399, 27] width 751 height 54
paste input "ATIVA Soluções Tecnológicas Indústria e Comércio S.A."
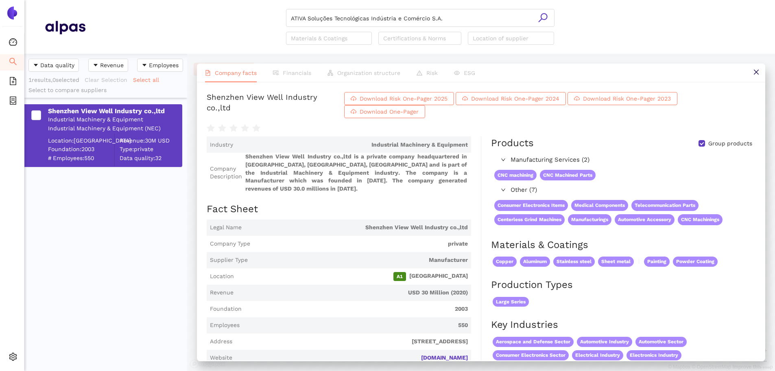
click at [542, 21] on icon "search" at bounding box center [543, 18] width 10 height 10
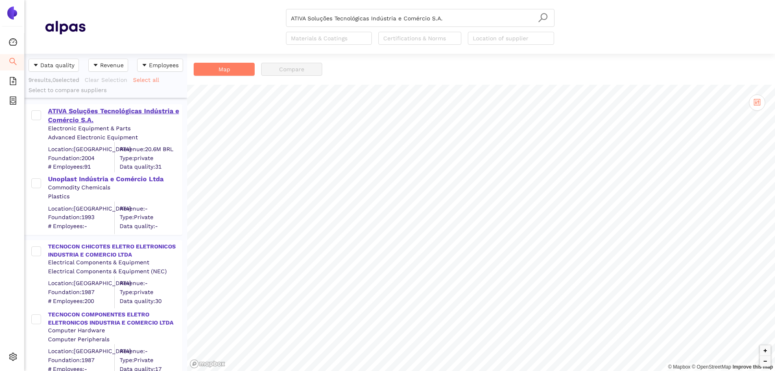
click at [109, 107] on div "ATIVA Soluções Tecnológicas Indústria e Comércio S.A." at bounding box center [114, 116] width 133 height 18
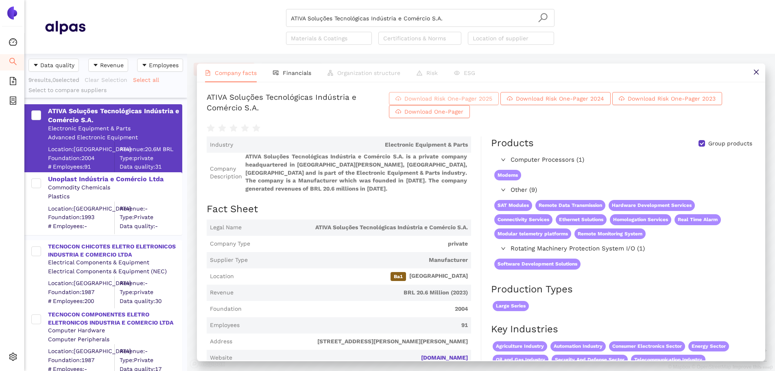
click at [461, 103] on button "Download Risk One-Pager 2025" at bounding box center [444, 98] width 110 height 13
drag, startPoint x: 190, startPoint y: -23, endPoint x: 175, endPoint y: -23, distance: 15.1
click at [175, 0] on html "Dashboard Search eSourcing Templates eSourcing Projects Settings ATIVA Soluções…" at bounding box center [387, 185] width 775 height 371
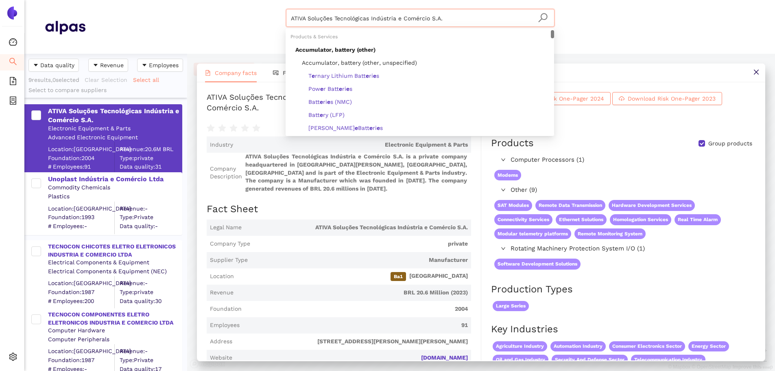
paste input "SiTime Corporation"
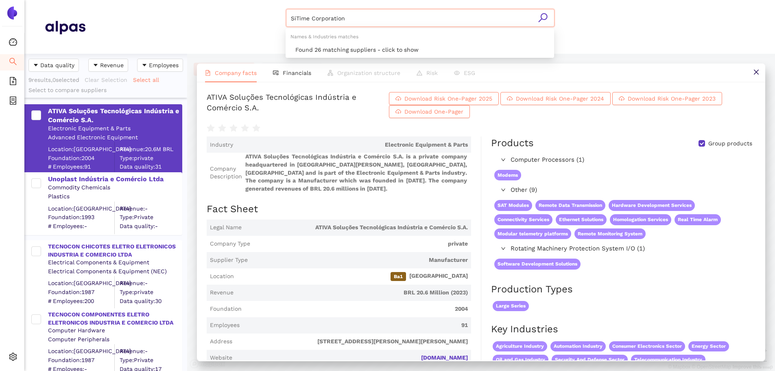
type input "SiTime Corporation"
click at [541, 16] on icon "search" at bounding box center [542, 17] width 9 height 9
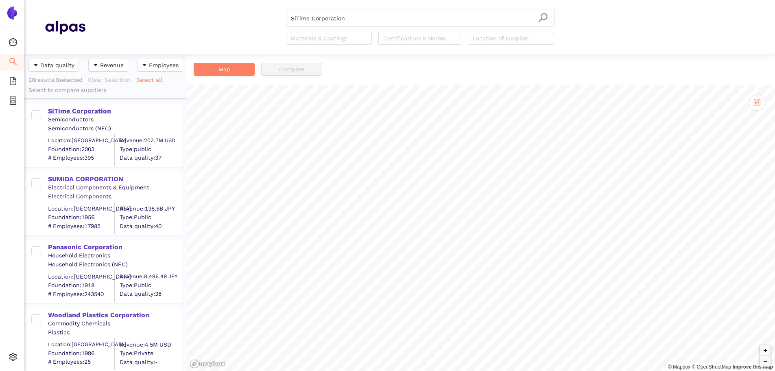
click at [109, 108] on div "SiTime Corporation" at bounding box center [114, 111] width 133 height 9
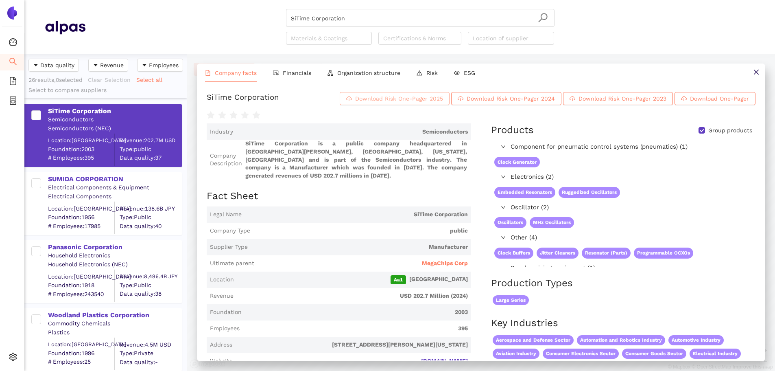
click at [419, 101] on span "Download Risk One-Pager 2025" at bounding box center [399, 98] width 88 height 9
drag, startPoint x: 301, startPoint y: 14, endPoint x: 215, endPoint y: 4, distance: 86.3
click at [215, 4] on header "SiTime Corporation Materials & Coatings Certifications & Norms Location of supp…" at bounding box center [399, 27] width 751 height 54
paste input "Projects Concer"
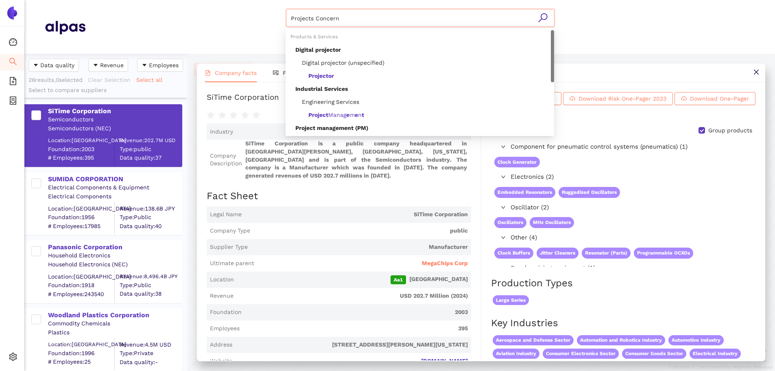
click at [545, 20] on icon "search" at bounding box center [543, 18] width 10 height 10
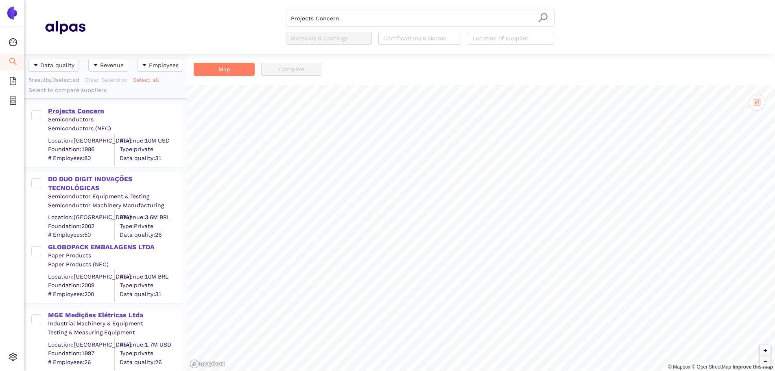
click at [89, 108] on div "Projects Concern" at bounding box center [114, 111] width 133 height 9
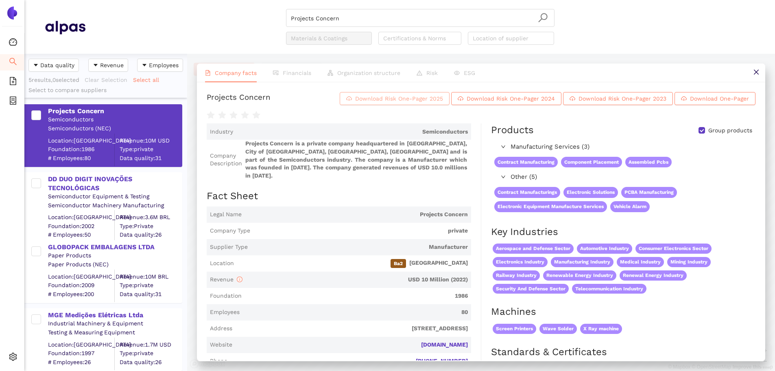
click at [358, 101] on span "Download Risk One-Pager 2025" at bounding box center [399, 98] width 88 height 9
drag, startPoint x: 230, startPoint y: 5, endPoint x: 227, endPoint y: 8, distance: 4.6
click at [225, 6] on header "Projects Concern Materials & Coatings Certifications & Norms Location of suppli…" at bounding box center [399, 27] width 751 height 54
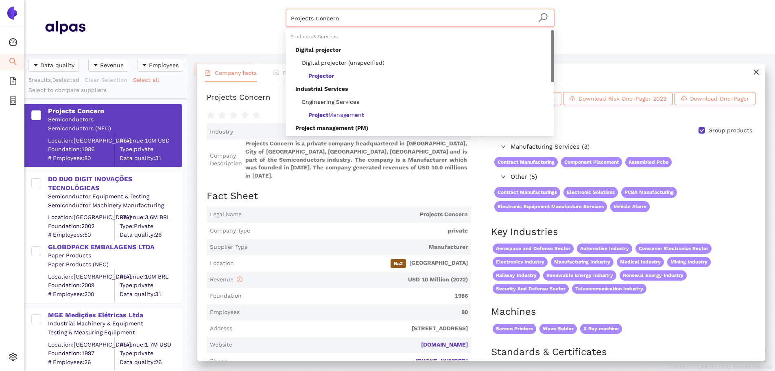
paste input "Würth Elektronik GmbH & Co. KG"
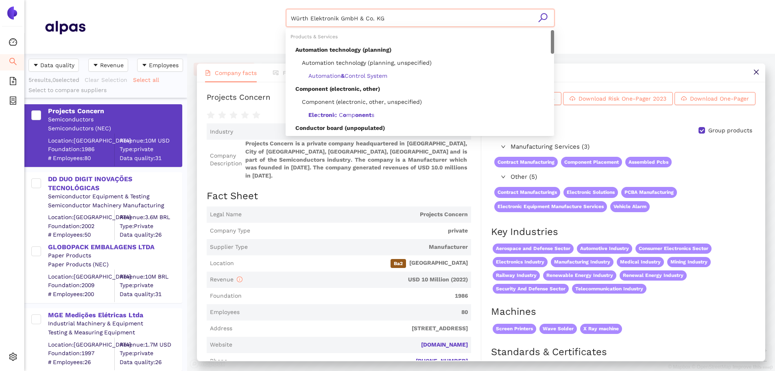
click at [548, 16] on input "Würth Elektronik GmbH & Co. KG" at bounding box center [420, 18] width 259 height 18
click at [545, 15] on icon "search" at bounding box center [543, 18] width 10 height 10
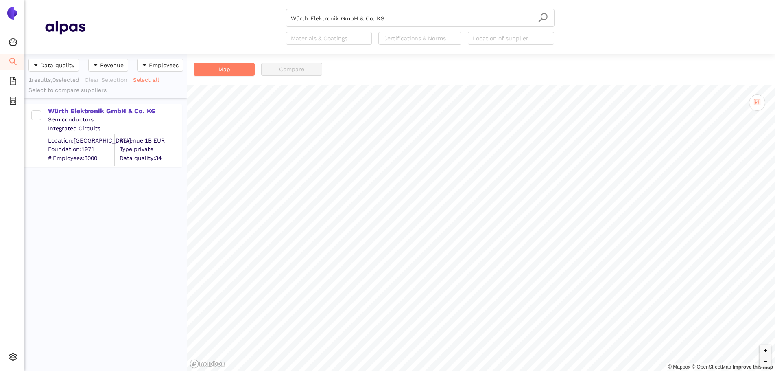
click at [89, 110] on div "Würth Elektronik GmbH & Co. KG" at bounding box center [114, 111] width 133 height 9
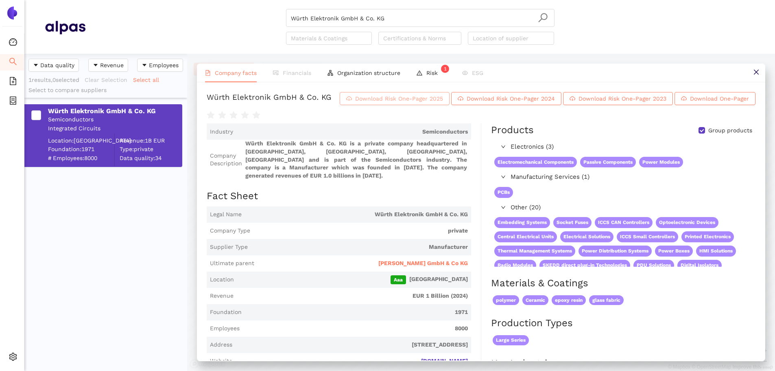
click at [443, 100] on span "Download Risk One-Pager 2025" at bounding box center [399, 98] width 88 height 9
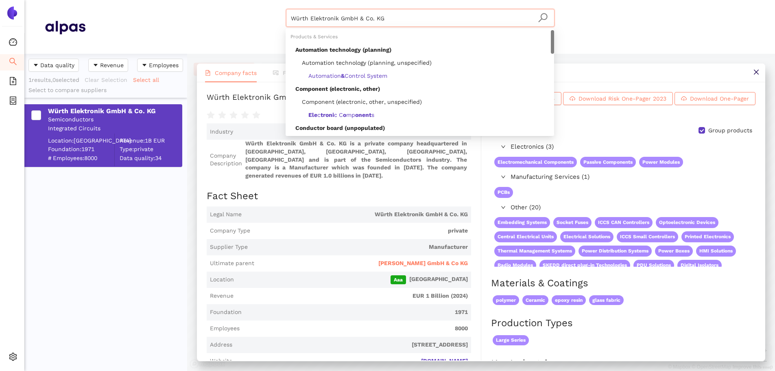
drag, startPoint x: 282, startPoint y: 3, endPoint x: 296, endPoint y: 11, distance: 15.7
click at [276, 3] on header "Würth Elektronik GmbH & Co. KG Materials & Coatings Certifications & Norms Loca…" at bounding box center [399, 27] width 751 height 54
paste input "Metalfama Industria e Comercio de Metais LTDA"
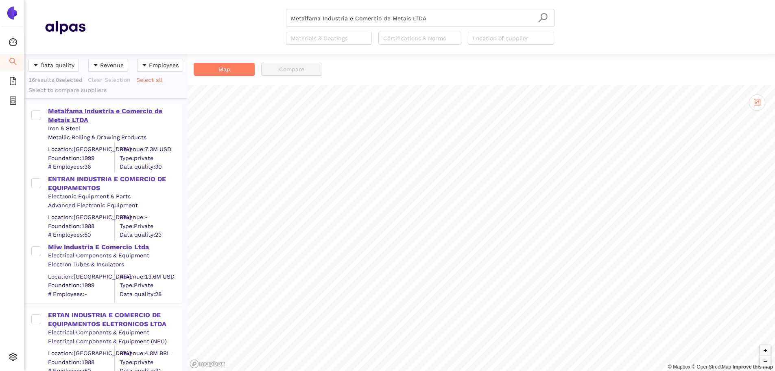
click at [134, 111] on div "Metalfama Industria e Comercio de Metais LTDA" at bounding box center [114, 116] width 133 height 18
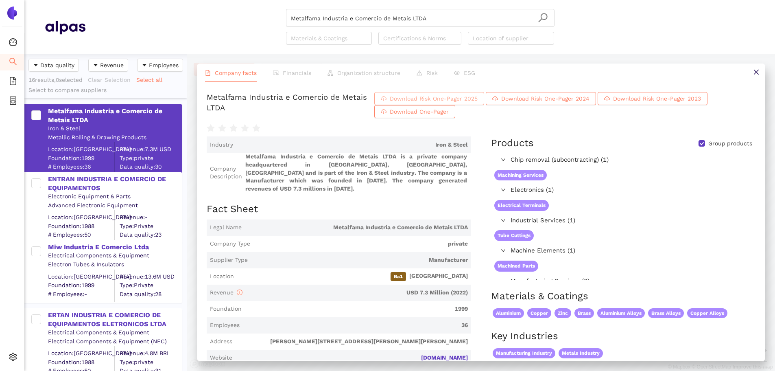
click at [478, 100] on span "Download Risk One-Pager 2025" at bounding box center [434, 98] width 88 height 9
drag, startPoint x: 443, startPoint y: 19, endPoint x: 436, endPoint y: 19, distance: 6.9
click at [441, 19] on input "Metalfama Industria e Comercio de Metais LTDA" at bounding box center [420, 18] width 259 height 18
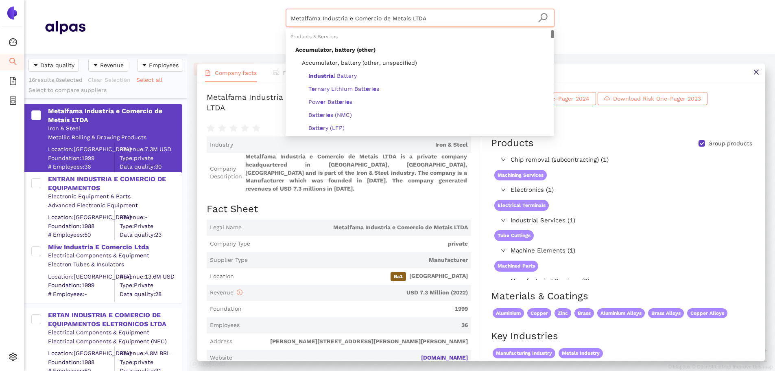
drag, startPoint x: 423, startPoint y: 15, endPoint x: 214, endPoint y: 4, distance: 209.8
click at [214, 4] on header "Metalfama Industria e Comercio de Metais LTDA Materials & Coatings Certificatio…" at bounding box center [399, 27] width 751 height 54
paste input "Huizhou Superior Fastening Systems Co., Ltd."
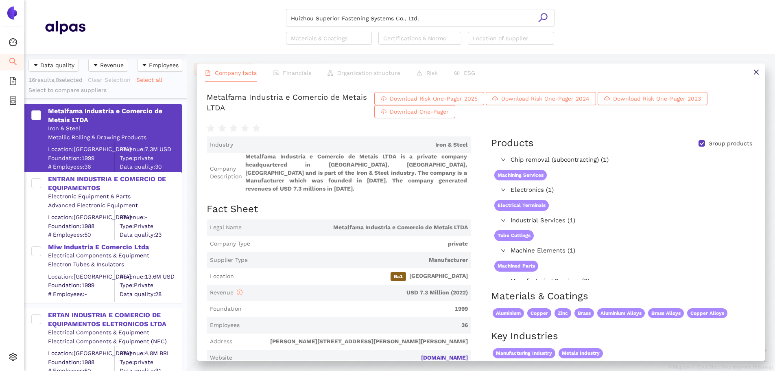
click at [545, 16] on icon "search" at bounding box center [543, 18] width 10 height 10
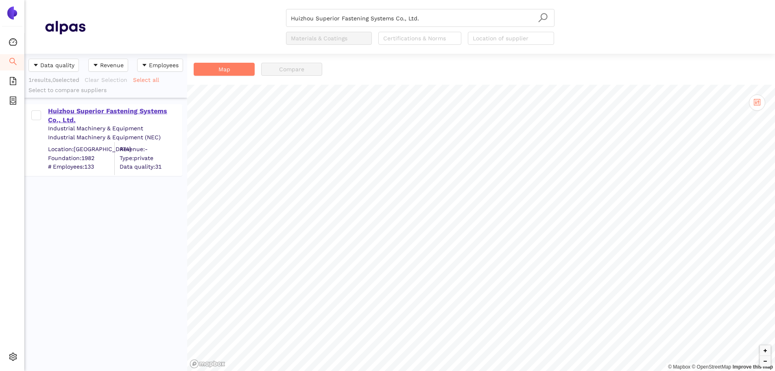
click at [67, 109] on div "Huizhou Superior Fastening Systems Co., Ltd." at bounding box center [114, 116] width 133 height 18
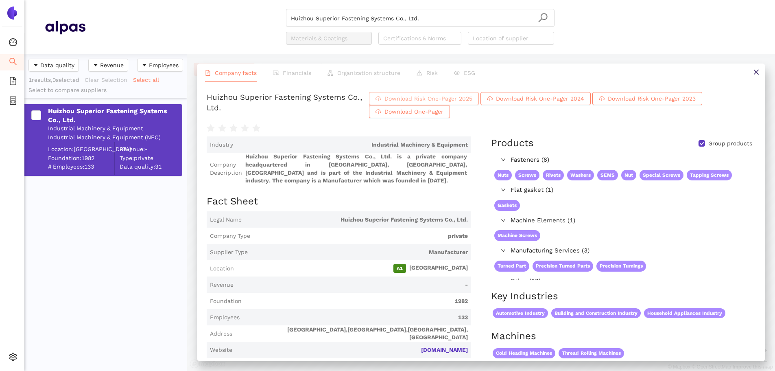
click at [472, 103] on span "Download Risk One-Pager 2025" at bounding box center [428, 98] width 88 height 9
click at [424, 17] on input "Huizhou Superior Fastening Systems Co., Ltd." at bounding box center [420, 18] width 259 height 18
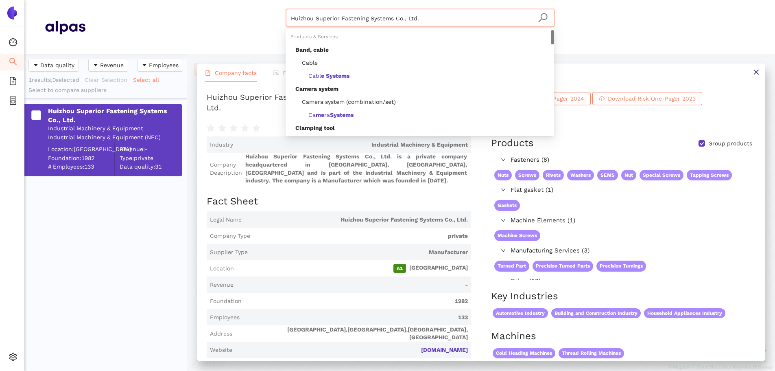
drag, startPoint x: 410, startPoint y: 12, endPoint x: 206, endPoint y: 7, distance: 204.3
click at [201, 3] on header "Huizhou Superior Fastening Systems Co., Ltd. Materials & Coatings Certification…" at bounding box center [399, 27] width 751 height 54
paste input "AML Holdings Limited"
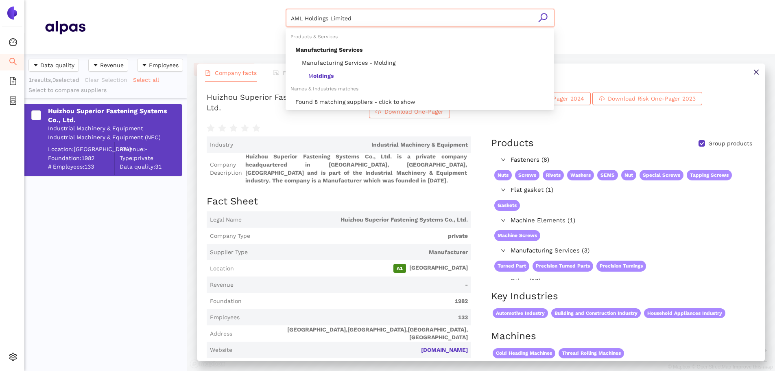
click at [547, 16] on icon "search" at bounding box center [543, 18] width 10 height 10
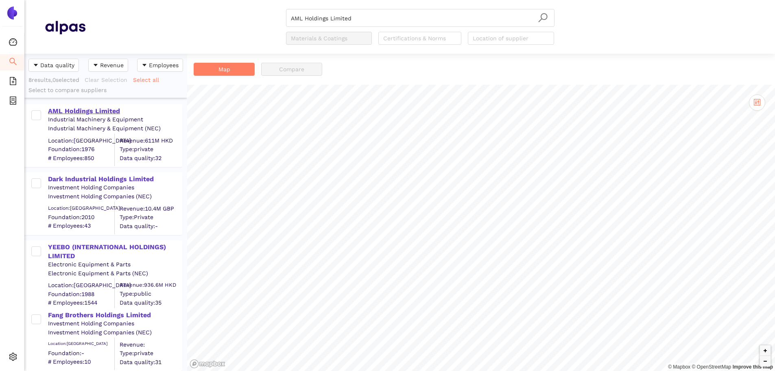
click at [68, 112] on div "AML Holdings Limited" at bounding box center [114, 111] width 133 height 9
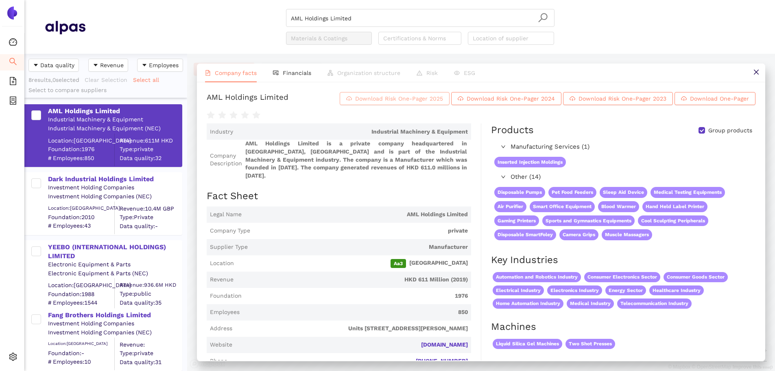
click at [420, 103] on span "Download Risk One-Pager 2025" at bounding box center [399, 98] width 88 height 9
click at [351, 18] on input "AML Holdings Limited" at bounding box center [420, 18] width 259 height 18
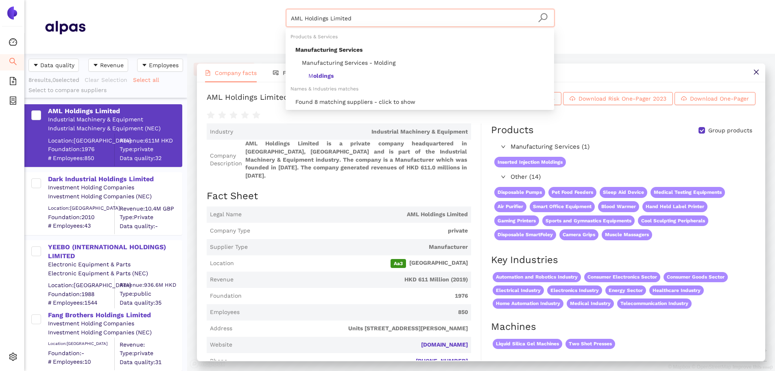
drag, startPoint x: 335, startPoint y: 19, endPoint x: 358, endPoint y: 29, distance: 25.3
click at [228, 12] on div "AML Holdings Limited Materials & Coatings Certifications & Norms Location of su…" at bounding box center [419, 27] width 669 height 36
paste input "TCM Terminais Elétricos Ltda"
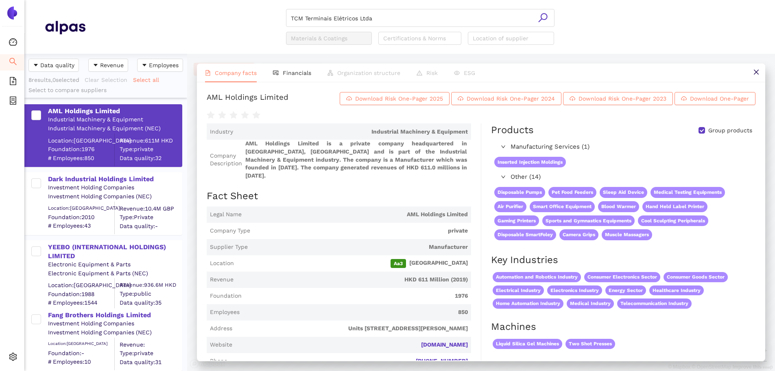
drag, startPoint x: 543, startPoint y: 19, endPoint x: 522, endPoint y: 20, distance: 21.2
click at [542, 19] on icon "search" at bounding box center [542, 17] width 9 height 9
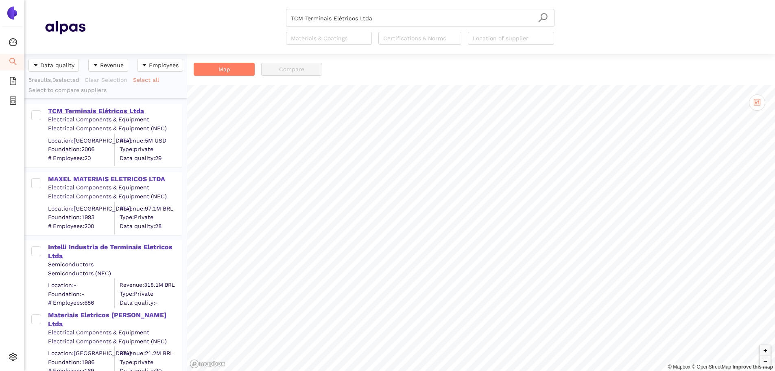
click at [81, 110] on div "TCM Terminais Elétricos Ltda" at bounding box center [114, 111] width 133 height 9
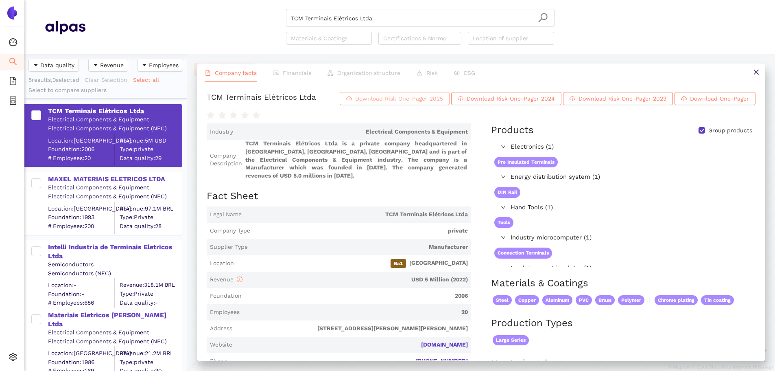
click at [450, 105] on button "Download Risk One-Pager 2025" at bounding box center [395, 98] width 110 height 13
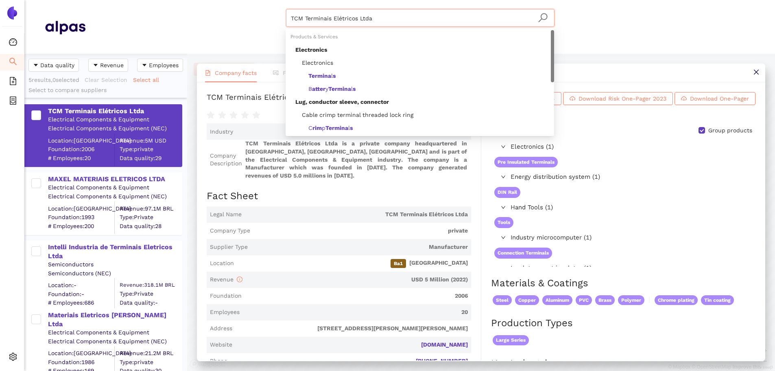
drag, startPoint x: 373, startPoint y: 17, endPoint x: 259, endPoint y: 6, distance: 115.3
click at [234, 2] on header "TCM Terminais Elétricos Ltda Materials & Coatings Certifications & Norms Locati…" at bounding box center [399, 27] width 751 height 54
paste input "K.B.TEC INVESTMENTS PTY LTD"
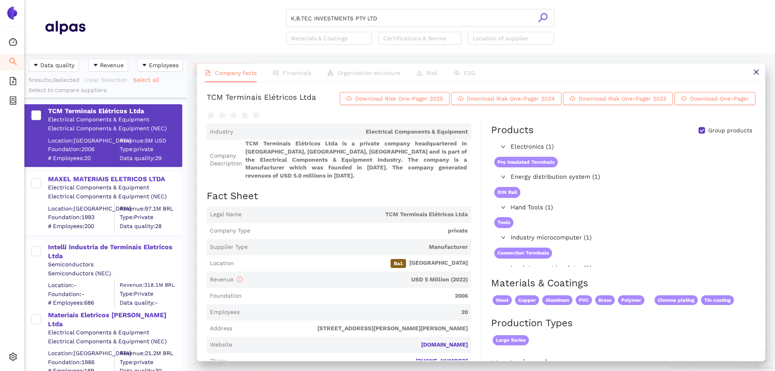
click at [541, 15] on icon "search" at bounding box center [543, 18] width 10 height 10
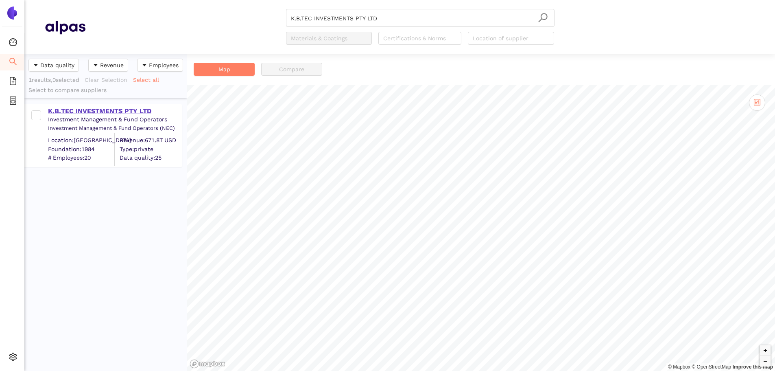
click at [151, 112] on div "K.B.TEC INVESTMENTS PTY LTD" at bounding box center [114, 111] width 133 height 9
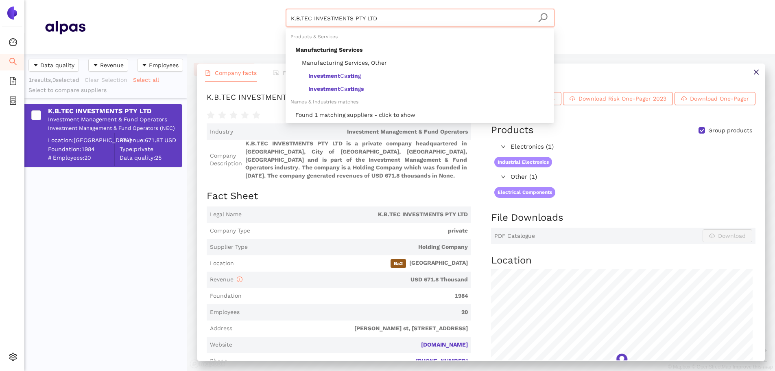
drag, startPoint x: 387, startPoint y: 17, endPoint x: 238, endPoint y: 0, distance: 150.0
click at [238, 0] on html "Dashboard Search eSourcing Templates eSourcing Projects Settings K.B.TEC INVEST…" at bounding box center [387, 185] width 775 height 371
paste input "TRANSTRONICS (PTY)"
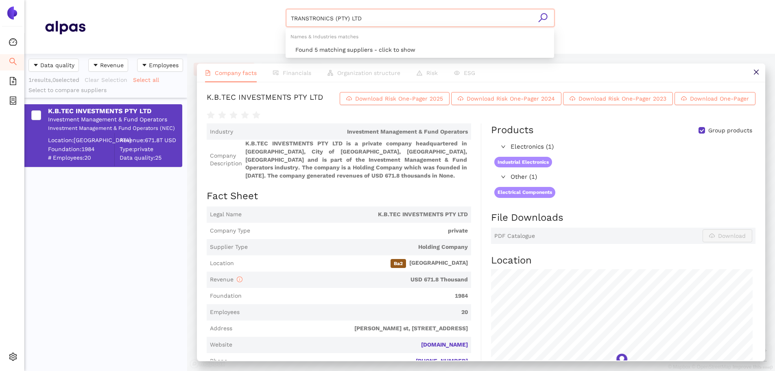
type input "TRANSTRONICS (PTY) LTD"
click at [546, 15] on icon "search" at bounding box center [543, 18] width 10 height 10
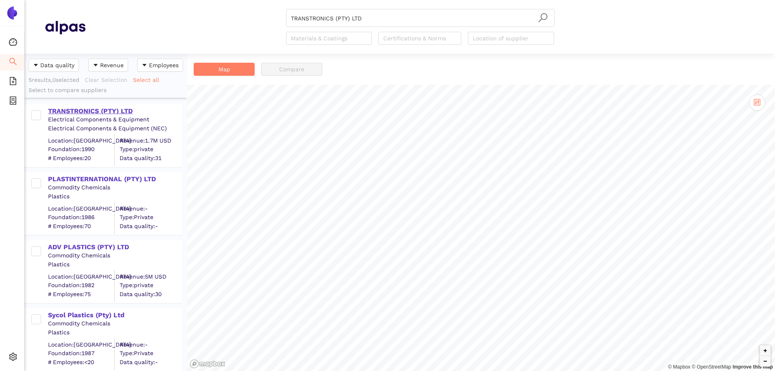
click at [103, 108] on div "TRANSTRONICS (PTY) LTD" at bounding box center [114, 111] width 133 height 9
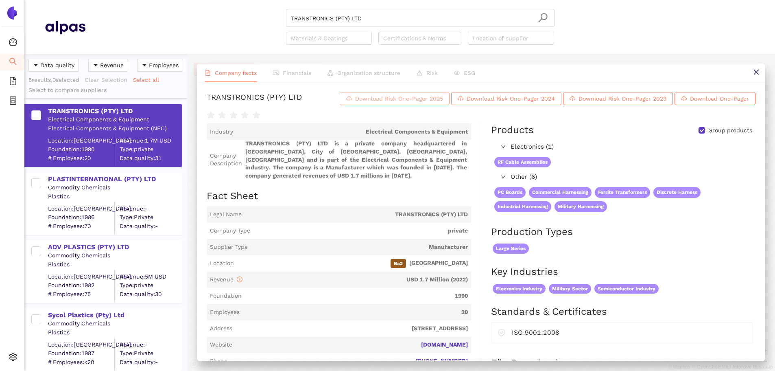
click at [443, 99] on span "Download Risk One-Pager 2025" at bounding box center [399, 98] width 88 height 9
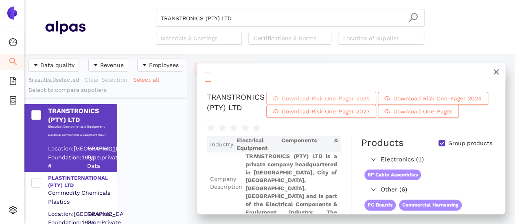
scroll to position [164, 156]
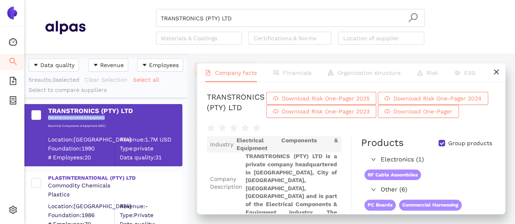
drag, startPoint x: 46, startPoint y: 117, endPoint x: 116, endPoint y: 124, distance: 70.3
click at [108, 123] on div "TRANSTRONICS (PTY) LTD Electrical Components & Equipment Electrical Components …" at bounding box center [107, 135] width 148 height 61
click at [117, 123] on div "TRANSTRONICS (PTY) LTD Electrical Components & Equipment Electrical Components …" at bounding box center [107, 135] width 148 height 61
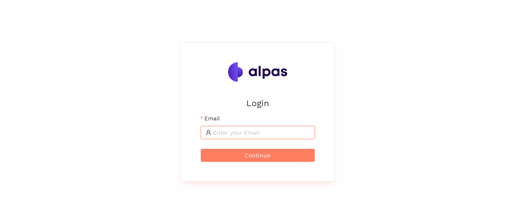
click at [216, 131] on input "Email" at bounding box center [261, 132] width 97 height 9
type input "karina.stival@landisgyr.com"
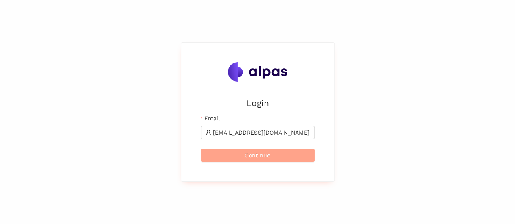
click at [281, 158] on button "Continue" at bounding box center [258, 155] width 114 height 13
